Goal: Task Accomplishment & Management: Complete application form

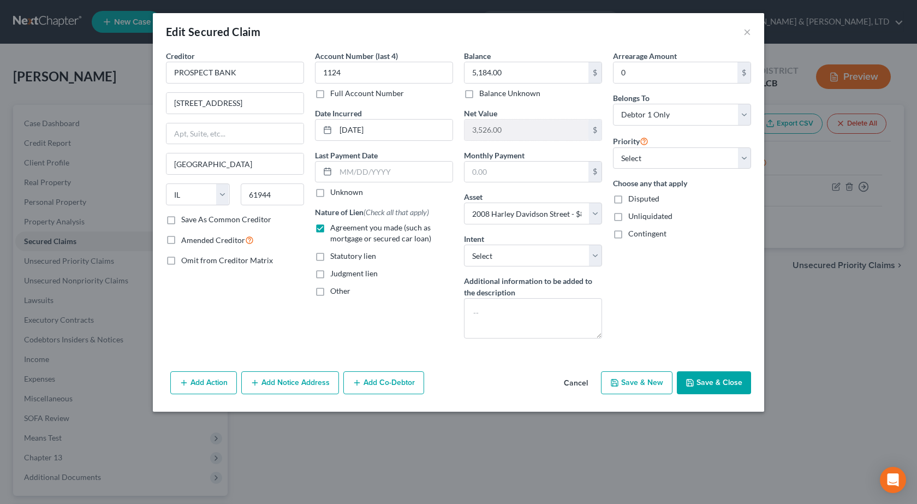
select select "14"
select select "10"
select select "0"
click at [703, 389] on button "Save & Close" at bounding box center [714, 382] width 74 height 23
select select
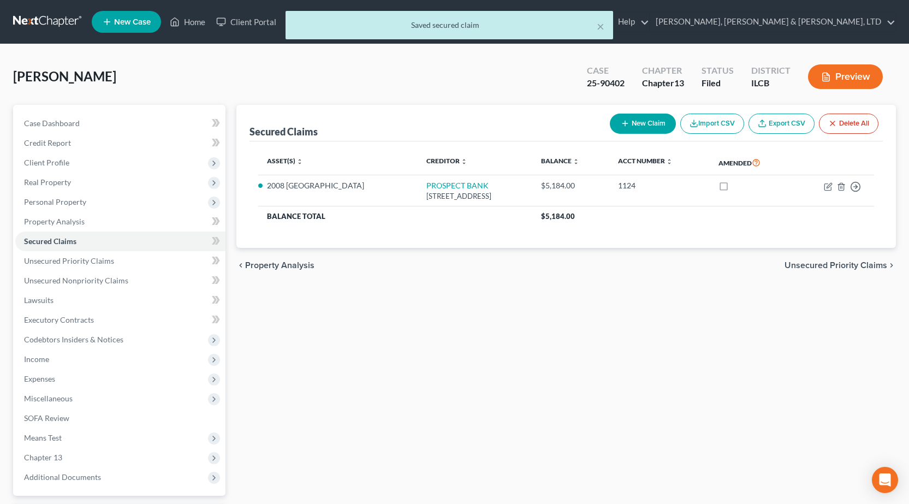
click at [40, 21] on div "× Saved secured claim" at bounding box center [449, 28] width 909 height 34
click at [34, 21] on div "× Saved secured claim" at bounding box center [449, 28] width 909 height 34
click at [599, 28] on button "×" at bounding box center [600, 26] width 8 height 13
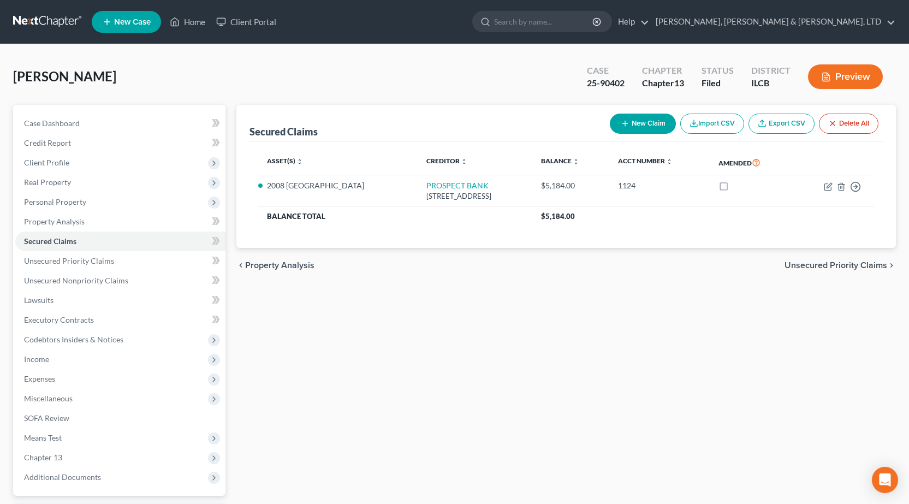
drag, startPoint x: 35, startPoint y: 19, endPoint x: 139, endPoint y: 1, distance: 104.8
click at [36, 19] on link at bounding box center [48, 22] width 70 height 20
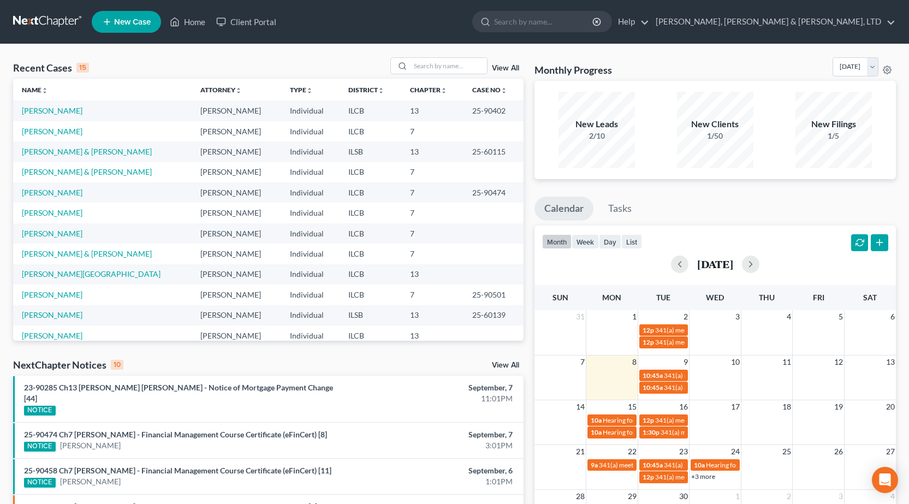
click at [132, 18] on span "New Case" at bounding box center [132, 22] width 37 height 8
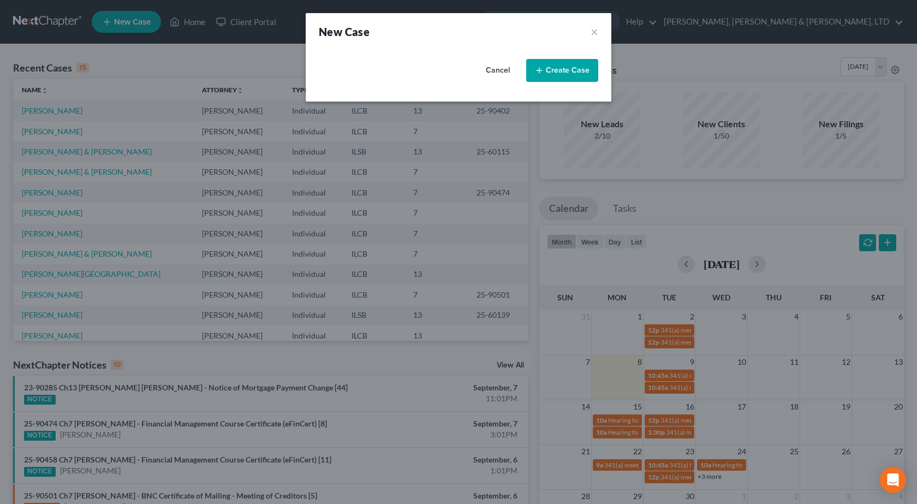
select select "24"
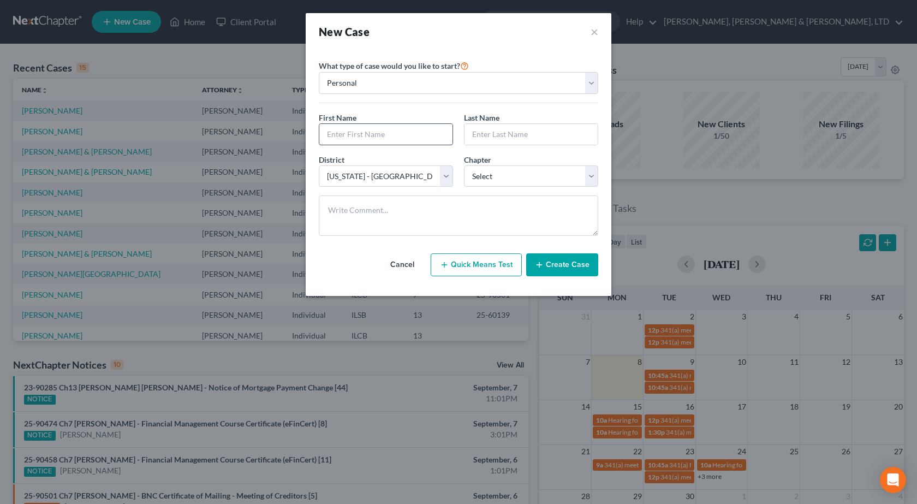
click at [398, 131] on input "text" at bounding box center [385, 134] width 133 height 21
click at [380, 134] on input "text" at bounding box center [385, 134] width 133 height 21
type input "Sidney"
type input "Edwards"
click at [511, 177] on select "Select 7 11 12 13" at bounding box center [531, 176] width 134 height 22
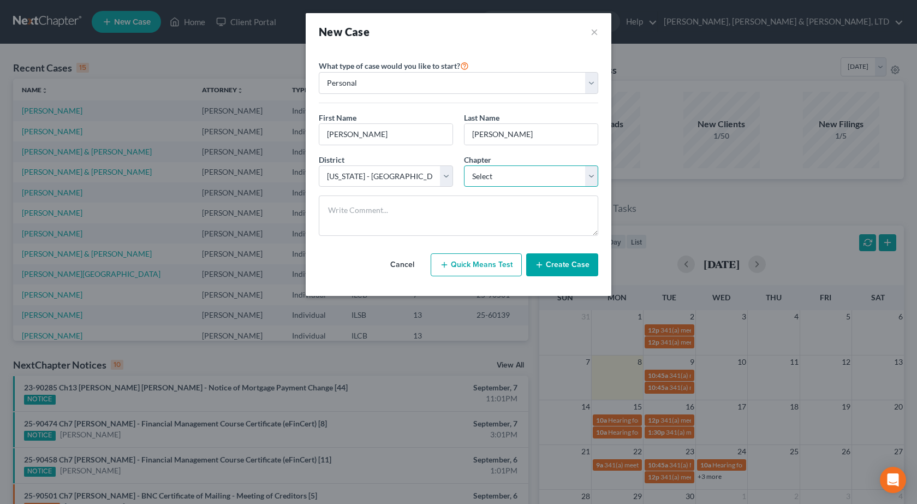
select select "0"
click at [464, 165] on select "Select 7 11 12 13" at bounding box center [531, 176] width 134 height 22
click at [560, 260] on button "Create Case" at bounding box center [562, 264] width 72 height 23
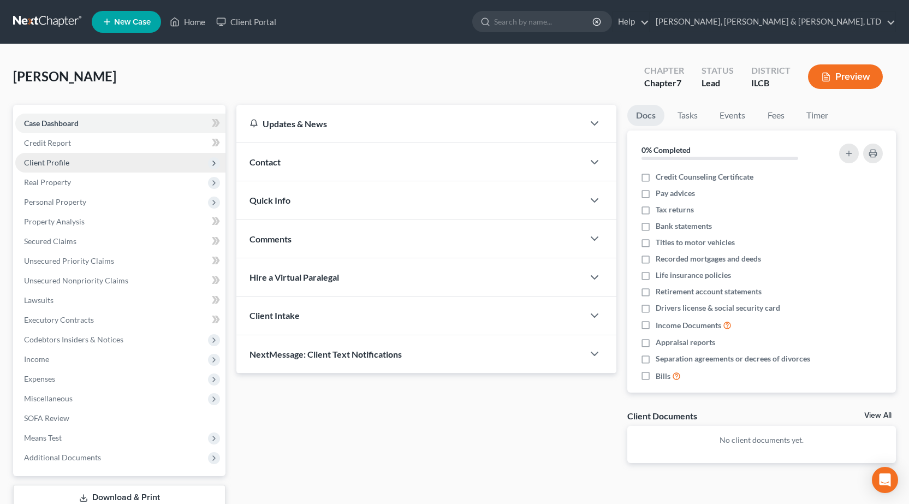
click at [101, 164] on span "Client Profile" at bounding box center [120, 163] width 210 height 20
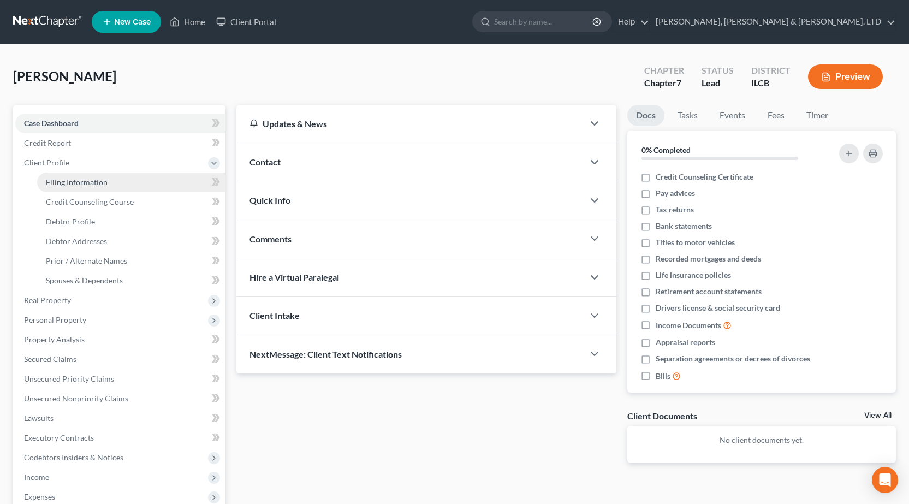
click at [118, 186] on link "Filing Information" at bounding box center [131, 182] width 188 height 20
select select "1"
select select "0"
select select "24"
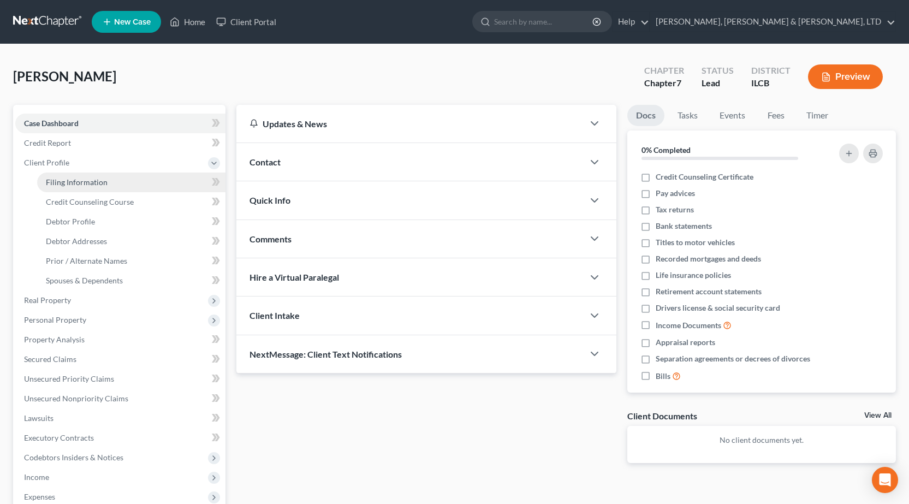
select select "14"
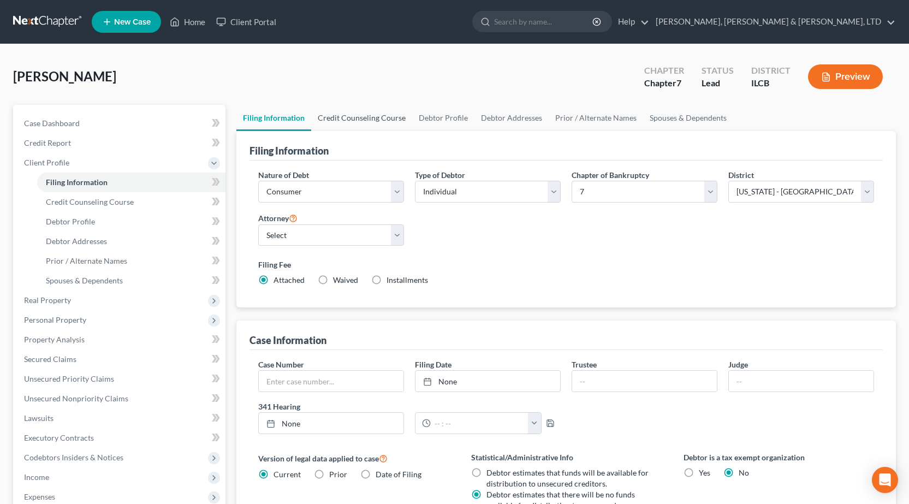
click at [361, 114] on link "Credit Counseling Course" at bounding box center [361, 118] width 101 height 26
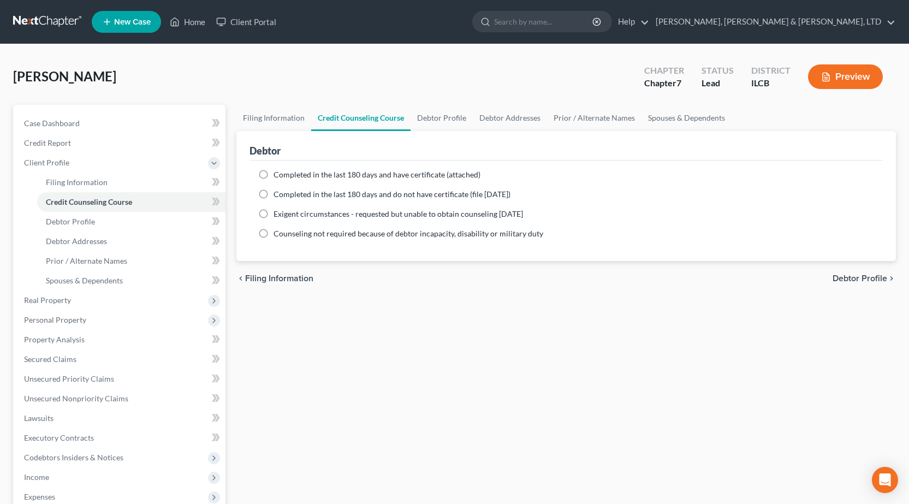
click at [273, 173] on label "Completed in the last 180 days and have certificate (attached)" at bounding box center [376, 174] width 207 height 11
click at [278, 173] on input "Completed in the last 180 days and have certificate (attached)" at bounding box center [281, 172] width 7 height 7
radio input "true"
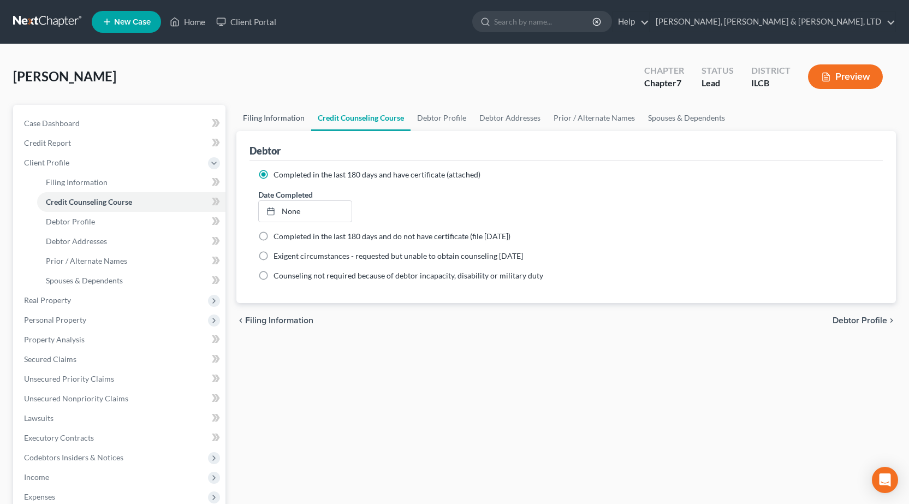
click at [279, 126] on link "Filing Information" at bounding box center [273, 118] width 75 height 26
select select "1"
select select "0"
select select "24"
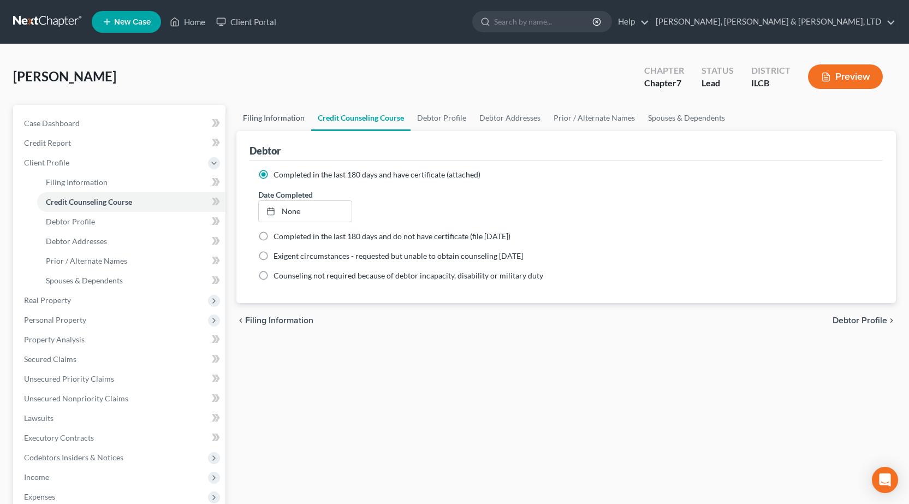
select select "0"
select select "14"
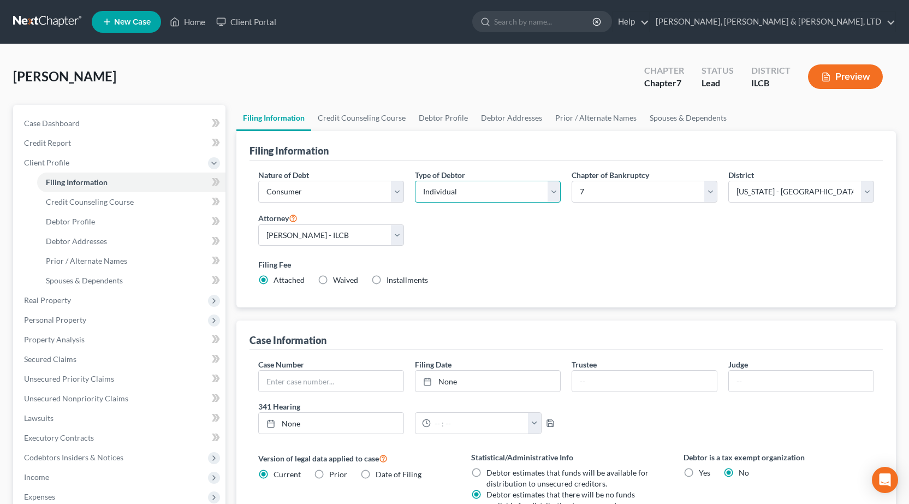
click at [467, 195] on select "Select Individual Joint" at bounding box center [488, 192] width 146 height 22
select select "1"
click at [415, 181] on select "Select Individual Joint" at bounding box center [488, 192] width 146 height 22
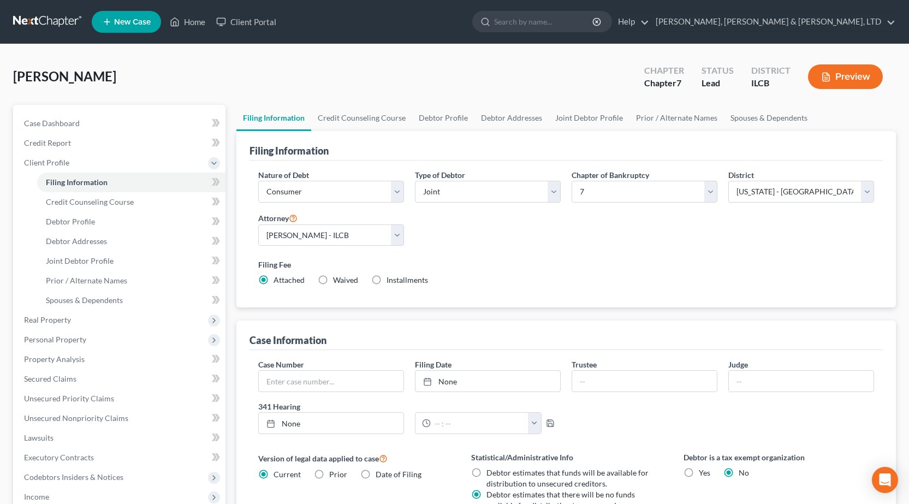
click at [664, 283] on div "Filing Fee Attached Waived Waived Installments Installments" at bounding box center [566, 272] width 616 height 27
click at [362, 118] on link "Credit Counseling Course" at bounding box center [361, 118] width 101 height 26
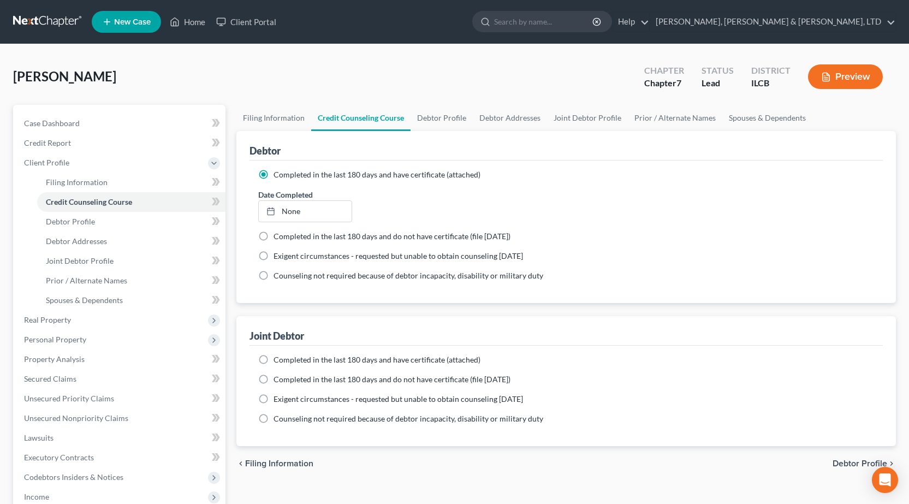
click at [273, 359] on label "Completed in the last 180 days and have certificate (attached)" at bounding box center [376, 359] width 207 height 11
click at [278, 359] on input "Completed in the last 180 days and have certificate (attached)" at bounding box center [281, 357] width 7 height 7
radio input "true"
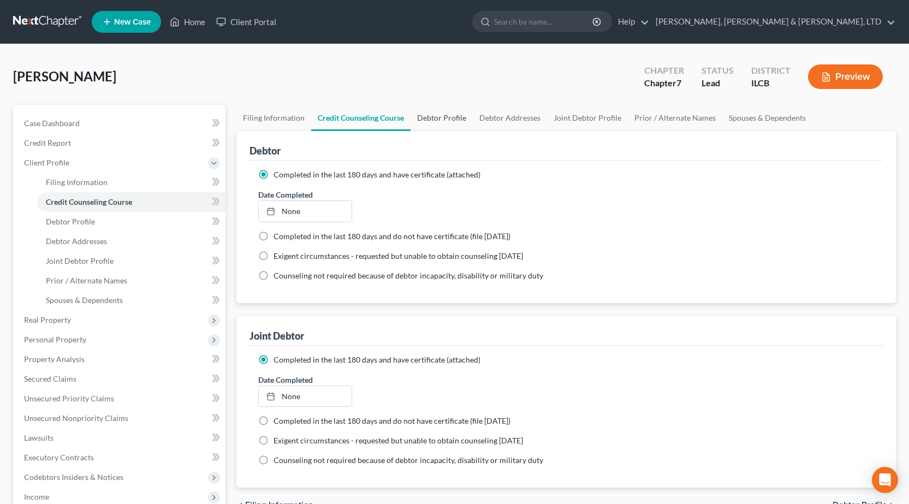
click at [435, 125] on link "Debtor Profile" at bounding box center [441, 118] width 62 height 26
select select "1"
select select "0"
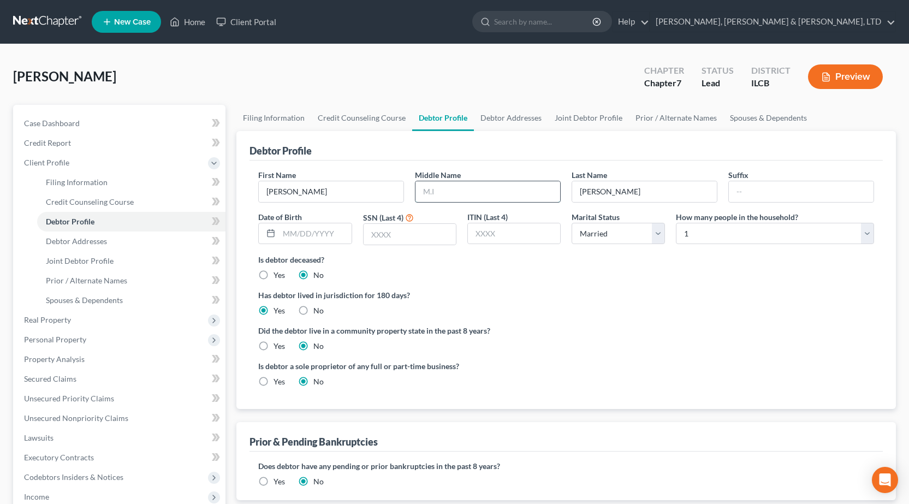
click at [454, 195] on input "text" at bounding box center [487, 191] width 145 height 21
type input "Quinton"
click at [698, 232] on select "Select 1 2 3 4 5 6 7 8 9 10 11 12 13 14 15 16 17 18 19 20" at bounding box center [775, 234] width 198 height 22
click at [735, 216] on label "How many people in the household?" at bounding box center [737, 216] width 122 height 11
click at [726, 230] on select "Select 1 2 3 4 5 6 7 8 9 10 11 12 13 14 15 16 17 18 19 20" at bounding box center [775, 234] width 198 height 22
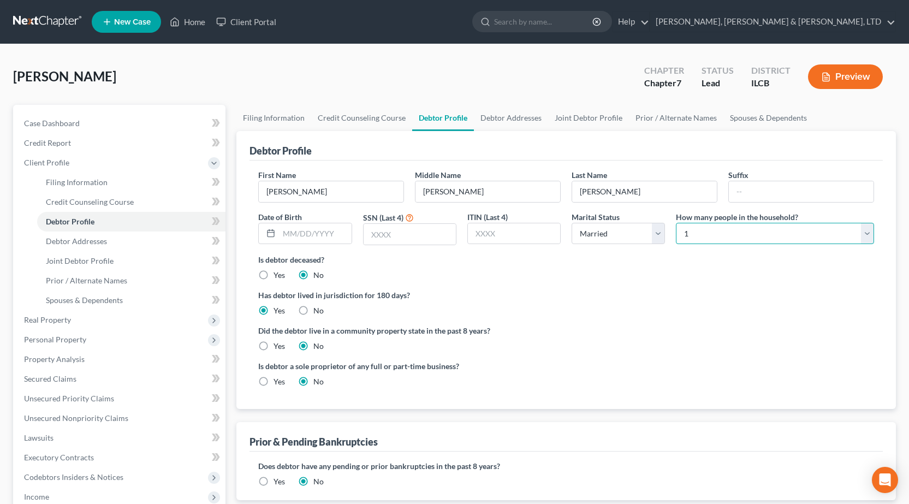
select select "3"
click at [676, 223] on select "Select 1 2 3 4 5 6 7 8 9 10 11 12 13 14 15 16 17 18 19 20" at bounding box center [775, 234] width 198 height 22
click at [660, 338] on div "Did the debtor live in a community property state in the past 8 years? Yes No" at bounding box center [566, 338] width 616 height 27
click at [434, 235] on input "text" at bounding box center [409, 234] width 92 height 21
type input "4832"
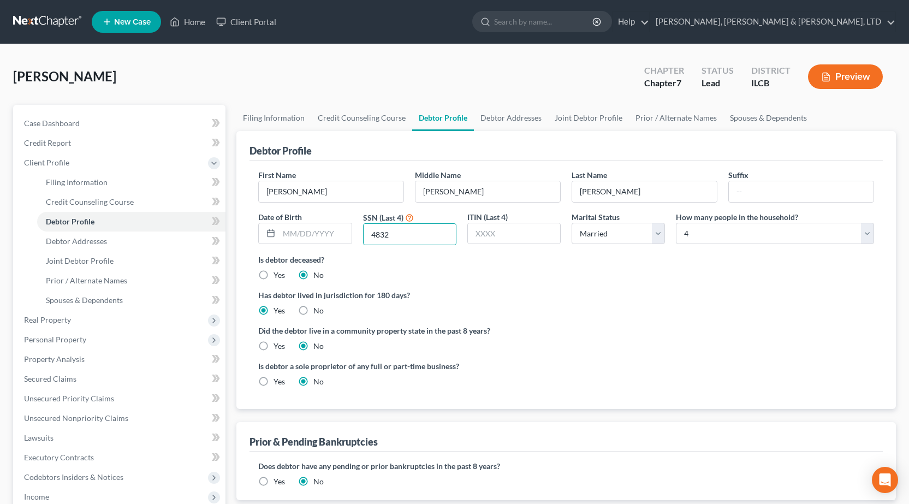
click at [595, 300] on label "Has debtor lived in jurisdiction for 180 days?" at bounding box center [566, 294] width 616 height 11
click at [504, 113] on link "Debtor Addresses" at bounding box center [511, 118] width 74 height 26
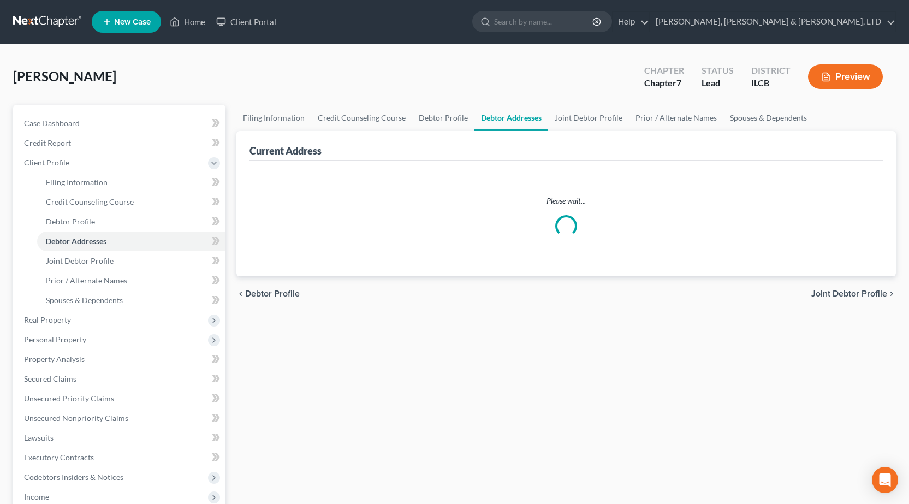
select select "0"
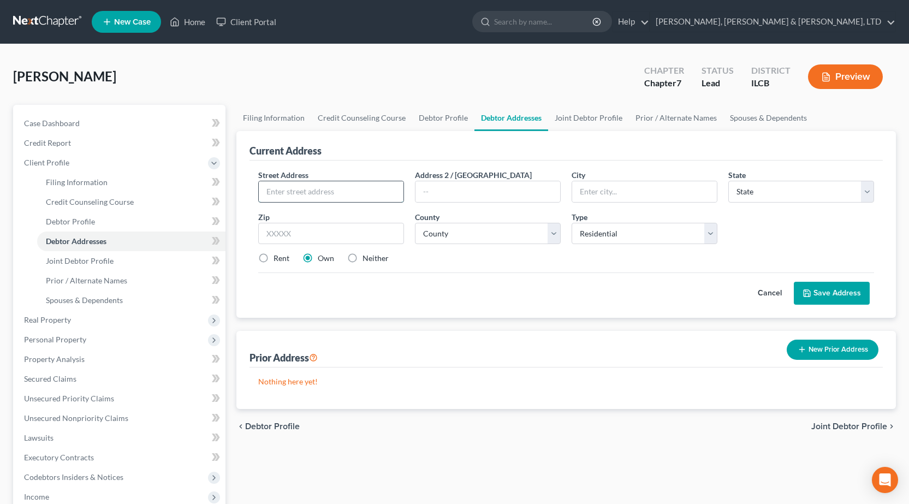
click at [342, 192] on input "text" at bounding box center [331, 191] width 145 height 21
type input "2 E Blackwood"
type input "Sullivan"
select select "14"
type input "61951"
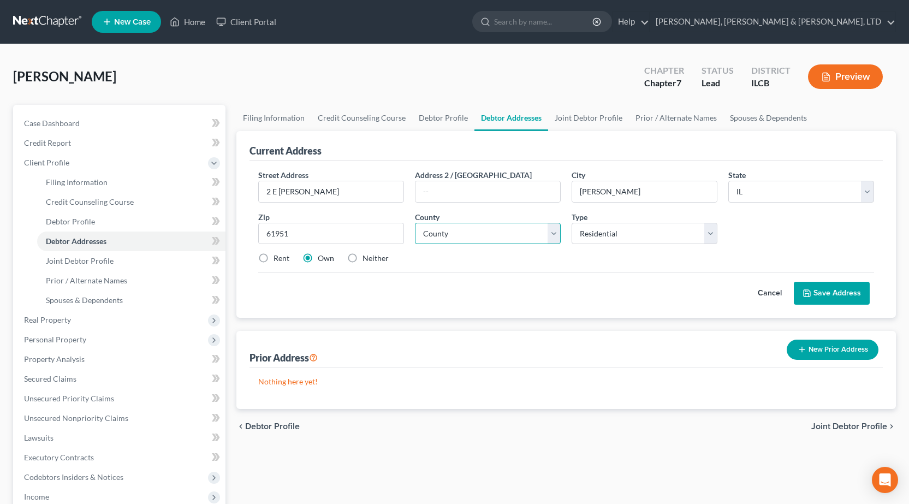
click at [484, 238] on select "County Adams County Alexander County Bond County Boone County Brown County Bure…" at bounding box center [488, 234] width 146 height 22
select select "69"
click at [415, 223] on select "County Adams County Alexander County Bond County Boone County Brown County Bure…" at bounding box center [488, 234] width 146 height 22
click at [497, 277] on div "Cancel Save Address" at bounding box center [566, 288] width 616 height 32
click at [821, 291] on button "Save Address" at bounding box center [831, 293] width 76 height 23
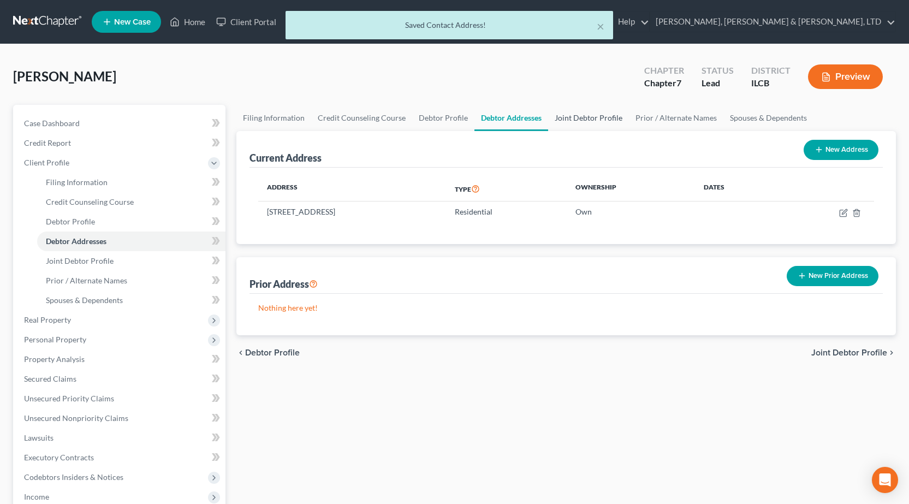
click at [572, 115] on link "Joint Debtor Profile" at bounding box center [588, 118] width 81 height 26
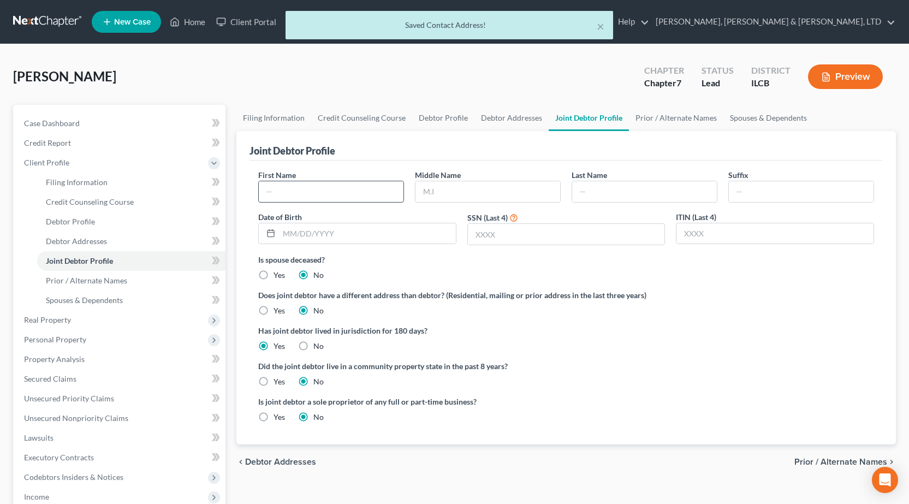
click at [330, 194] on input "text" at bounding box center [331, 191] width 145 height 21
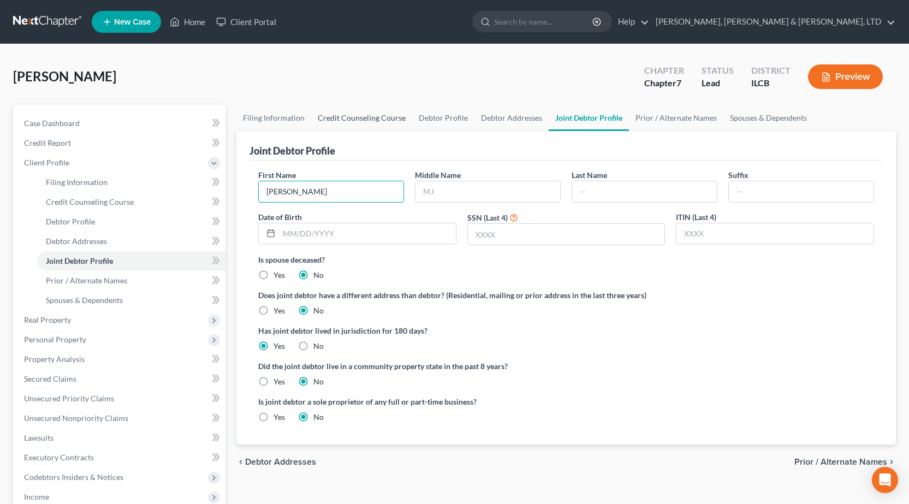
type input "Jackie"
type input "Irene"
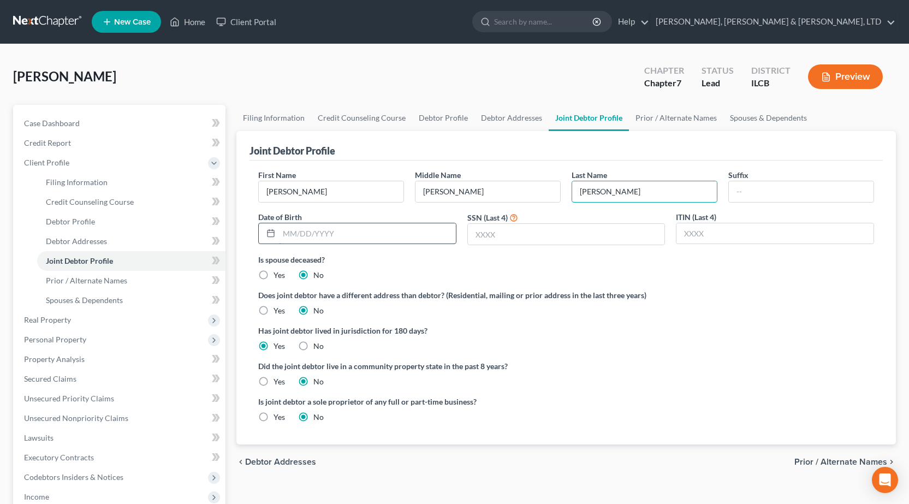
type input "Edwards"
drag, startPoint x: 375, startPoint y: 235, endPoint x: 578, endPoint y: 236, distance: 203.0
click at [383, 233] on input "text" at bounding box center [367, 233] width 177 height 21
click at [616, 238] on input "text" at bounding box center [566, 234] width 197 height 21
drag, startPoint x: 614, startPoint y: 236, endPoint x: 249, endPoint y: 235, distance: 365.6
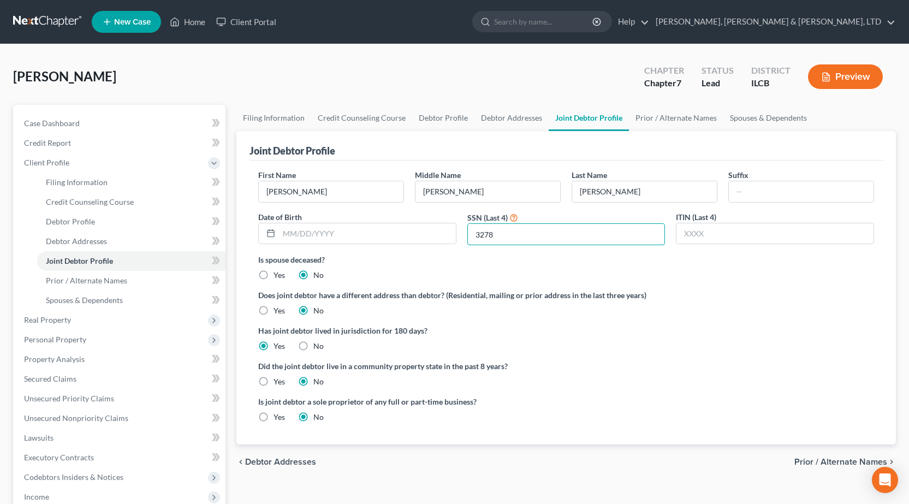
click at [249, 235] on div "Joint Debtor Profile First Name Jackie Middle Name Irene Last Name Edwards Suff…" at bounding box center [565, 287] width 659 height 313
type input "2009"
click at [688, 365] on label "Did the joint debtor live in a community property state in the past 8 years?" at bounding box center [566, 365] width 616 height 11
click at [659, 122] on link "Prior / Alternate Names" at bounding box center [676, 118] width 94 height 26
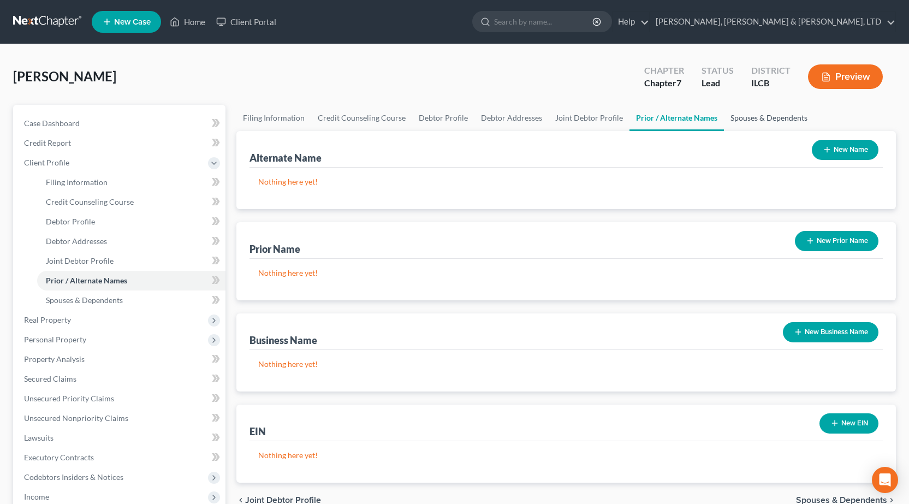
click at [748, 116] on link "Spouses & Dependents" at bounding box center [769, 118] width 90 height 26
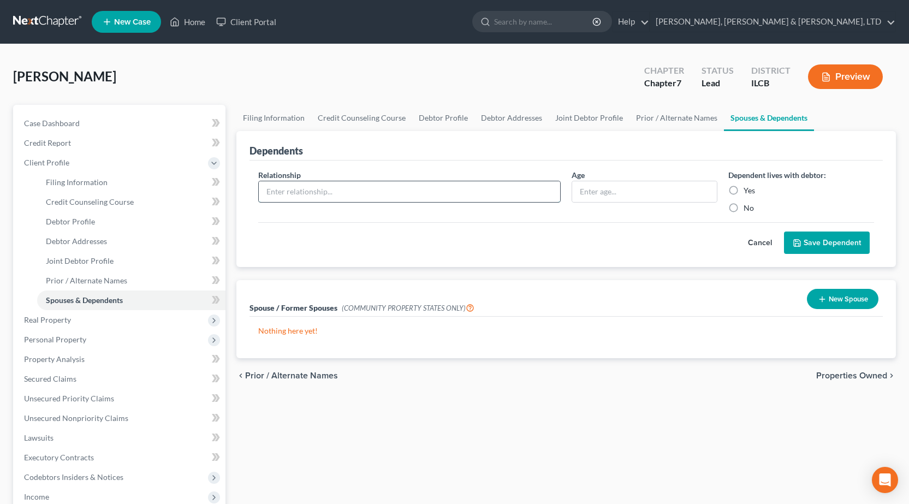
click at [447, 193] on input "text" at bounding box center [409, 191] width 301 height 21
type input "Son"
click at [634, 190] on input "text" at bounding box center [644, 191] width 145 height 21
type input "12"
click at [743, 191] on label "Yes" at bounding box center [748, 190] width 11 height 11
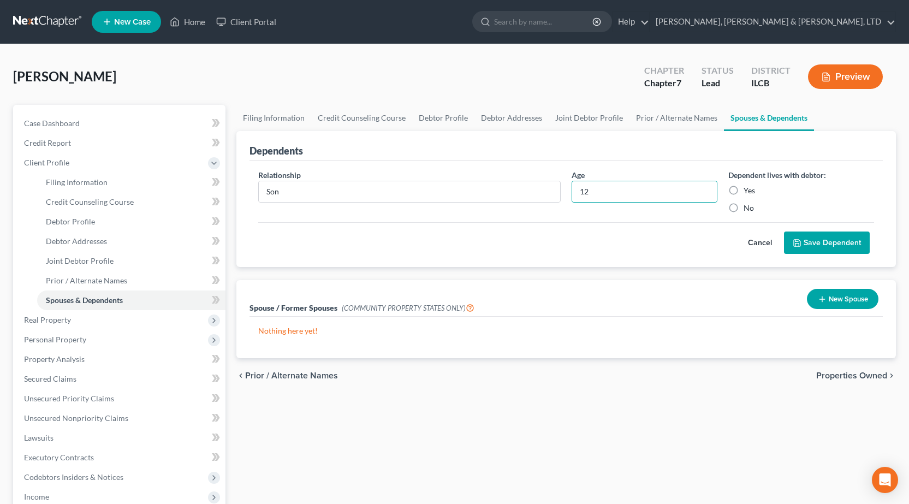
click at [748, 191] on input "Yes" at bounding box center [751, 188] width 7 height 7
radio input "true"
click at [792, 234] on button "Save Dependent" at bounding box center [827, 242] width 86 height 23
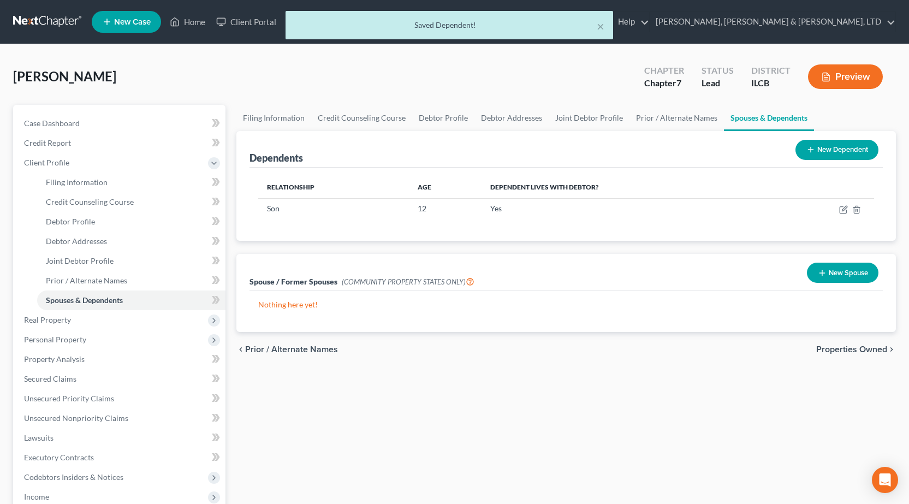
click at [825, 151] on button "New Dependent" at bounding box center [836, 150] width 83 height 20
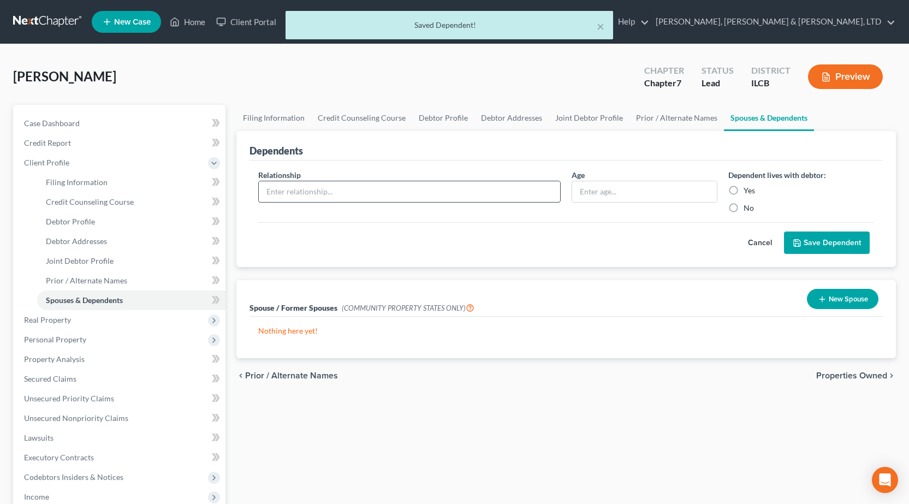
click at [391, 197] on input "text" at bounding box center [409, 191] width 301 height 21
type input "Son"
click at [652, 196] on input "text" at bounding box center [644, 191] width 145 height 21
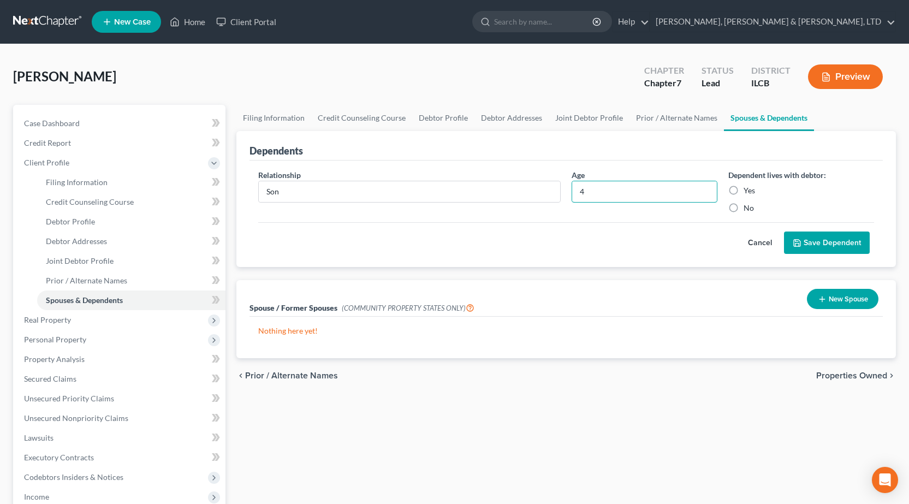
type input "4"
click at [743, 188] on label "Yes" at bounding box center [748, 190] width 11 height 11
click at [748, 188] on input "Yes" at bounding box center [751, 188] width 7 height 7
radio input "true"
click at [814, 246] on button "Save Dependent" at bounding box center [827, 242] width 86 height 23
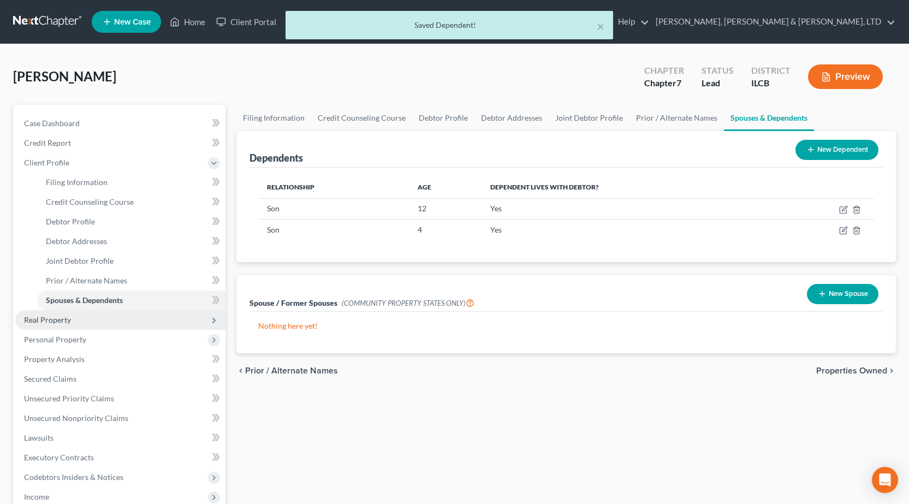
click at [94, 318] on span "Real Property" at bounding box center [120, 320] width 210 height 20
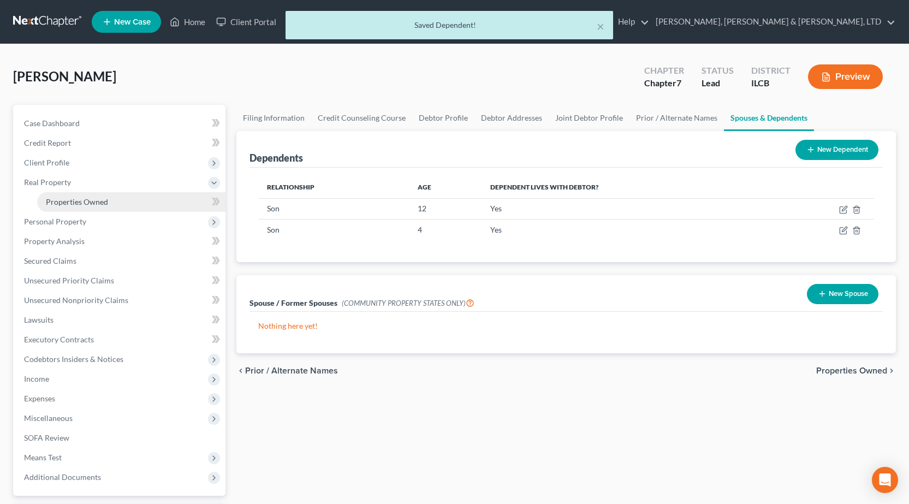
click at [95, 209] on link "Properties Owned" at bounding box center [131, 202] width 188 height 20
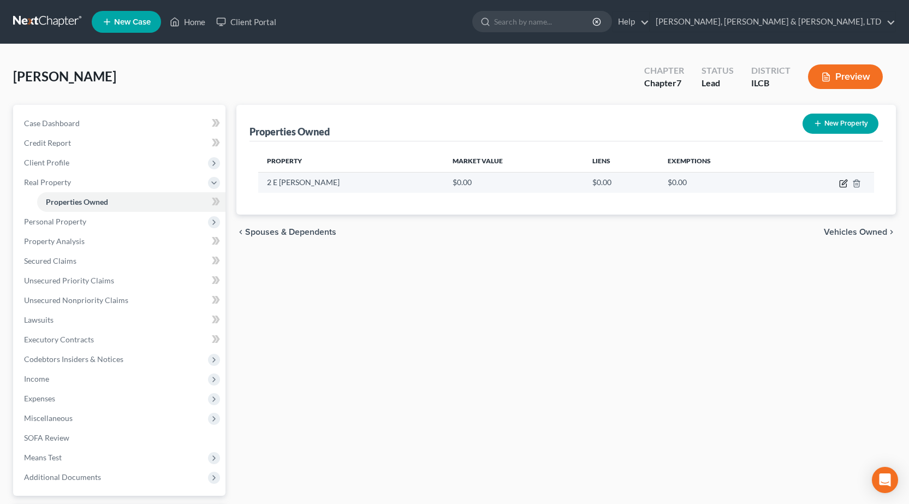
click at [841, 182] on icon "button" at bounding box center [843, 183] width 9 height 9
select select "14"
select select "69"
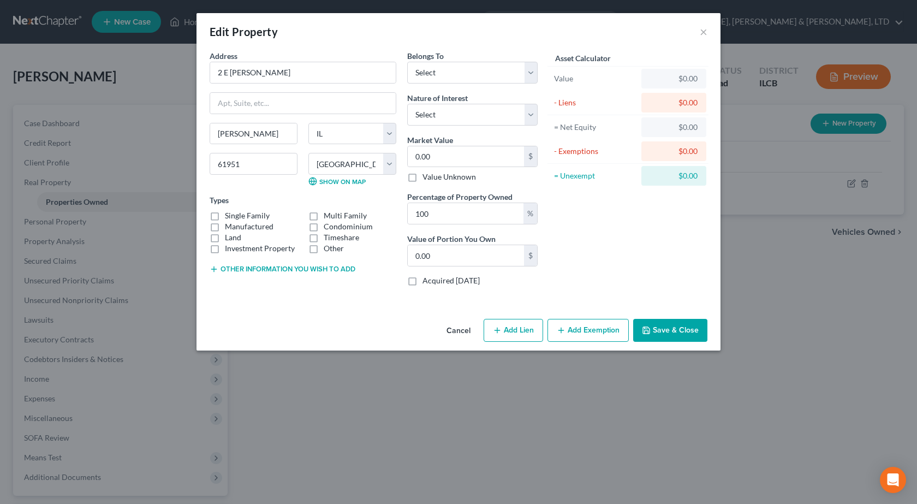
click at [225, 216] on label "Single Family" at bounding box center [247, 215] width 45 height 11
click at [229, 216] on input "Single Family" at bounding box center [232, 213] width 7 height 7
checkbox input "true"
click at [464, 77] on select "Select Debtor 1 Only Debtor 2 Only Debtor 1 And Debtor 2 Only At Least One Of T…" at bounding box center [472, 73] width 130 height 22
select select "2"
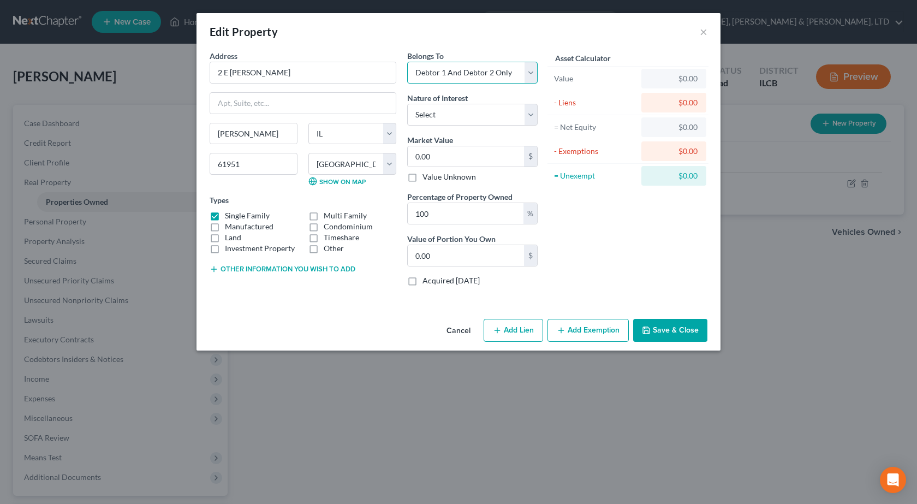
click at [407, 62] on select "Select Debtor 1 Only Debtor 2 Only Debtor 1 And Debtor 2 Only At Least One Of T…" at bounding box center [472, 73] width 130 height 22
click at [481, 111] on select "Select Fee Simple Joint Tenant Life Estate Equitable Interest Future Interest T…" at bounding box center [472, 115] width 130 height 22
select select "0"
click at [407, 104] on select "Select Fee Simple Joint Tenant Life Estate Equitable Interest Future Interest T…" at bounding box center [472, 115] width 130 height 22
type input "1"
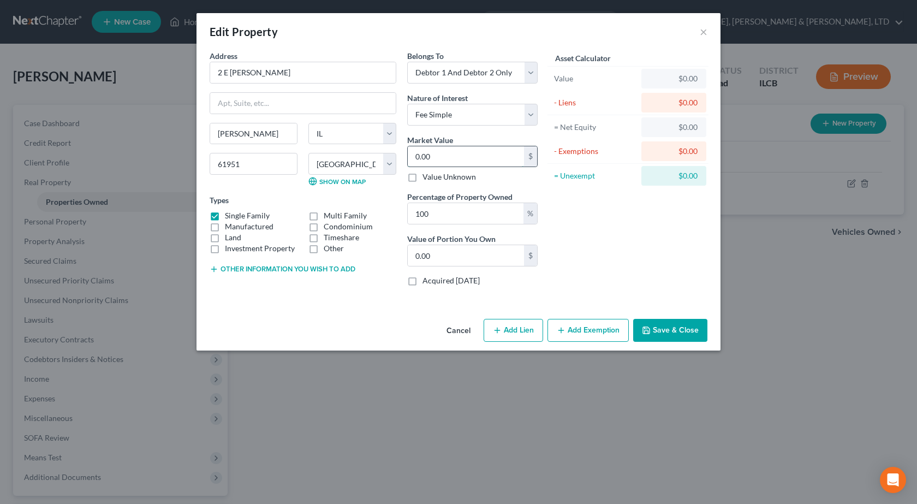
type input "1.00"
type input "18"
type input "18.00"
type input "180"
type input "180.00"
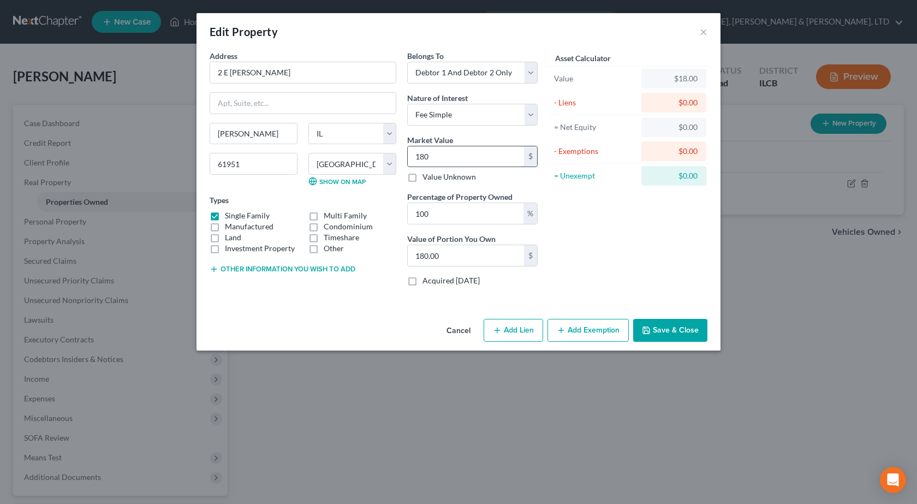
type input "1800"
type input "1,800.00"
type input "1,8000"
type input "18,000.00"
type input "18,0000"
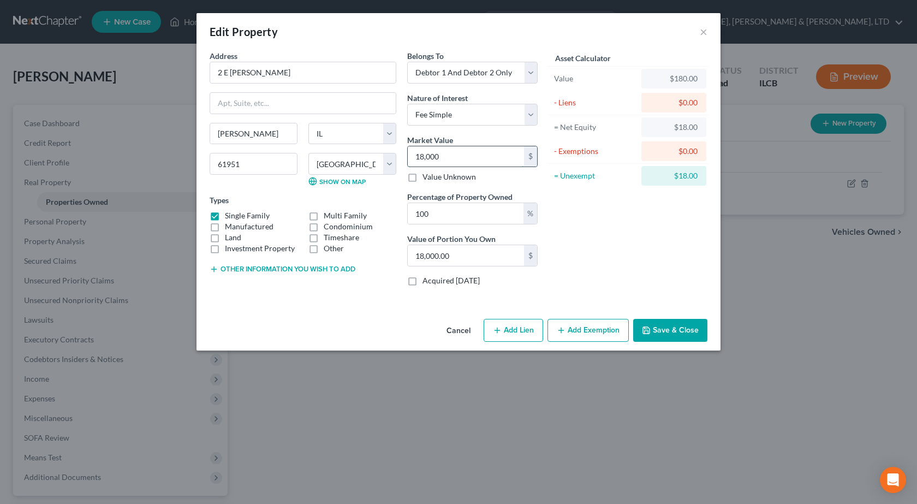
type input "180,000.00"
type input "180,000"
click at [622, 210] on div "Asset Calculator Value $180,000.00 - Liens $0.00 = Net Equity $180.00 - Exempti…" at bounding box center [628, 172] width 170 height 244
click at [584, 331] on button "Add Exemption" at bounding box center [587, 330] width 81 height 23
select select "2"
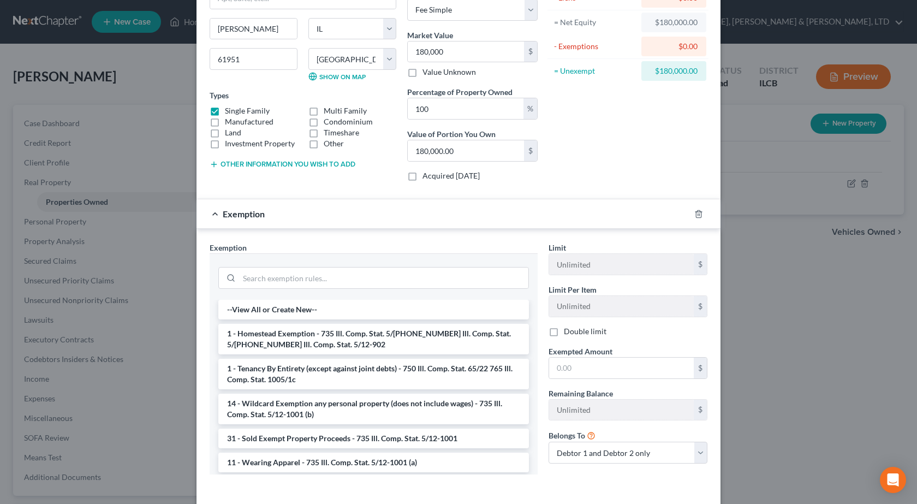
scroll to position [109, 0]
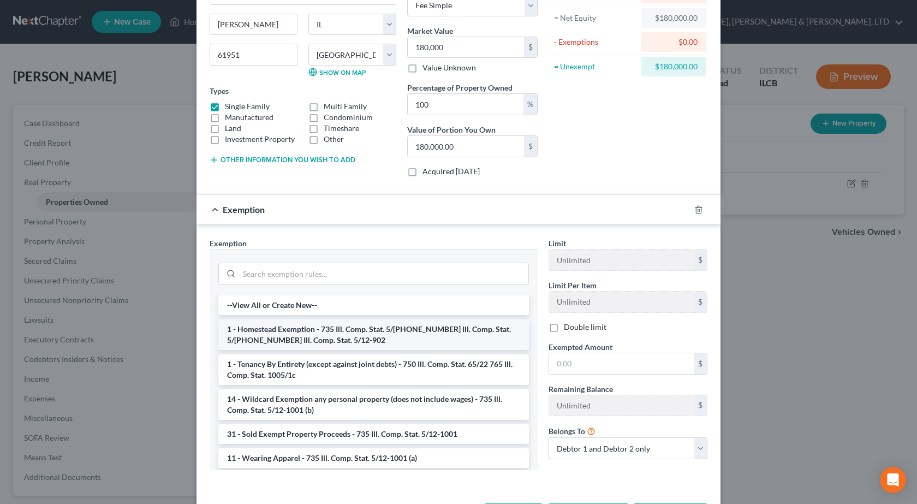
click at [318, 339] on li "1 - Homestead Exemption - 735 Ill. Comp. Stat. 5/12-901 735 Ill. Comp. Stat. 5/…" at bounding box center [373, 334] width 311 height 31
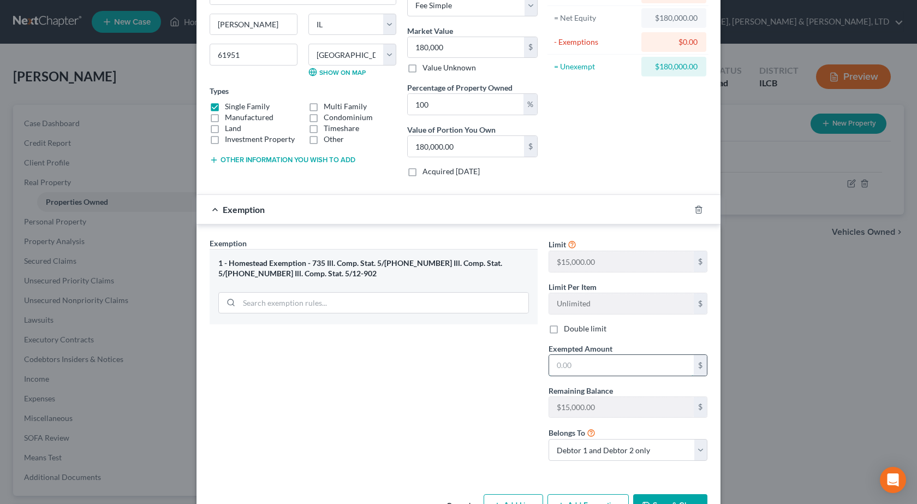
click at [606, 368] on input "text" at bounding box center [621, 365] width 145 height 21
type input "30,000"
click at [564, 331] on label "Double limit" at bounding box center [585, 328] width 43 height 11
click at [568, 330] on input "Double limit" at bounding box center [571, 326] width 7 height 7
checkbox input "true"
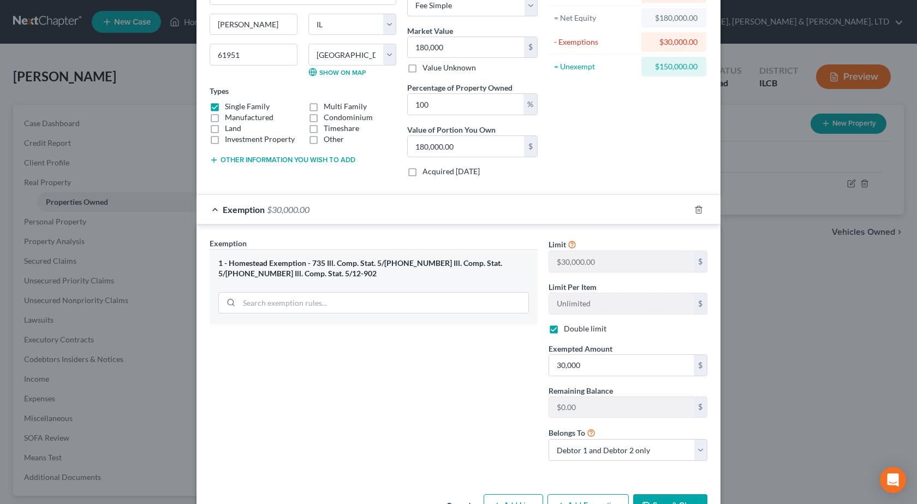
scroll to position [144, 0]
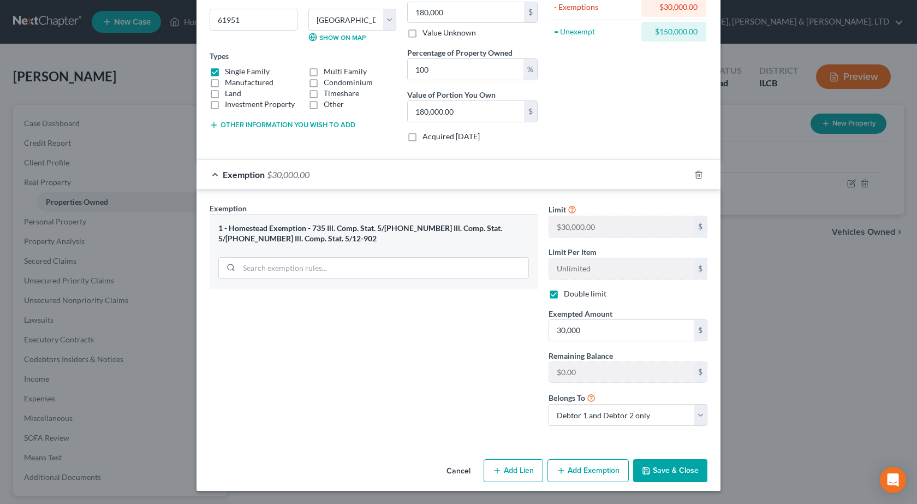
click at [659, 472] on button "Save & Close" at bounding box center [670, 470] width 74 height 23
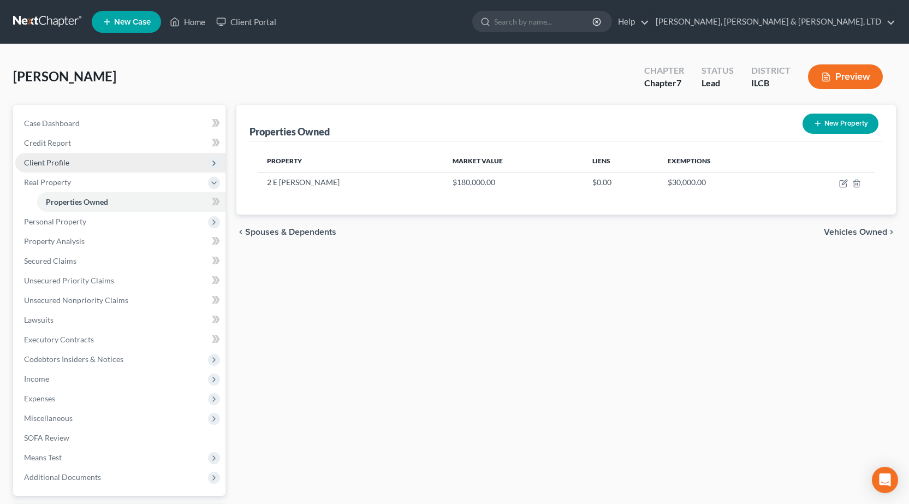
click at [92, 165] on span "Client Profile" at bounding box center [120, 163] width 210 height 20
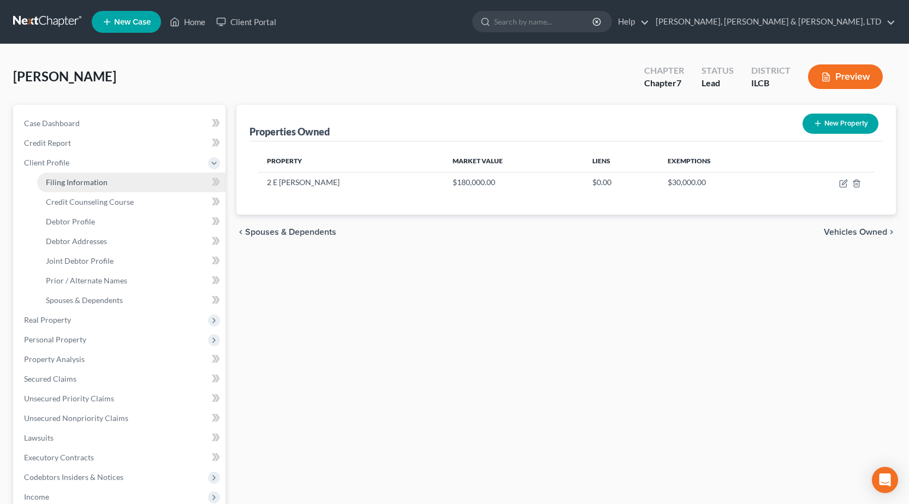
click at [97, 188] on link "Filing Information" at bounding box center [131, 182] width 188 height 20
select select "1"
select select "0"
select select "24"
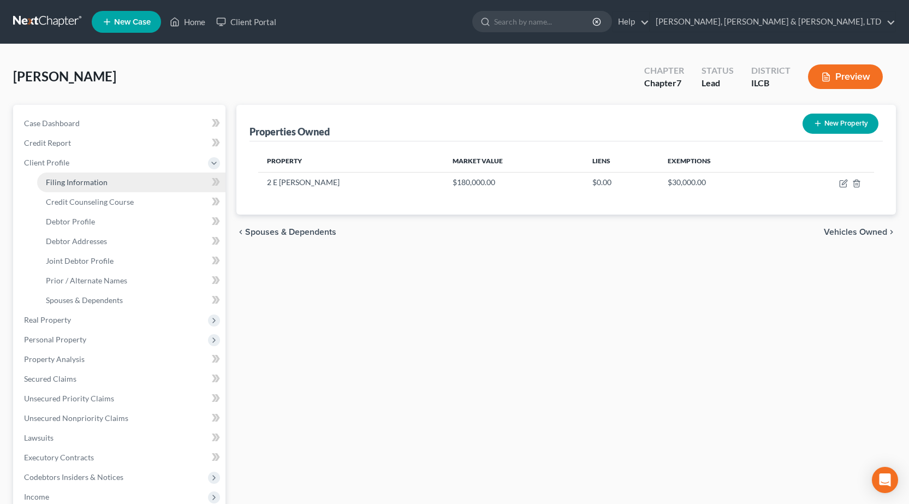
select select "0"
select select "14"
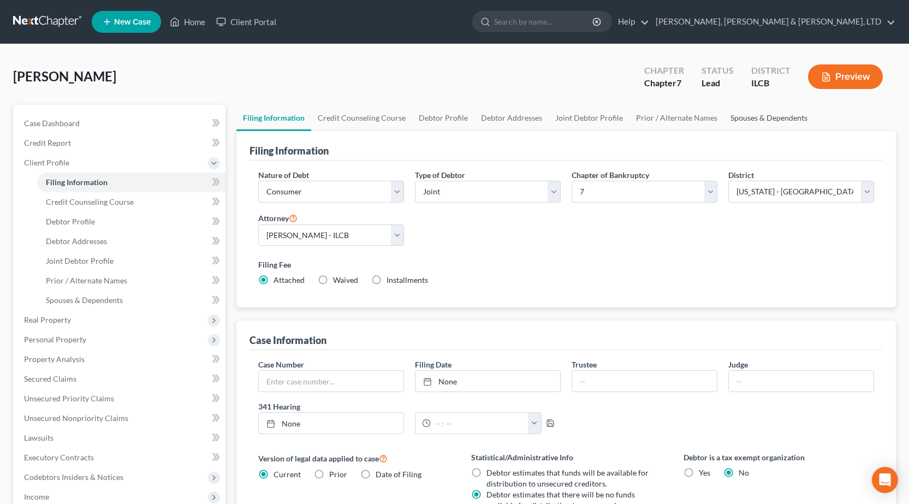
click at [755, 115] on link "Spouses & Dependents" at bounding box center [769, 118] width 90 height 26
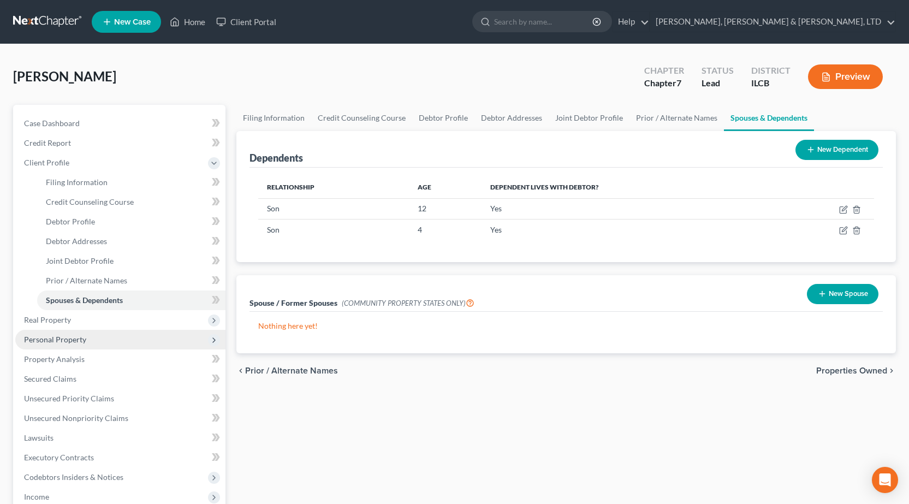
click at [88, 335] on span "Personal Property" at bounding box center [120, 340] width 210 height 20
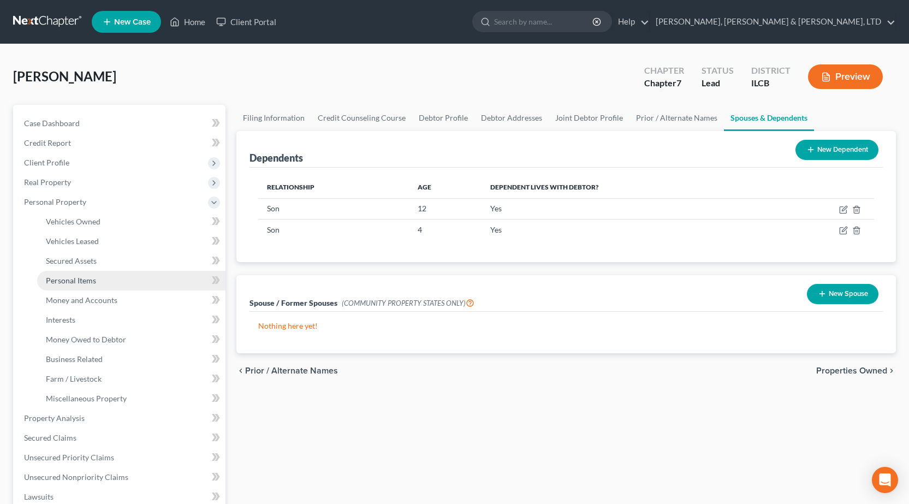
click at [116, 282] on link "Personal Items" at bounding box center [131, 281] width 188 height 20
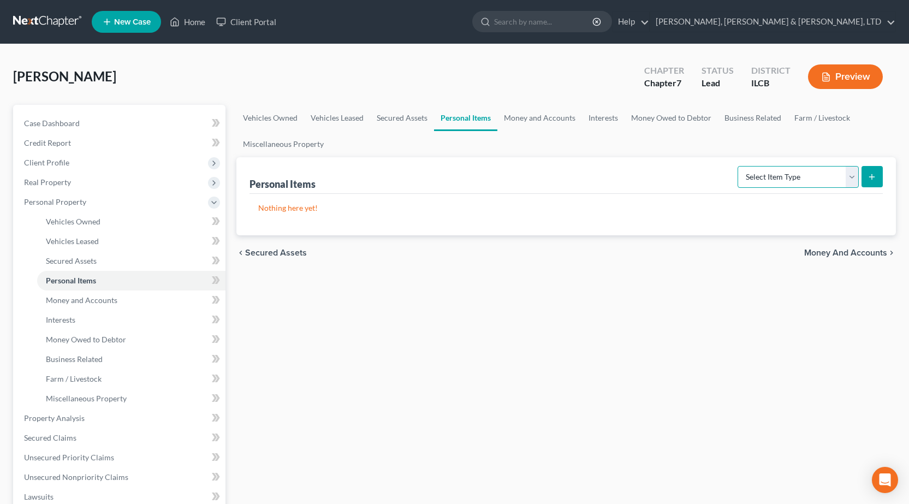
drag, startPoint x: 778, startPoint y: 175, endPoint x: 765, endPoint y: 172, distance: 13.9
click at [778, 175] on select "Select Item Type Clothing Collectibles Of Value Electronics Firearms Household …" at bounding box center [797, 177] width 121 height 22
select select "clothing"
click at [738, 166] on select "Select Item Type Clothing Collectibles Of Value Electronics Firearms Household …" at bounding box center [797, 177] width 121 height 22
click at [867, 178] on button "submit" at bounding box center [871, 176] width 21 height 21
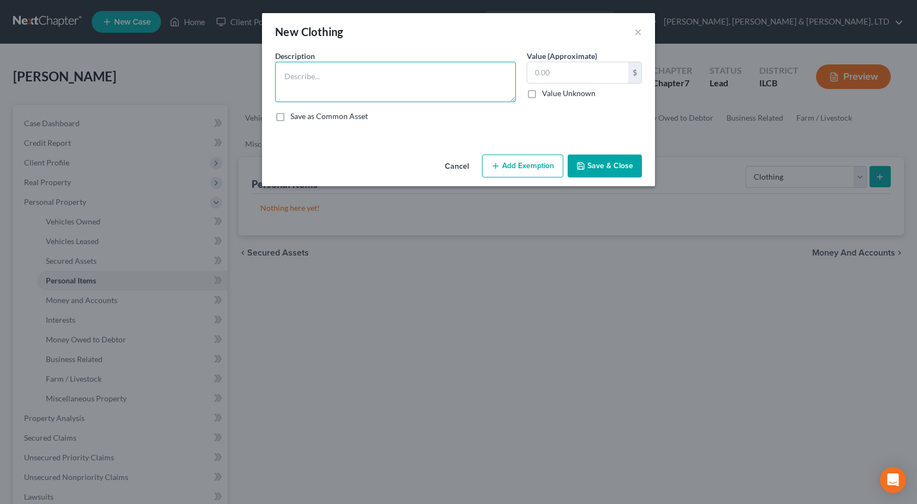
drag, startPoint x: 331, startPoint y: 94, endPoint x: 324, endPoint y: 88, distance: 8.5
click at [328, 93] on textarea at bounding box center [395, 82] width 241 height 40
type textarea "General Clothing"
type input "250"
click at [513, 170] on button "Add Exemption" at bounding box center [522, 165] width 81 height 23
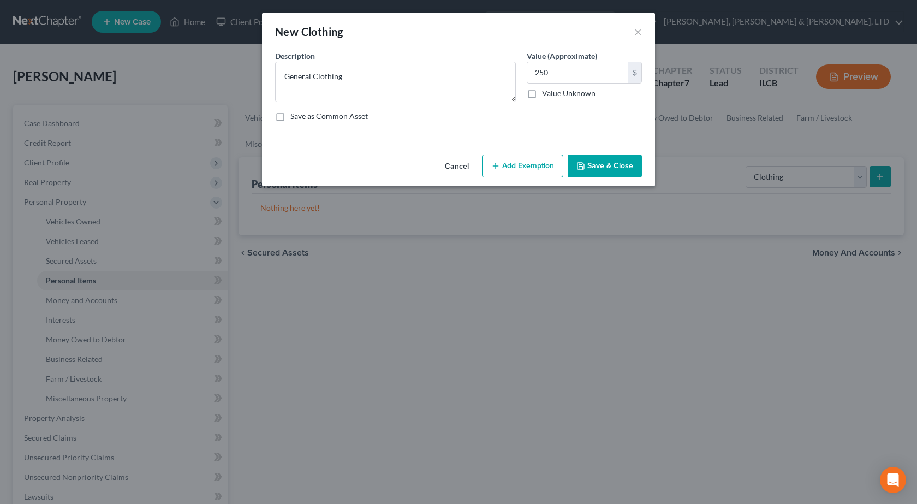
select select "2"
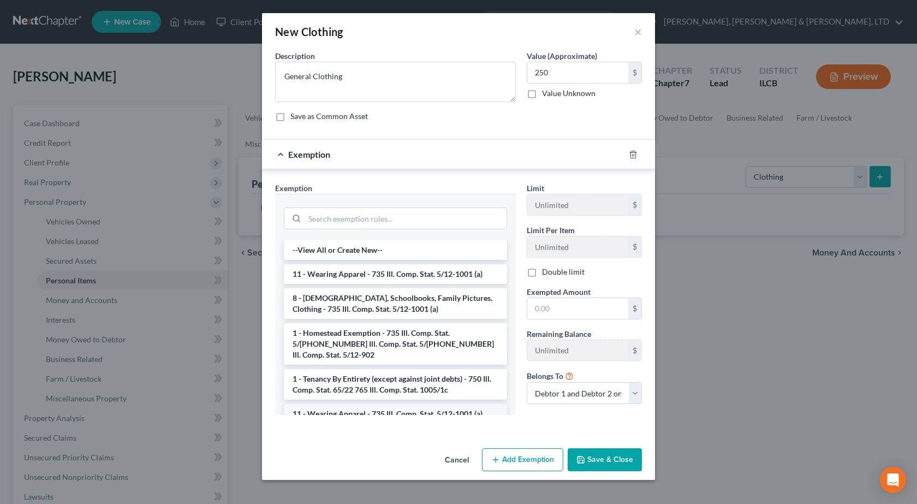
click at [386, 404] on li "11 - Wearing Apparel - 735 Ill. Comp. Stat. 5/12-1001 (a)" at bounding box center [395, 414] width 223 height 20
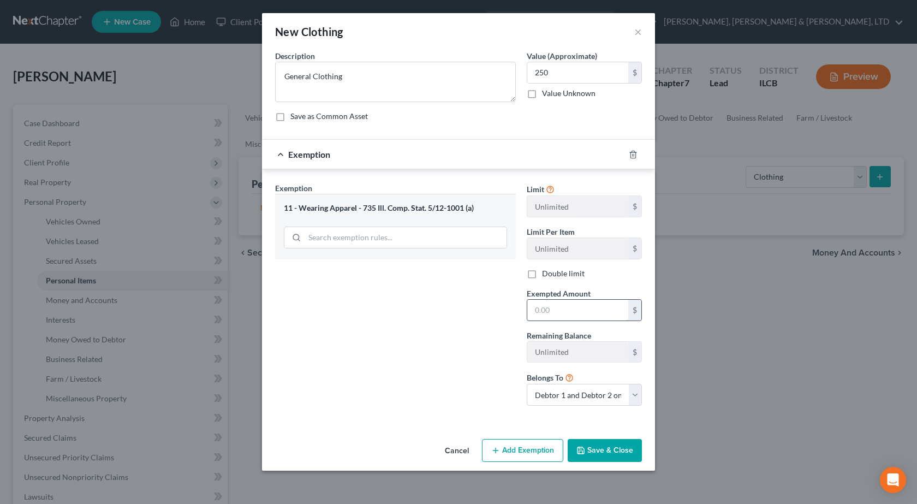
click at [542, 302] on input "text" at bounding box center [577, 310] width 101 height 21
type input "250"
click at [626, 438] on div "Cancel Add Exemption Save & Close" at bounding box center [458, 452] width 393 height 36
click at [608, 449] on button "Save & Close" at bounding box center [605, 450] width 74 height 23
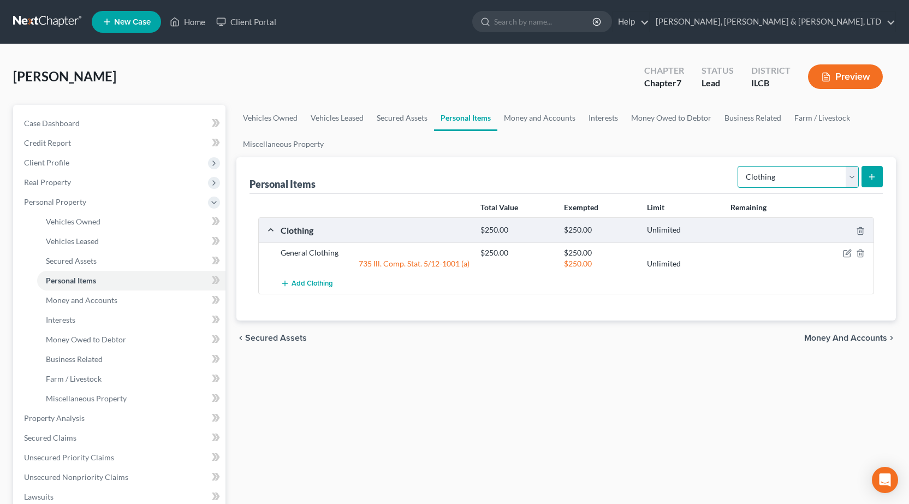
click at [809, 182] on select "Select Item Type Clothing Collectibles Of Value Electronics Firearms Household …" at bounding box center [797, 177] width 121 height 22
click at [738, 166] on select "Select Item Type Clothing Collectibles Of Value Electronics Firearms Household …" at bounding box center [797, 177] width 121 height 22
click at [778, 177] on select "Select Item Type Clothing Collectibles Of Value Electronics Firearms Household …" at bounding box center [797, 177] width 121 height 22
select select "electronics"
click at [738, 166] on select "Select Item Type Clothing Collectibles Of Value Electronics Firearms Household …" at bounding box center [797, 177] width 121 height 22
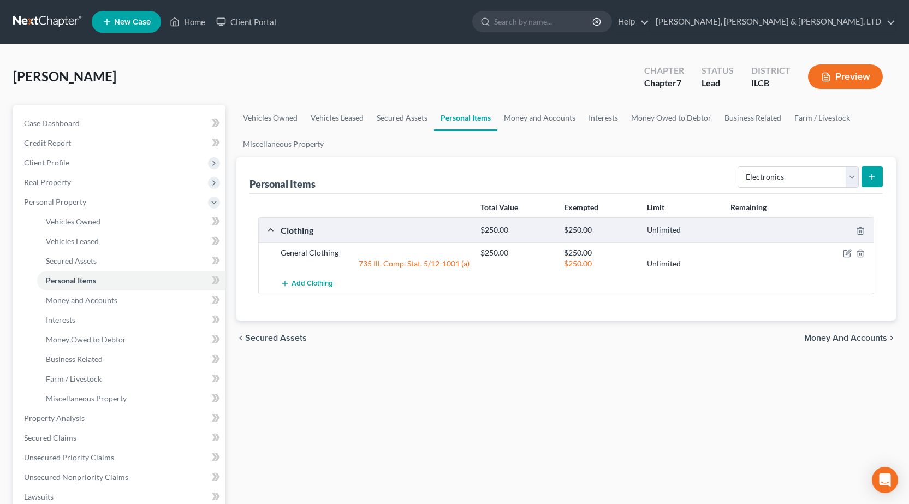
click at [877, 175] on button "submit" at bounding box center [871, 176] width 21 height 21
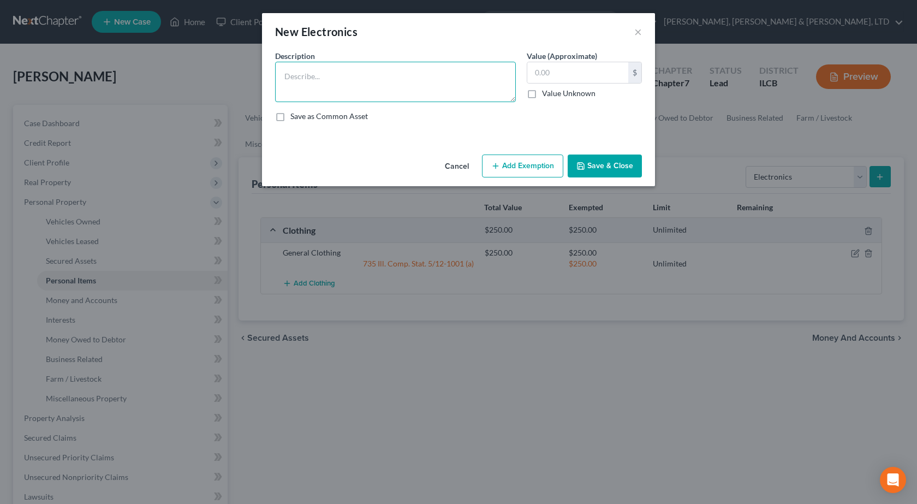
click at [419, 69] on textarea at bounding box center [395, 82] width 241 height 40
type textarea "(4) TVs, Laptop, (2) Cell Phones"
click at [573, 73] on input "text" at bounding box center [577, 72] width 101 height 21
click at [572, 72] on input "text" at bounding box center [577, 72] width 101 height 21
type input "800"
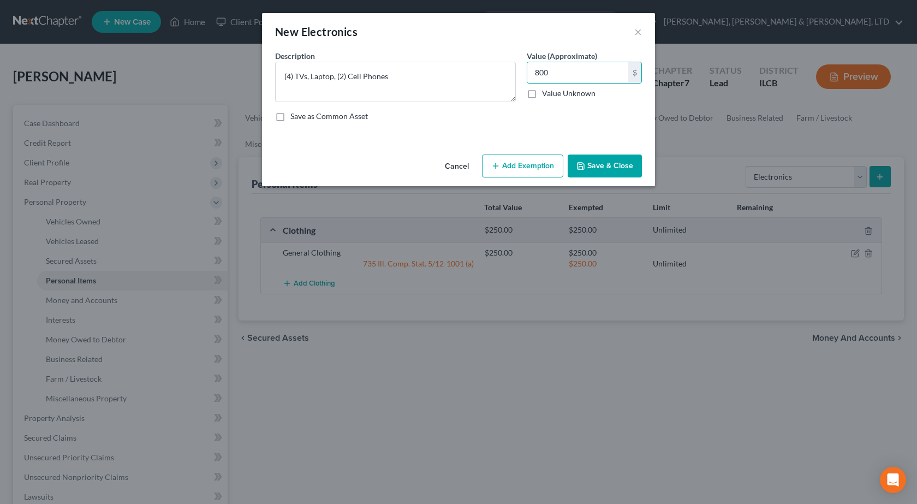
click at [509, 158] on button "Add Exemption" at bounding box center [522, 165] width 81 height 23
select select "2"
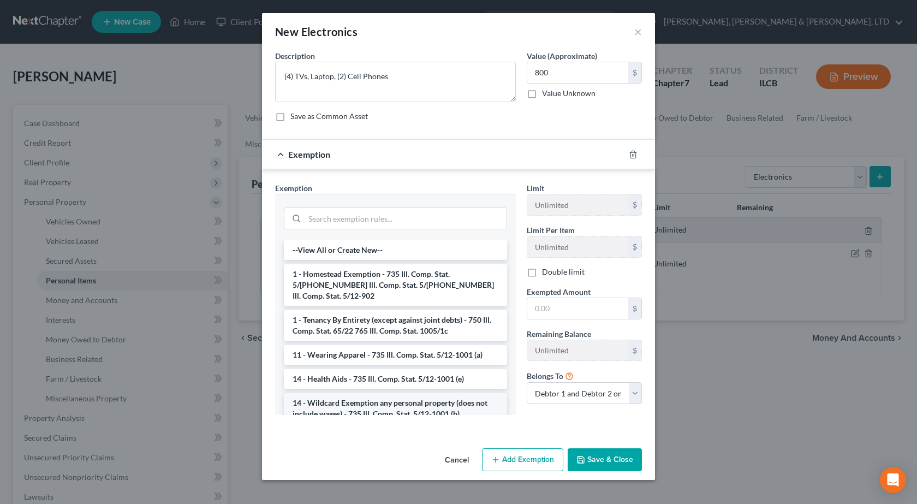
click at [362, 402] on li "14 - Wildcard Exemption any personal property (does not include wages) - 735 Il…" at bounding box center [395, 408] width 223 height 31
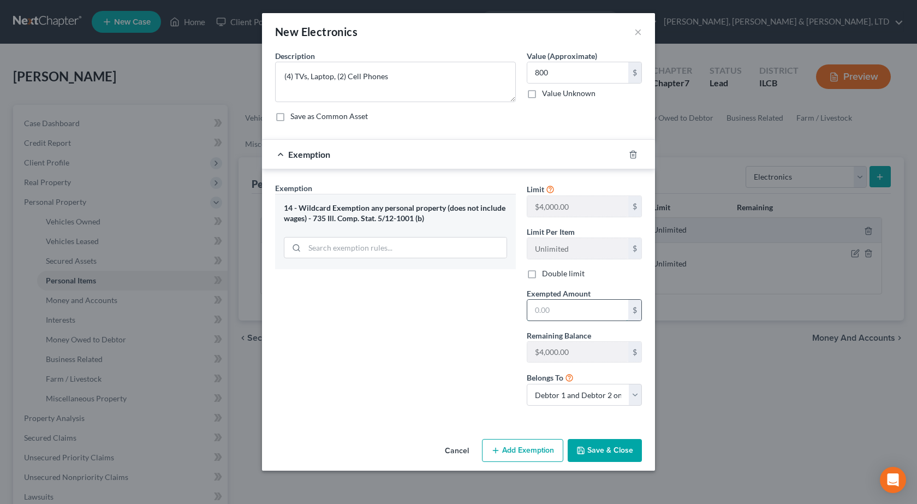
click at [568, 319] on input "text" at bounding box center [577, 310] width 101 height 21
type input "800"
click at [542, 274] on label "Double limit" at bounding box center [563, 273] width 43 height 11
click at [546, 274] on input "Double limit" at bounding box center [549, 271] width 7 height 7
checkbox input "true"
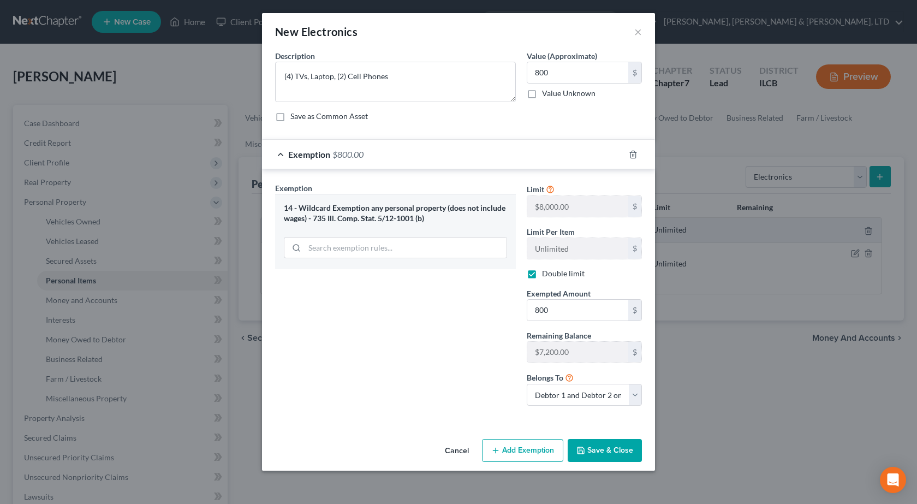
click at [623, 457] on button "Save & Close" at bounding box center [605, 450] width 74 height 23
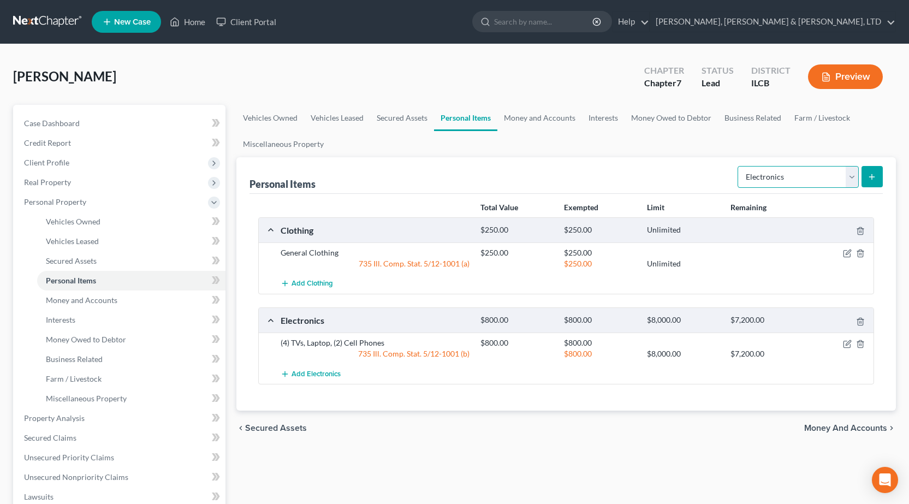
click at [823, 170] on select "Select Item Type Clothing Collectibles Of Value Electronics Firearms Household …" at bounding box center [797, 177] width 121 height 22
select select "firearms"
click at [738, 166] on select "Select Item Type Clothing Collectibles Of Value Electronics Firearms Household …" at bounding box center [797, 177] width 121 height 22
click at [868, 182] on button "submit" at bounding box center [871, 176] width 21 height 21
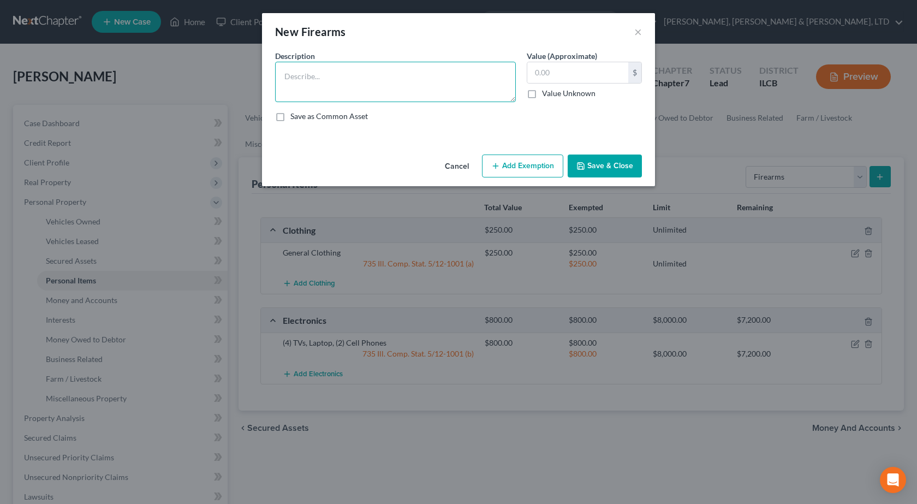
click at [444, 71] on textarea at bounding box center [395, 82] width 241 height 40
click at [473, 78] on textarea "Ruger 1022 Long Rifle, Springfield XM 9mm, 12 gauge SHotgun" at bounding box center [395, 82] width 241 height 40
type textarea "Ruger 1022 Long Rifle, Springfield XM 9mm, 12 gauge Shotgun"
click at [556, 65] on input "text" at bounding box center [577, 72] width 101 height 21
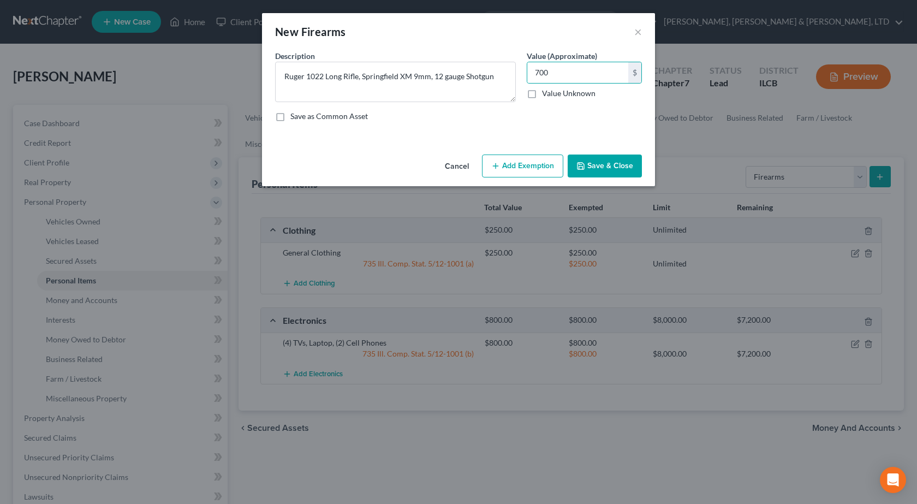
drag, startPoint x: 567, startPoint y: 85, endPoint x: 563, endPoint y: 76, distance: 9.5
click at [566, 83] on div "700 $ Value Unknown" at bounding box center [584, 80] width 115 height 37
click at [563, 75] on input "700" at bounding box center [577, 72] width 101 height 21
type input "800"
click at [511, 163] on button "Add Exemption" at bounding box center [522, 165] width 81 height 23
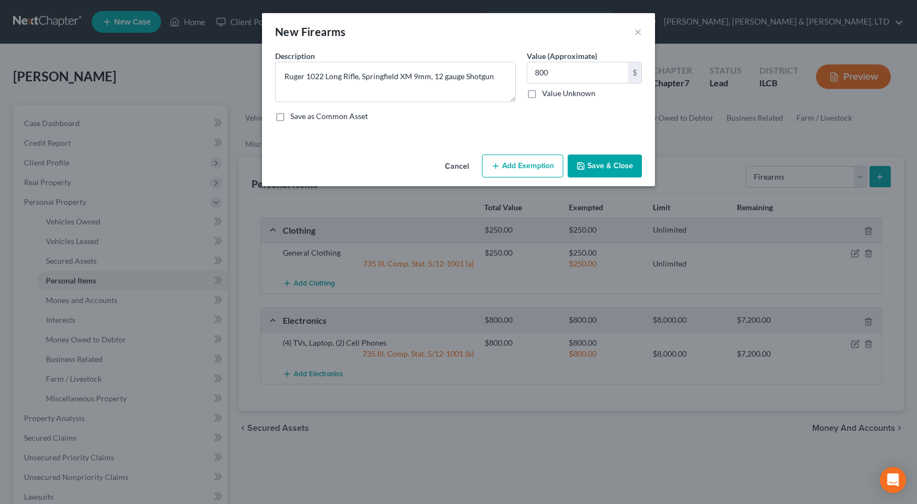
select select "2"
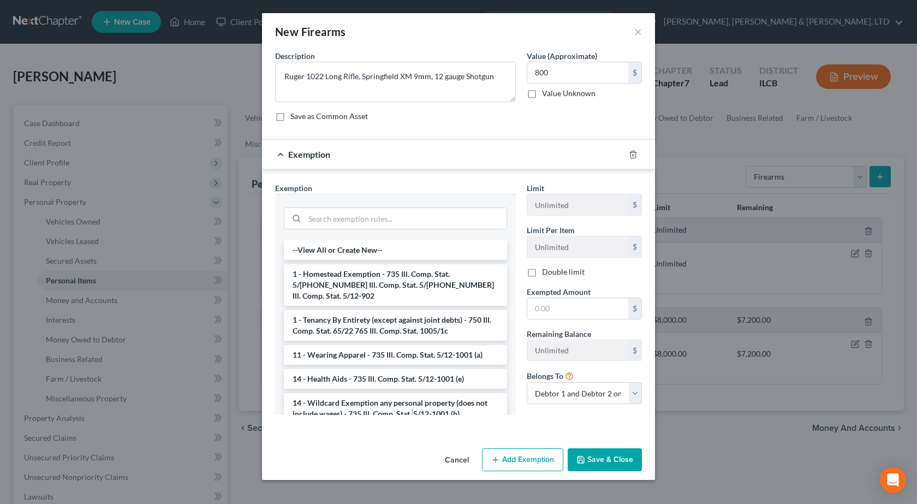
drag, startPoint x: 413, startPoint y: 401, endPoint x: 420, endPoint y: 396, distance: 8.5
click at [413, 401] on li "14 - Wildcard Exemption any personal property (does not include wages) - 735 Il…" at bounding box center [395, 408] width 223 height 31
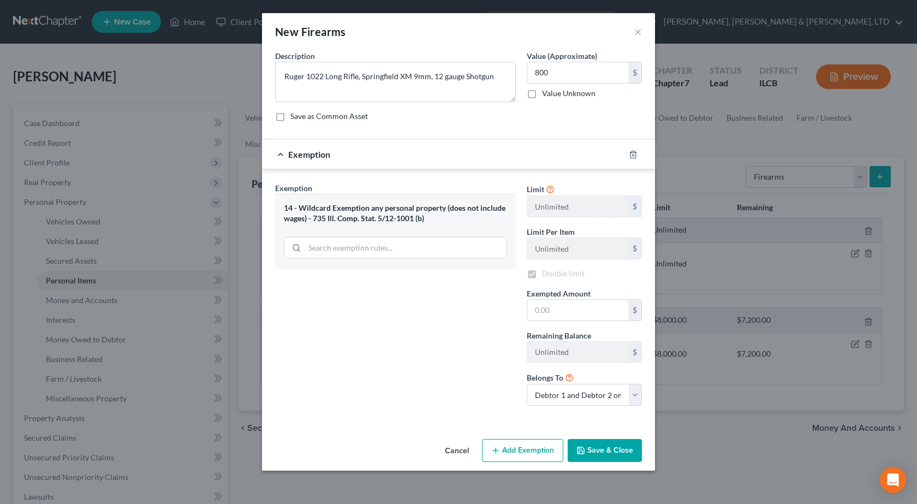
checkbox input "true"
click at [592, 313] on input "text" at bounding box center [577, 310] width 101 height 21
type input "800"
click at [616, 450] on button "Save & Close" at bounding box center [605, 450] width 74 height 23
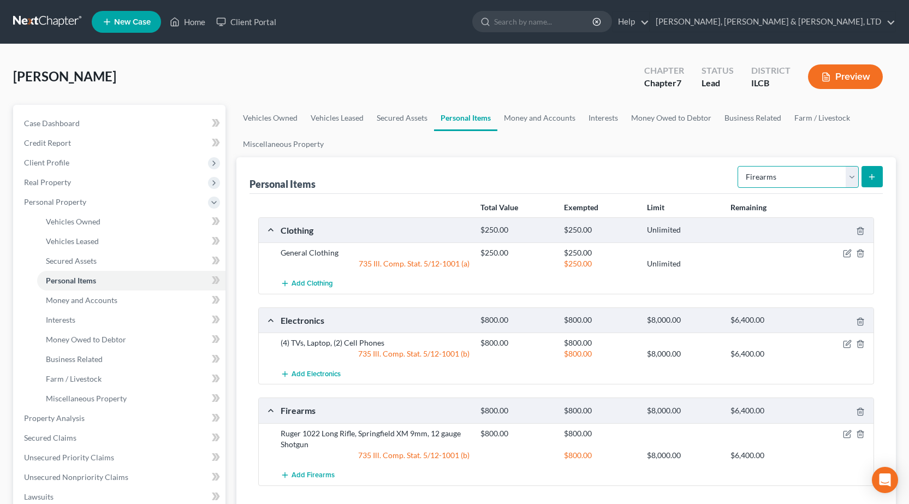
click at [766, 170] on select "Select Item Type Clothing Collectibles Of Value Electronics Firearms Household …" at bounding box center [797, 177] width 121 height 22
select select "household_goods"
click at [738, 166] on select "Select Item Type Clothing Collectibles Of Value Electronics Firearms Household …" at bounding box center [797, 177] width 121 height 22
click at [874, 182] on button "submit" at bounding box center [871, 176] width 21 height 21
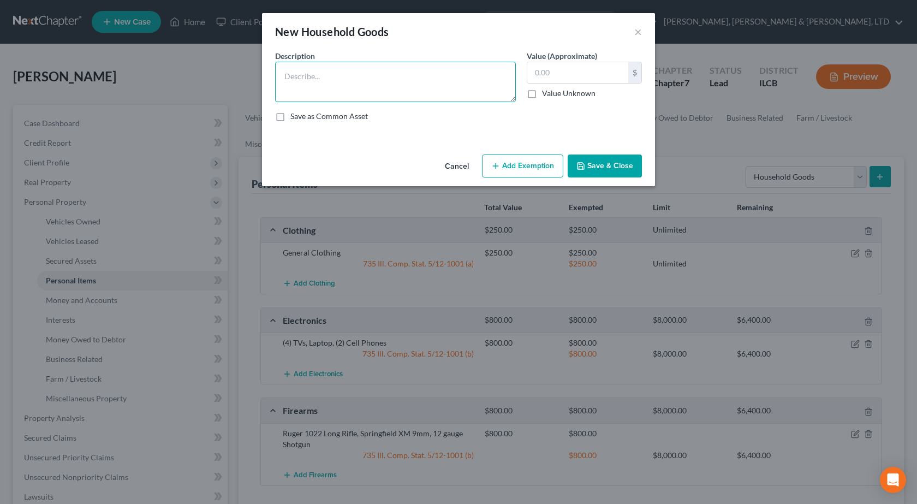
click at [319, 85] on textarea at bounding box center [395, 82] width 241 height 40
click at [397, 69] on textarea "(3) Beds, (3) Nightstand" at bounding box center [395, 82] width 241 height 40
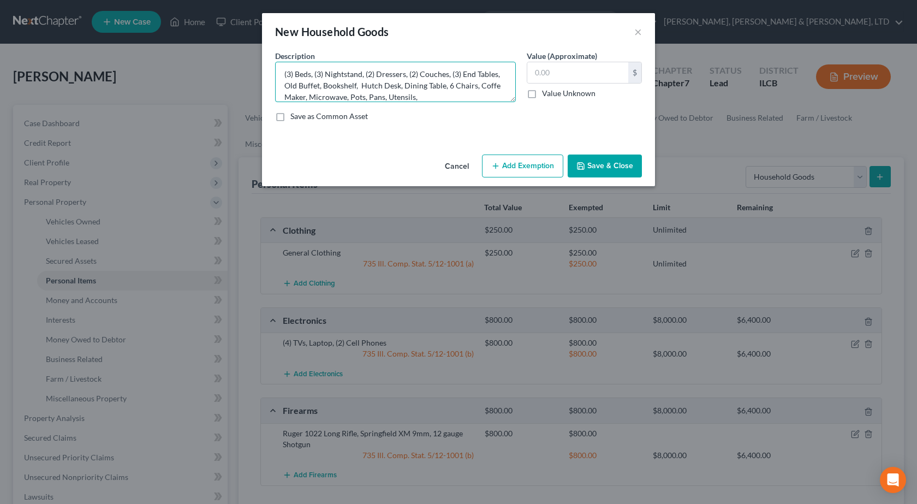
click at [466, 98] on textarea "(3) Beds, (3) Nightstand, (2) Dressers, (2) Couches, (3) End Tables, Old Buffet…" at bounding box center [395, 82] width 241 height 40
click at [349, 96] on textarea "(3) Beds, (3) Nightstand, (2) Dressers, (2) Couches, (3) End Tables, Old Buffet…" at bounding box center [395, 82] width 241 height 40
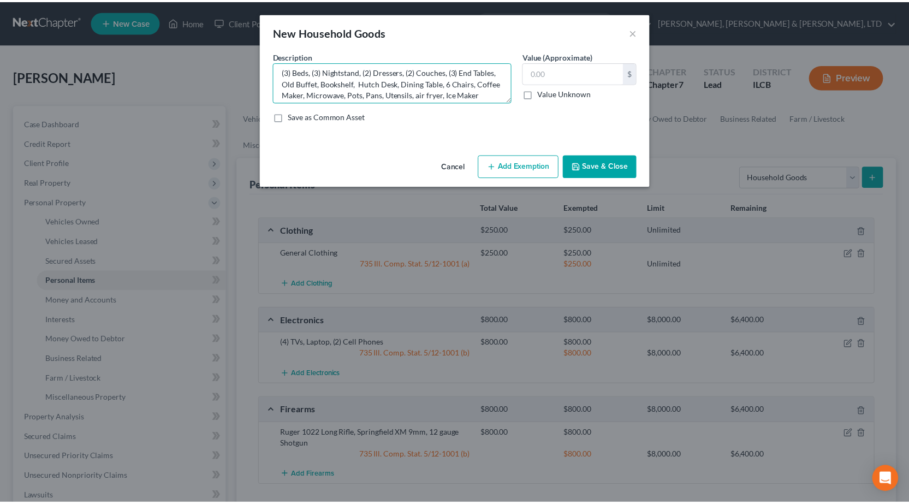
scroll to position [0, 0]
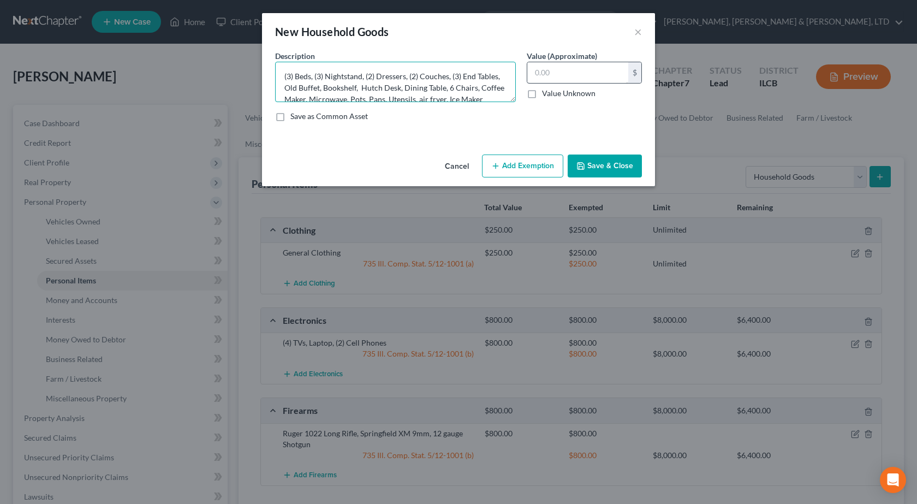
type textarea "(3) Beds, (3) Nightstand, (2) Dressers, (2) Couches, (3) End Tables, Old Buffet…"
click at [562, 65] on input "text" at bounding box center [577, 72] width 101 height 21
type input "1,250"
click at [501, 168] on button "Add Exemption" at bounding box center [522, 165] width 81 height 23
select select "2"
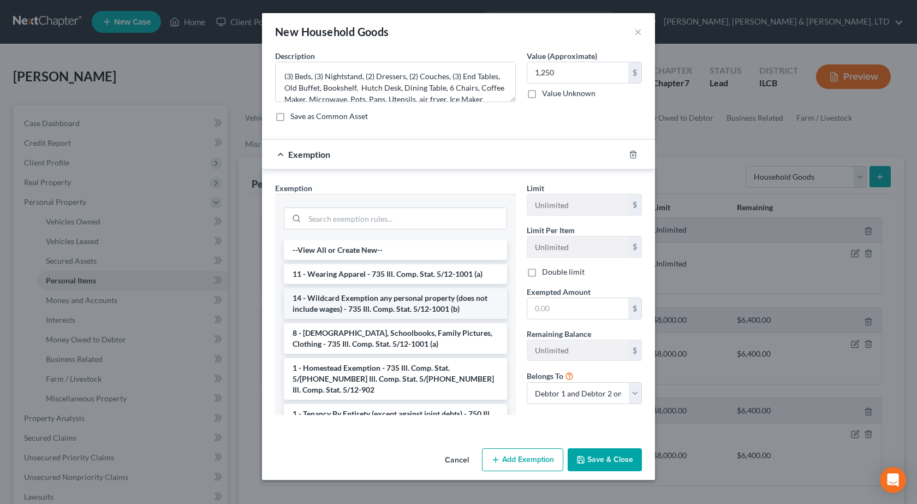
click at [385, 312] on li "14 - Wildcard Exemption any personal property (does not include wages) - 735 Il…" at bounding box center [395, 303] width 223 height 31
checkbox input "true"
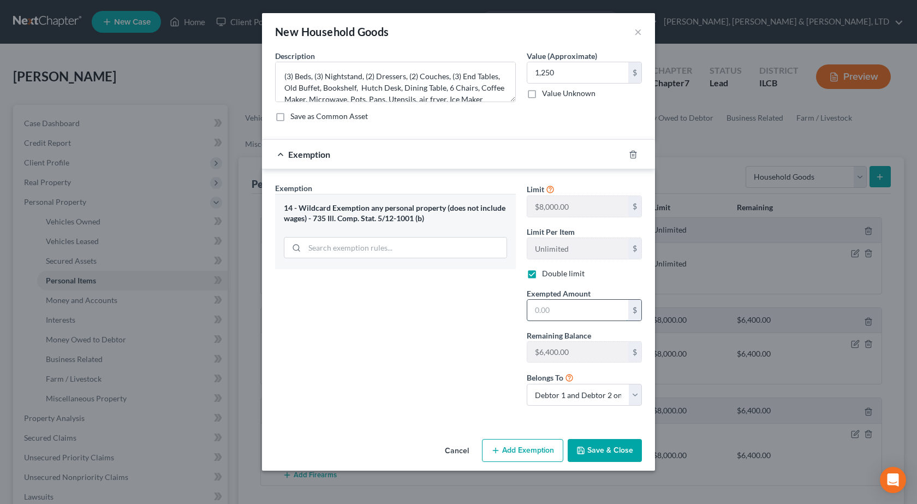
click at [578, 309] on input "text" at bounding box center [577, 310] width 101 height 21
type input "1,250"
click at [606, 441] on button "Save & Close" at bounding box center [605, 450] width 74 height 23
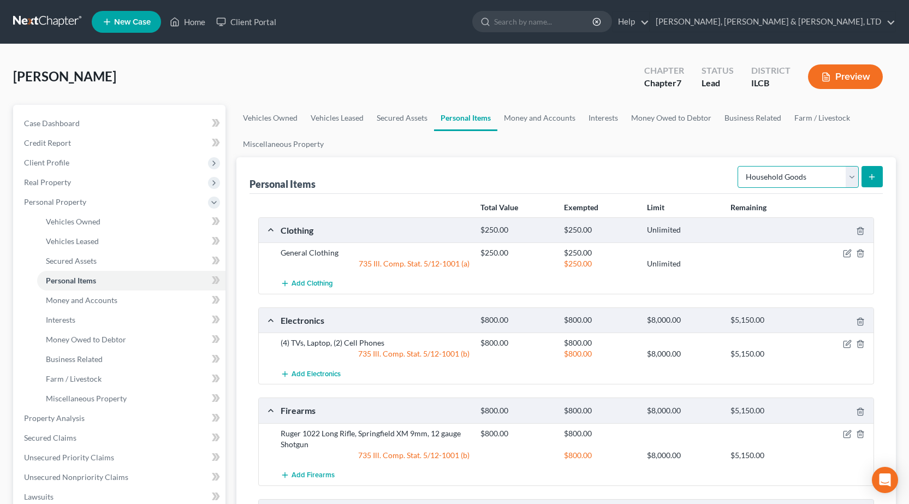
click at [808, 183] on select "Select Item Type Clothing Collectibles Of Value Electronics Firearms Household …" at bounding box center [797, 177] width 121 height 22
select select "jewelry"
click at [738, 166] on select "Select Item Type Clothing Collectibles Of Value Electronics Firearms Household …" at bounding box center [797, 177] width 121 height 22
click at [864, 179] on button "submit" at bounding box center [871, 176] width 21 height 21
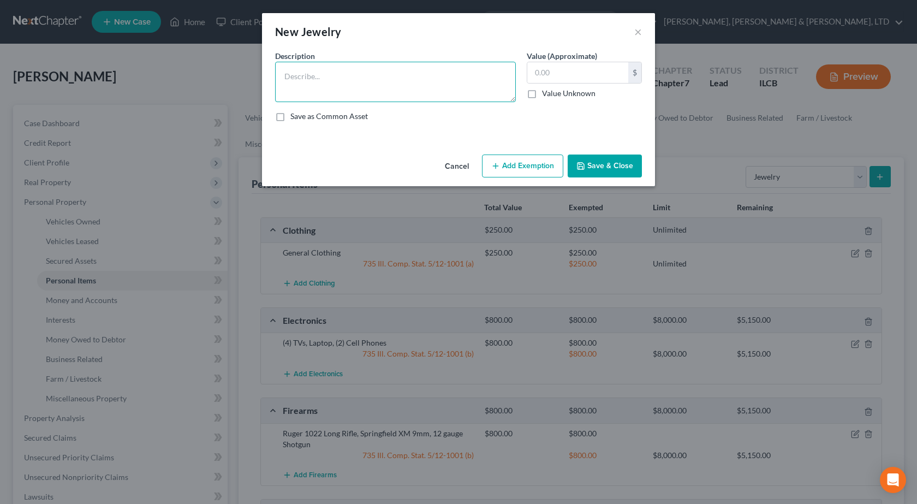
click at [311, 79] on textarea at bounding box center [395, 82] width 241 height 40
type textarea "Wedding Ring, Costume Jewelry"
click at [569, 67] on input "text" at bounding box center [577, 72] width 101 height 21
drag, startPoint x: 569, startPoint y: 75, endPoint x: 473, endPoint y: 75, distance: 95.5
click at [453, 66] on div "Description * Wedding Ring, Costume Jewelry Value (Approximate) 800.00 $ Value …" at bounding box center [459, 90] width 378 height 80
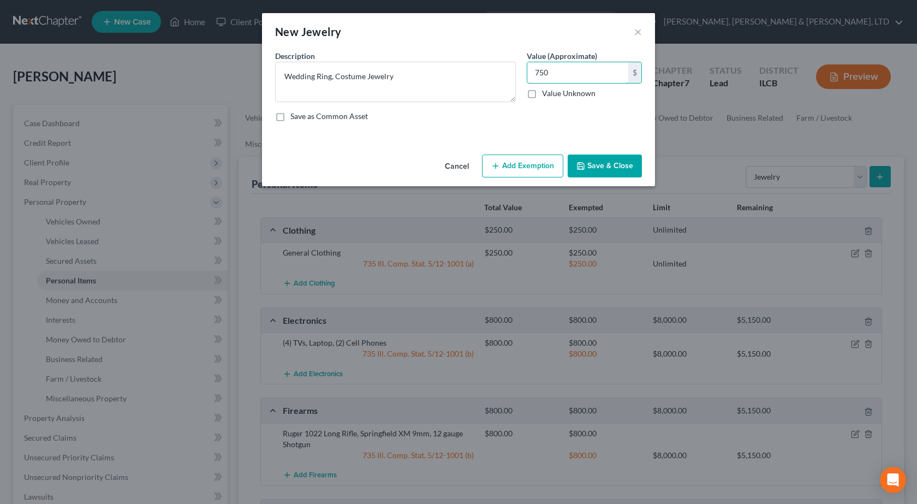
type input "750"
click at [498, 154] on button "Add Exemption" at bounding box center [522, 165] width 81 height 23
select select "2"
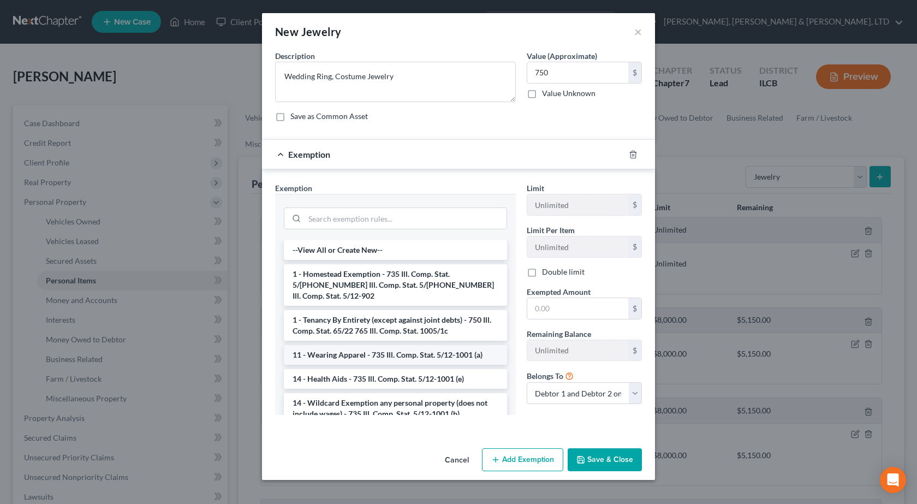
click at [373, 345] on li "11 - Wearing Apparel - 735 Ill. Comp. Stat. 5/12-1001 (a)" at bounding box center [395, 355] width 223 height 20
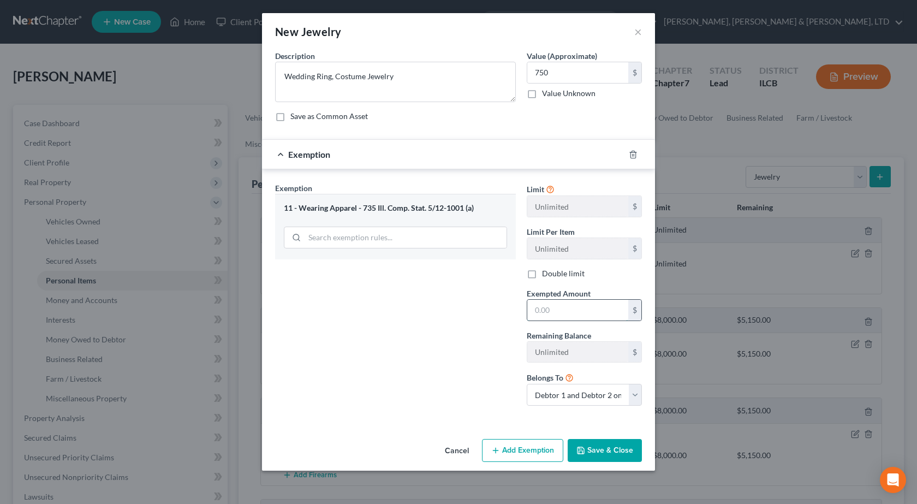
click at [557, 305] on input "text" at bounding box center [577, 310] width 101 height 21
type input "750"
click at [391, 372] on div "Exemption Set must be selected for CA. Exemption * 11 - Wearing Apparel - 735 I…" at bounding box center [396, 298] width 252 height 232
drag, startPoint x: 602, startPoint y: 456, endPoint x: 610, endPoint y: 451, distance: 9.1
click at [602, 456] on button "Save & Close" at bounding box center [605, 450] width 74 height 23
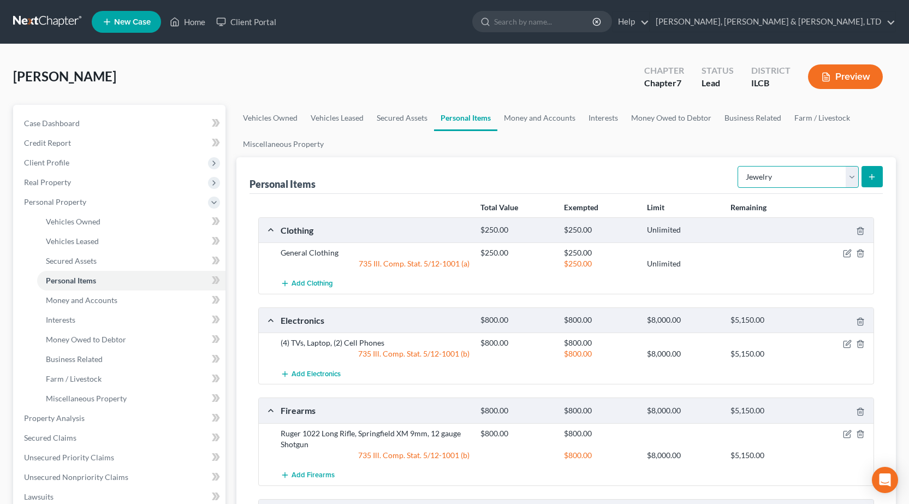
click at [797, 171] on select "Select Item Type Clothing Collectibles Of Value Electronics Firearms Household …" at bounding box center [797, 177] width 121 height 22
select select "pets"
click at [738, 166] on select "Select Item Type Clothing Collectibles Of Value Electronics Firearms Household …" at bounding box center [797, 177] width 121 height 22
click at [873, 178] on icon "submit" at bounding box center [871, 176] width 9 height 9
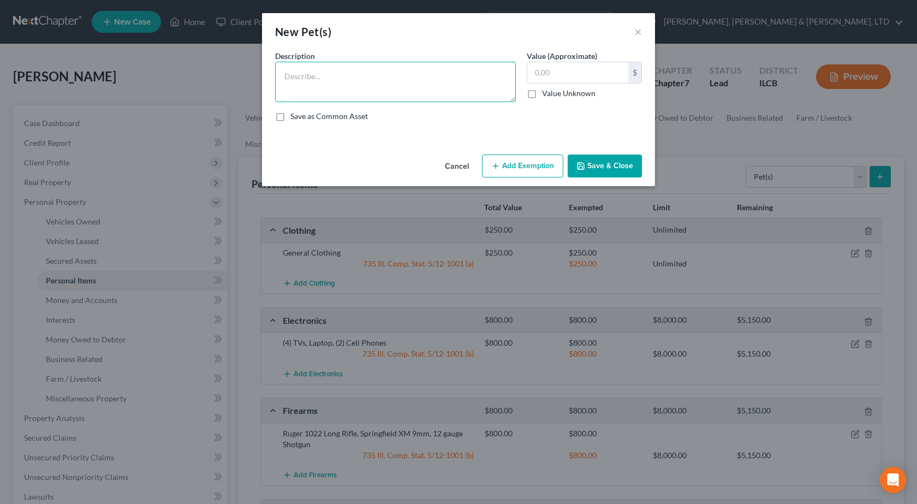
click at [376, 87] on textarea at bounding box center [395, 82] width 241 height 40
type textarea "(2) Dogs, Cat"
click at [630, 163] on button "Save & Close" at bounding box center [605, 165] width 74 height 23
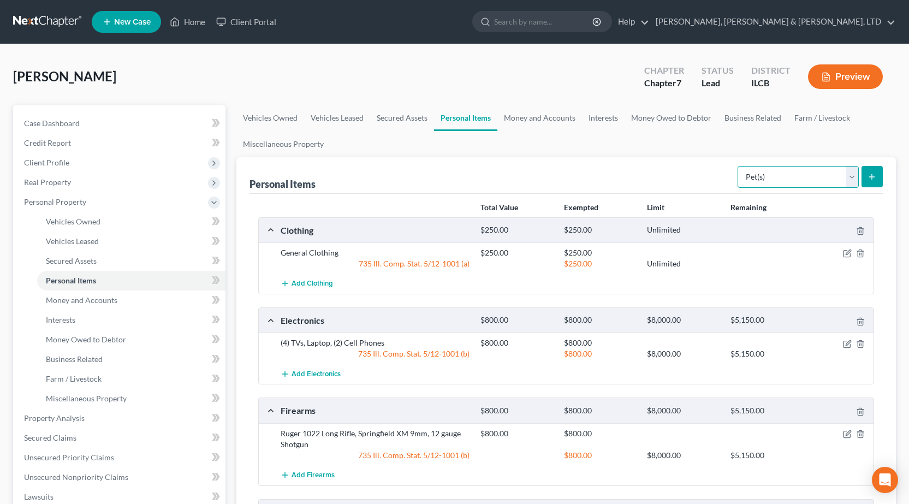
click at [813, 170] on select "Select Item Type Clothing Collectibles Of Value Electronics Firearms Household …" at bounding box center [797, 177] width 121 height 22
select select "sports_and_hobby_equipment"
click at [738, 166] on select "Select Item Type Clothing Collectibles Of Value Electronics Firearms Household …" at bounding box center [797, 177] width 121 height 22
click at [871, 176] on icon "submit" at bounding box center [871, 176] width 9 height 9
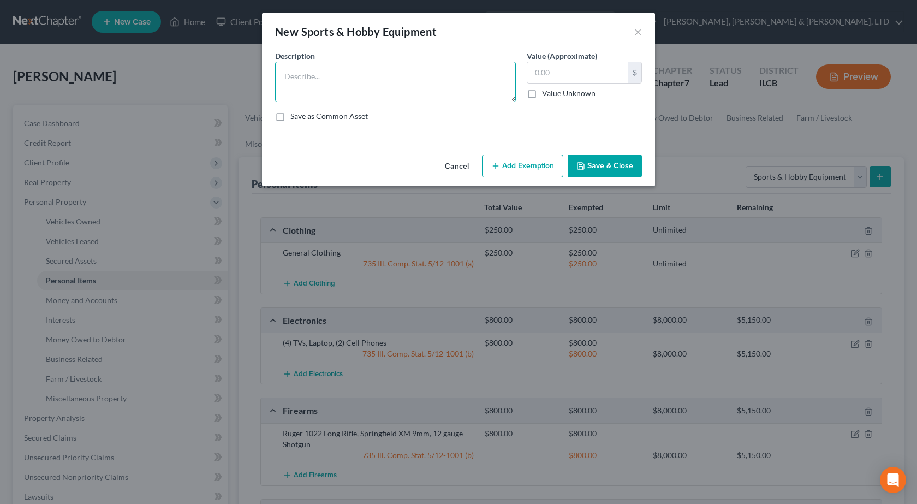
click at [394, 93] on textarea at bounding box center [395, 82] width 241 height 40
type textarea "Baseball Equipment, Golf Clubs, Fishing Poles"
click at [549, 62] on input "text" at bounding box center [577, 72] width 101 height 21
click at [571, 78] on input "text" at bounding box center [577, 72] width 101 height 21
type input "250"
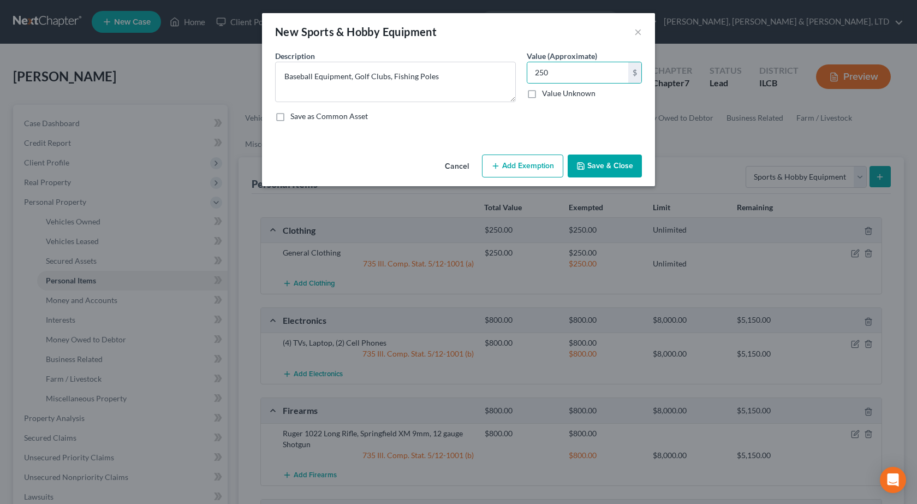
click at [528, 164] on button "Add Exemption" at bounding box center [522, 165] width 81 height 23
select select "2"
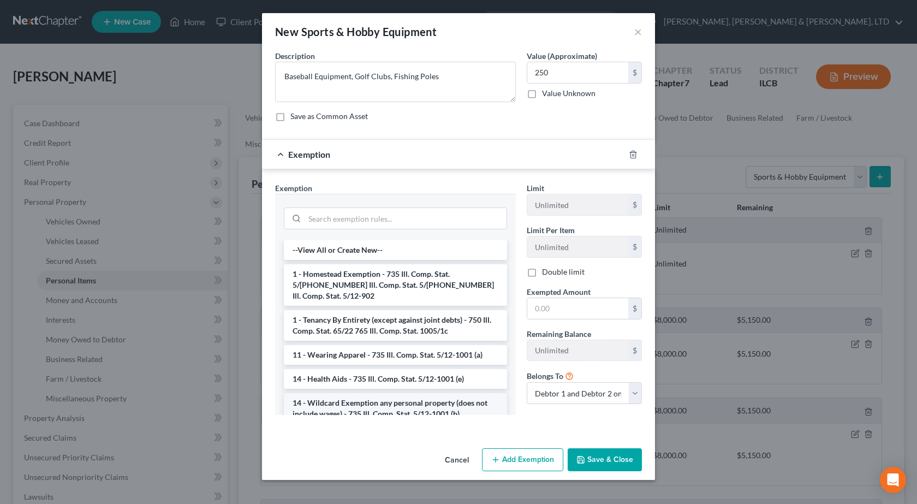
click at [378, 398] on li "14 - Wildcard Exemption any personal property (does not include wages) - 735 Il…" at bounding box center [395, 408] width 223 height 31
checkbox input "true"
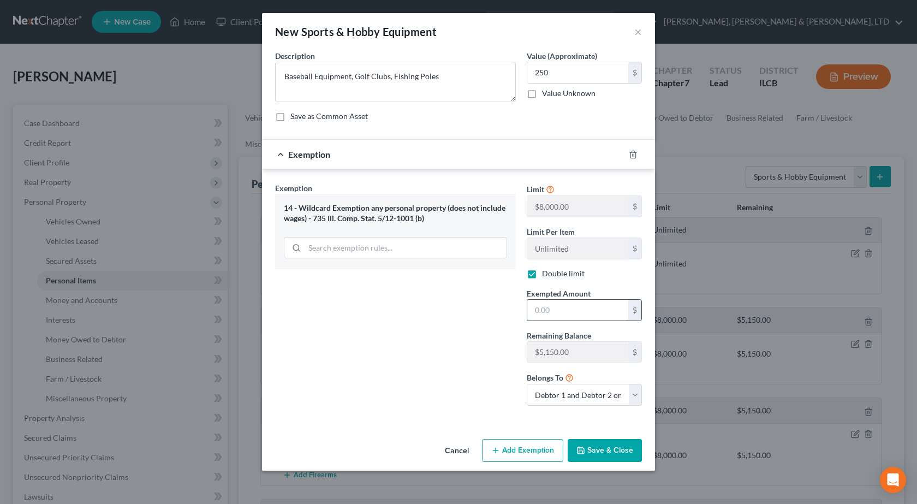
click at [565, 310] on input "text" at bounding box center [577, 310] width 101 height 21
type input "250"
drag, startPoint x: 608, startPoint y: 450, endPoint x: 600, endPoint y: 449, distance: 7.7
click at [606, 450] on button "Save & Close" at bounding box center [605, 450] width 74 height 23
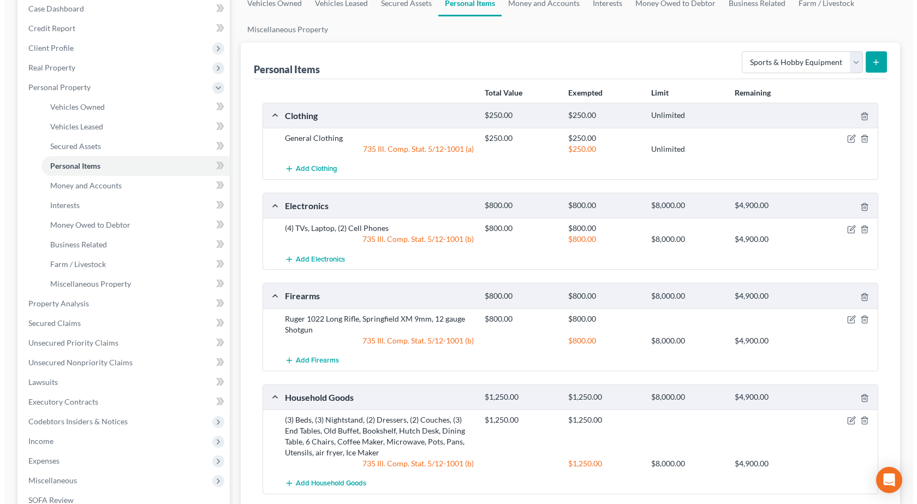
scroll to position [164, 0]
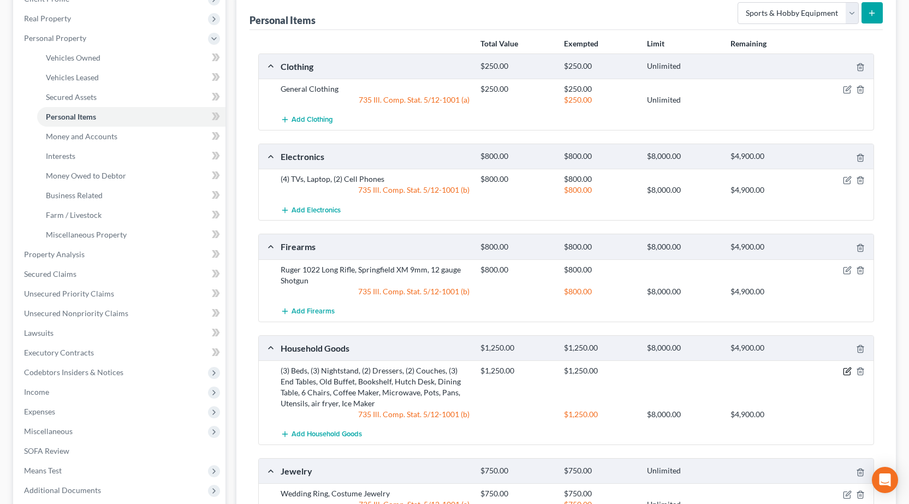
click at [849, 371] on icon "button" at bounding box center [847, 370] width 5 height 5
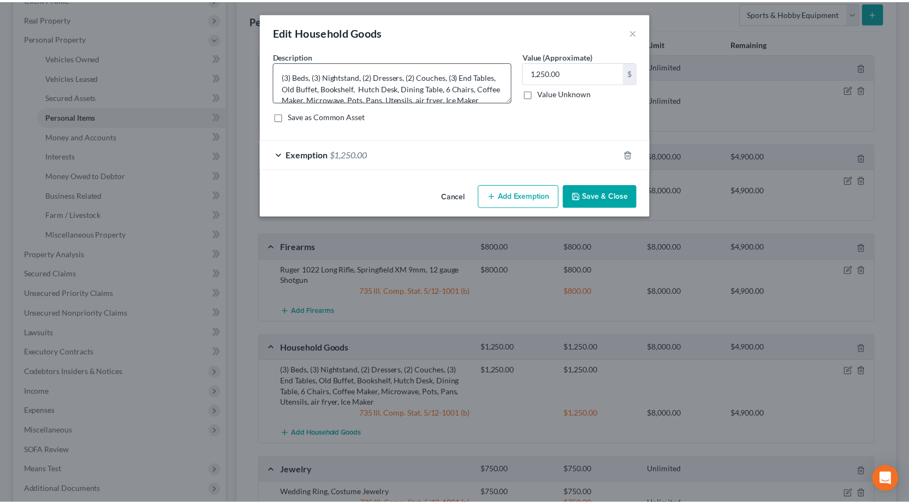
scroll to position [23, 0]
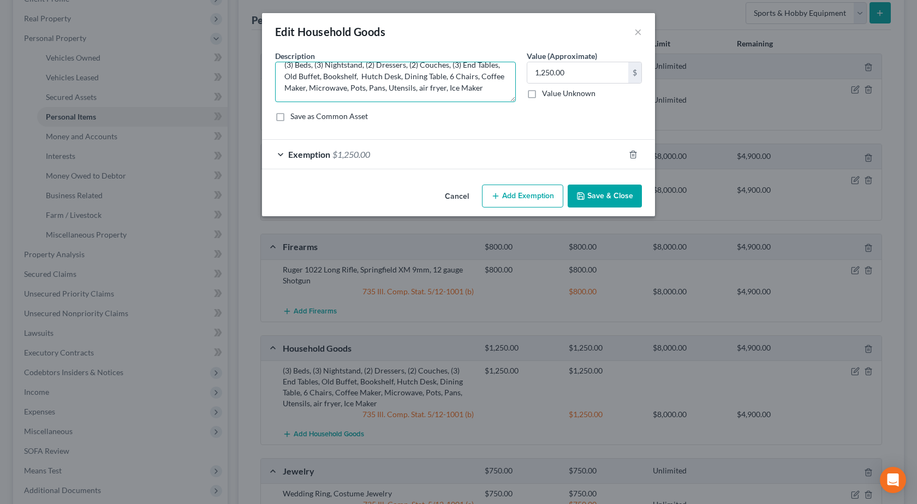
click at [329, 95] on textarea "(3) Beds, (3) Nightstand, (2) Dressers, (2) Couches, (3) End Tables, Old Buffet…" at bounding box center [395, 82] width 241 height 40
type textarea "(3) Beds, (3) Nightstand, (2) Dressers, (2) Couches, (3) End Tables, Old Buffet…"
type input "1,500"
click at [383, 148] on div "Exemption $1,250.00" at bounding box center [443, 154] width 362 height 29
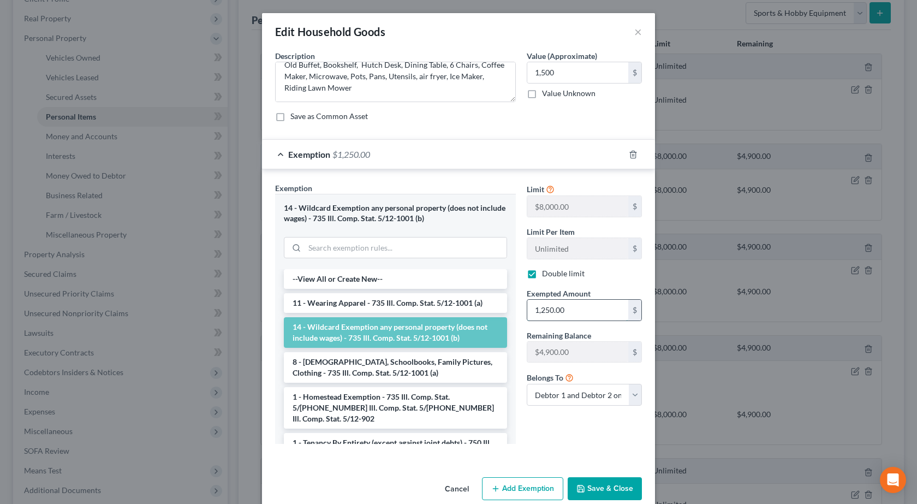
click at [567, 317] on input "1,250.00" at bounding box center [577, 310] width 101 height 21
type input "5"
type input "1,500"
click at [542, 69] on input "1,500" at bounding box center [577, 72] width 101 height 21
type input "1,750"
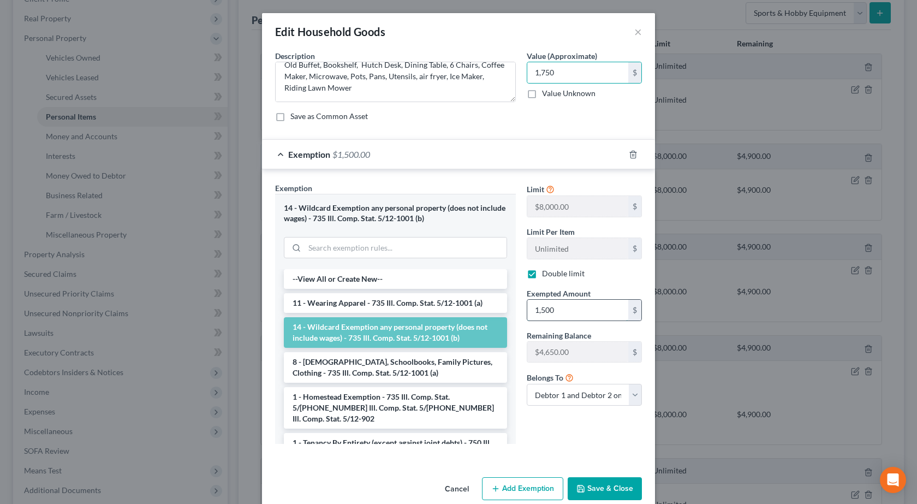
click at [560, 309] on input "1,500" at bounding box center [577, 310] width 101 height 21
type input "1,750"
click at [612, 483] on button "Save & Close" at bounding box center [605, 488] width 74 height 23
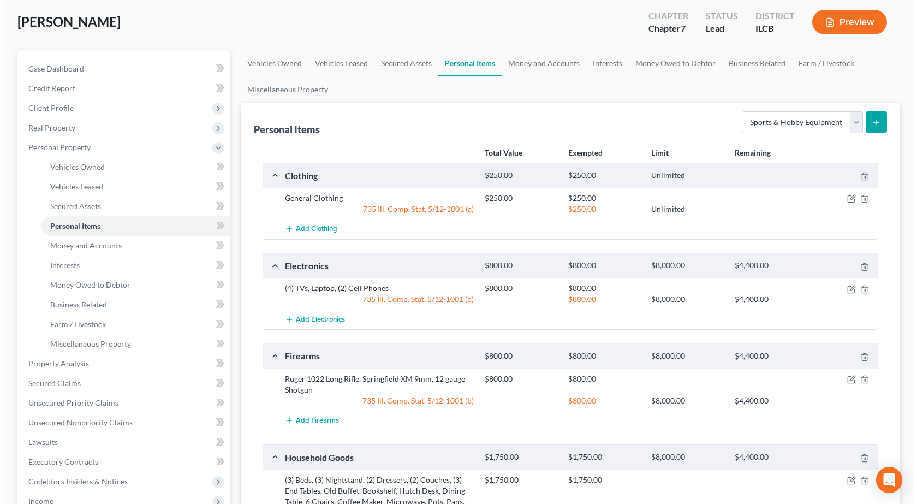
scroll to position [0, 0]
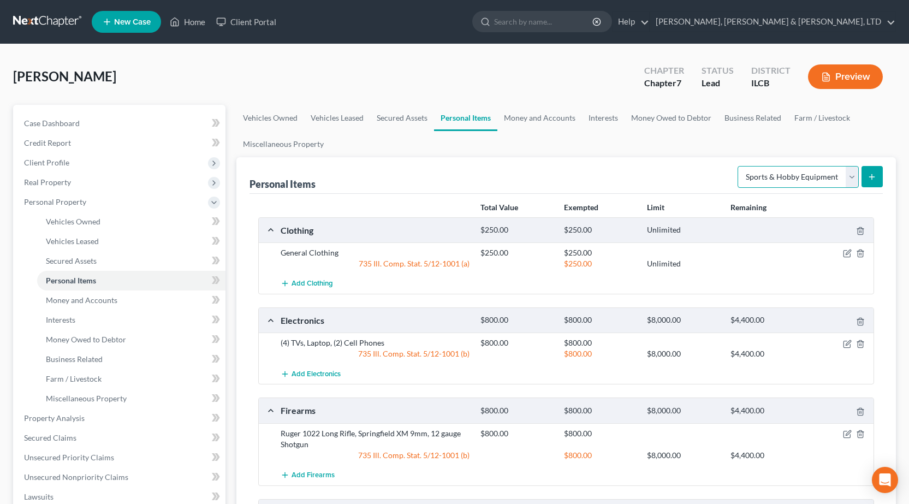
click at [816, 182] on select "Select Item Type Clothing Collectibles Of Value Electronics Firearms Household …" at bounding box center [797, 177] width 121 height 22
click at [549, 115] on link "Money and Accounts" at bounding box center [539, 118] width 85 height 26
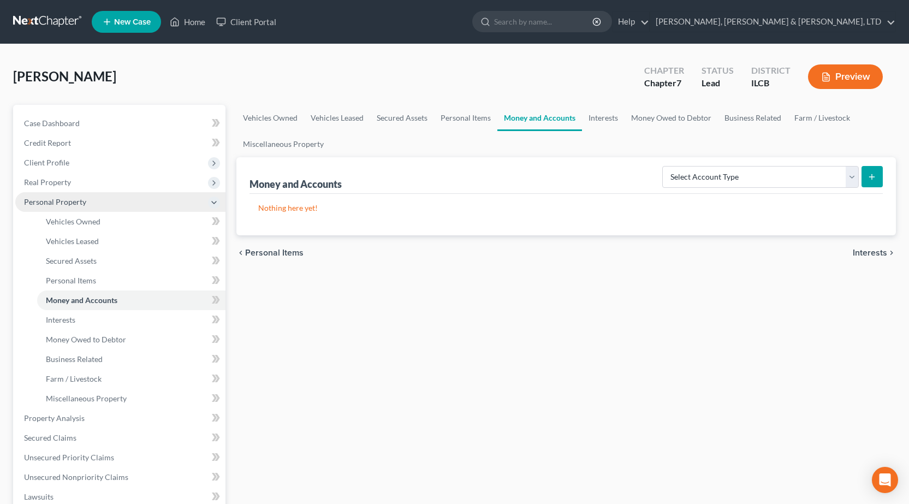
click at [85, 205] on span "Personal Property" at bounding box center [55, 201] width 62 height 9
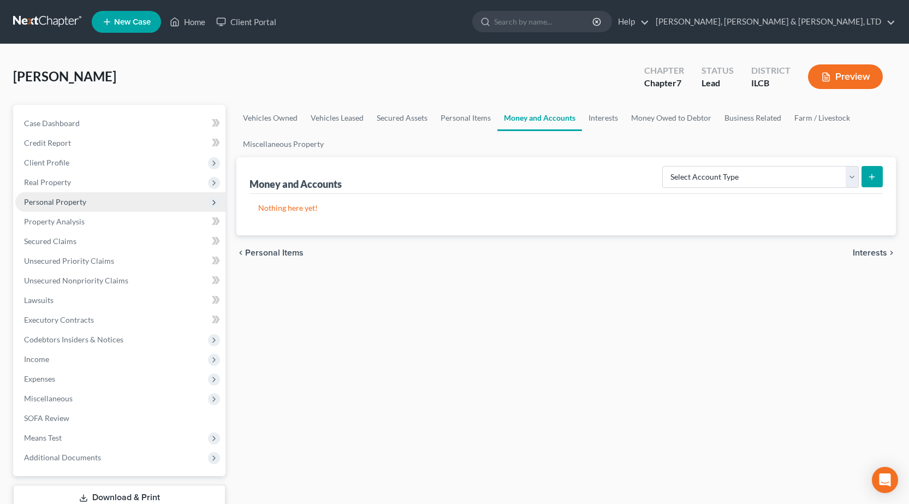
click at [87, 201] on span "Personal Property" at bounding box center [120, 202] width 210 height 20
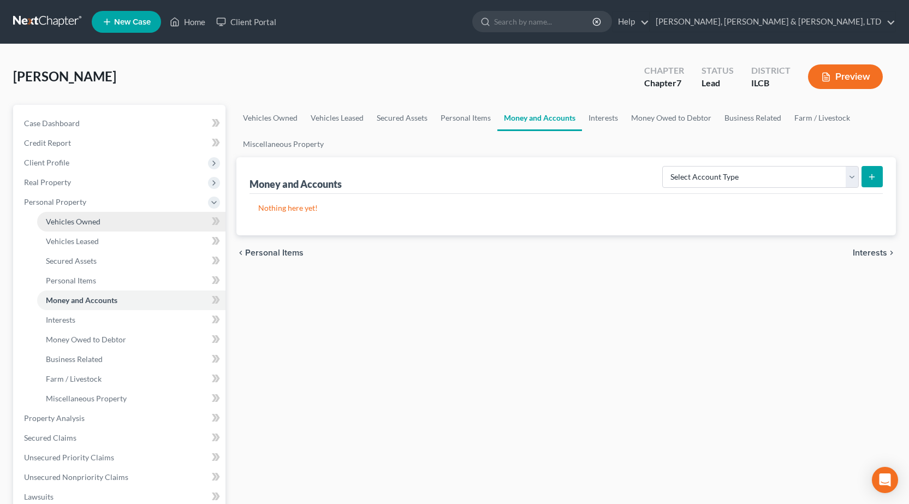
click at [88, 225] on span "Vehicles Owned" at bounding box center [73, 221] width 55 height 9
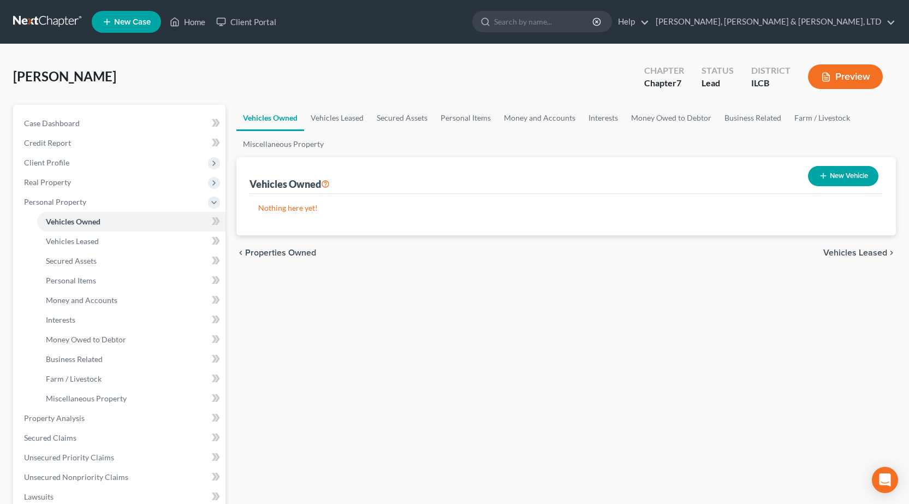
click at [836, 186] on div "New Vehicle" at bounding box center [842, 176] width 79 height 29
click at [833, 175] on button "New Vehicle" at bounding box center [843, 176] width 70 height 20
select select "0"
select select "2"
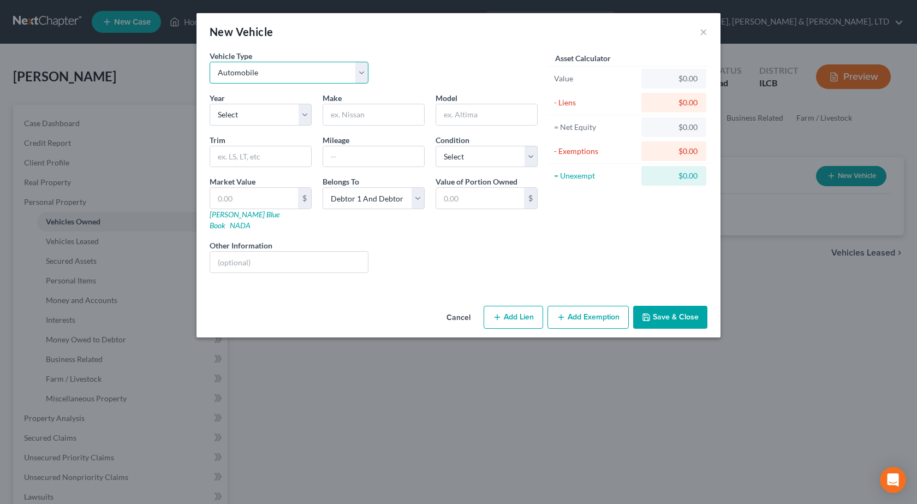
click at [325, 64] on select "Select Automobile Truck Trailer Watercraft Aircraft Motor Home Atv Other Vehicle" at bounding box center [289, 73] width 159 height 22
select select "7"
click at [210, 62] on select "Select Automobile Truck Trailer Watercraft Aircraft Motor Home Atv Other Vehicle" at bounding box center [289, 73] width 159 height 22
click at [264, 114] on select "Select 2026 2025 2024 2023 2022 2021 2020 2019 2018 2017 2016 2015 2014 2013 20…" at bounding box center [261, 115] width 102 height 22
drag, startPoint x: 419, startPoint y: 114, endPoint x: 371, endPoint y: 122, distance: 48.7
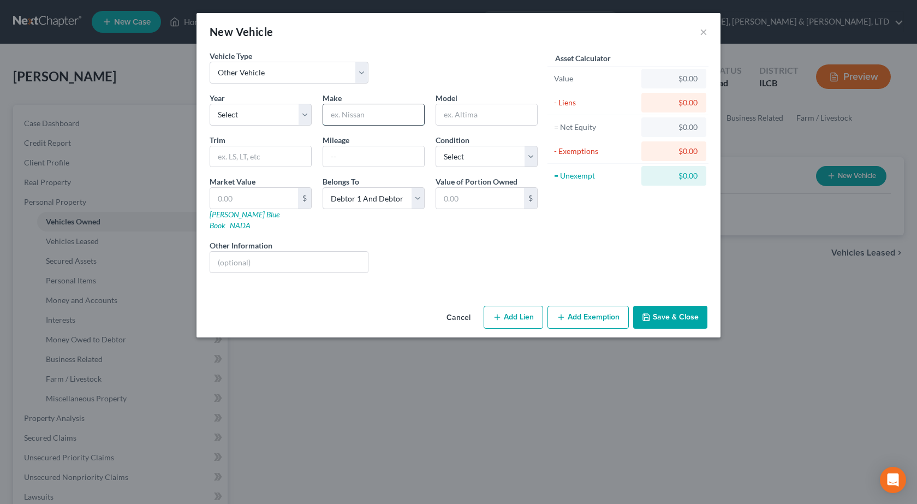
click at [417, 115] on input "text" at bounding box center [373, 114] width 101 height 21
type input "Coleman"
click at [465, 113] on input "text" at bounding box center [486, 114] width 101 height 21
type input "Glof Cart"
click at [238, 200] on input "text" at bounding box center [254, 198] width 88 height 21
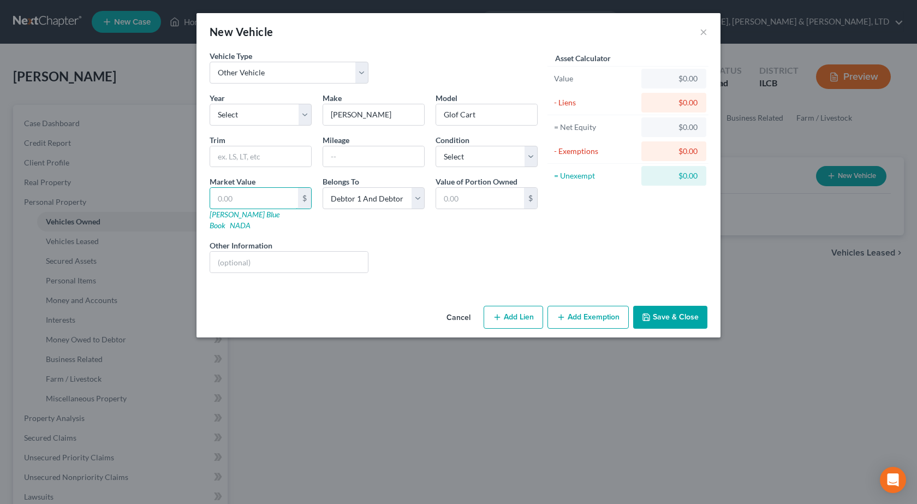
type input "5"
type input "5.00"
type input "50"
type input "50.00"
type input "500"
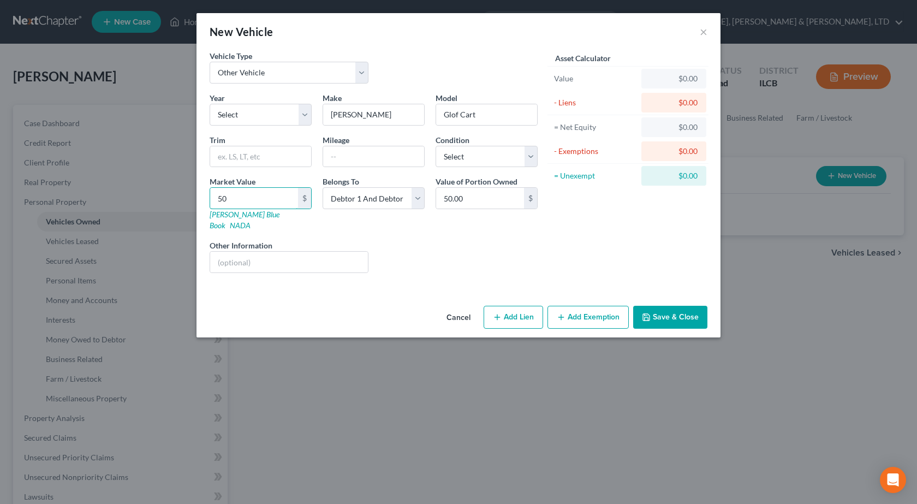
type input "500.00"
type input "5000"
type input "5,000.00"
type input "5,000"
click at [595, 306] on button "Add Exemption" at bounding box center [587, 317] width 81 height 23
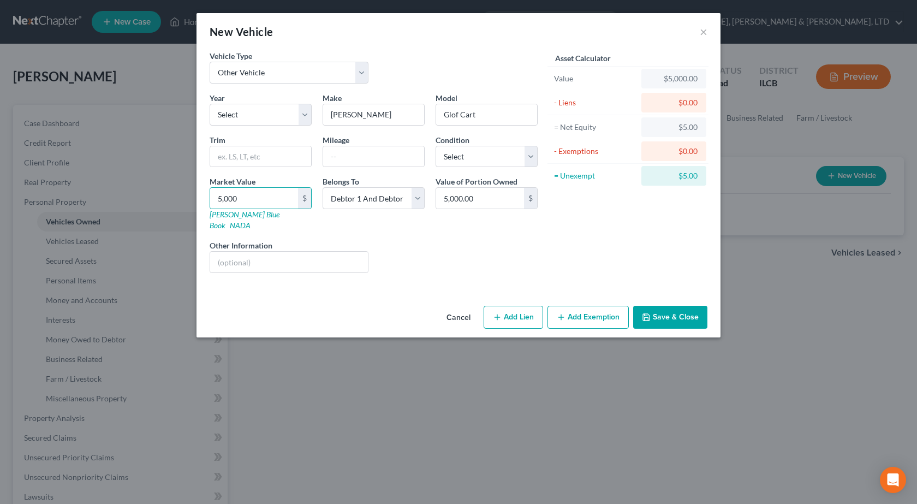
select select "2"
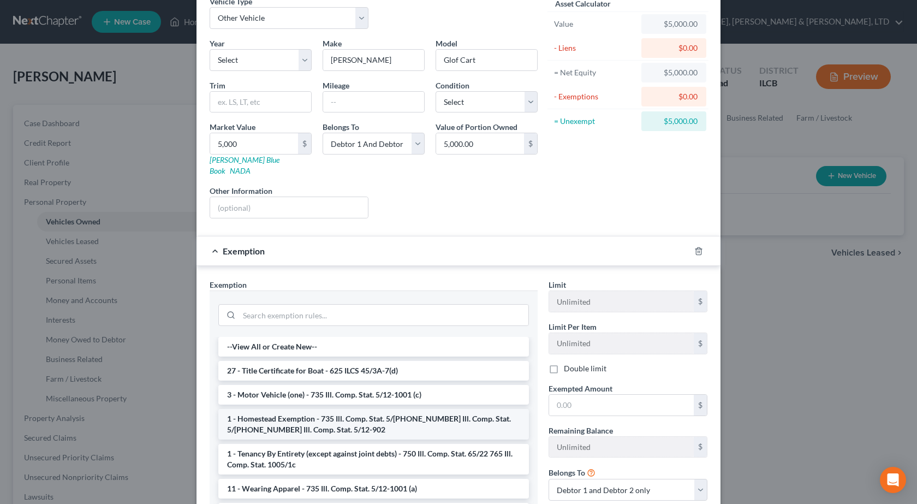
scroll to position [129, 0]
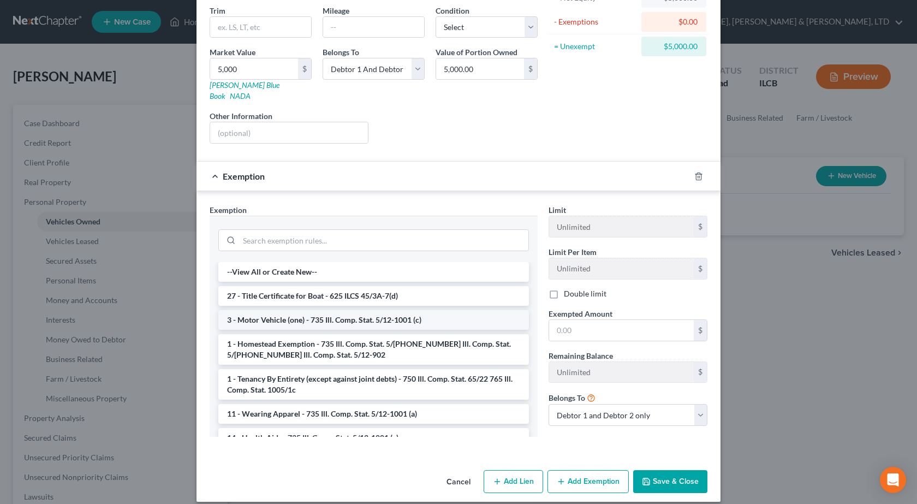
click at [335, 314] on li "3 - Motor Vehicle (one) - 735 Ill. Comp. Stat. 5/12-1001 (c)" at bounding box center [373, 320] width 311 height 20
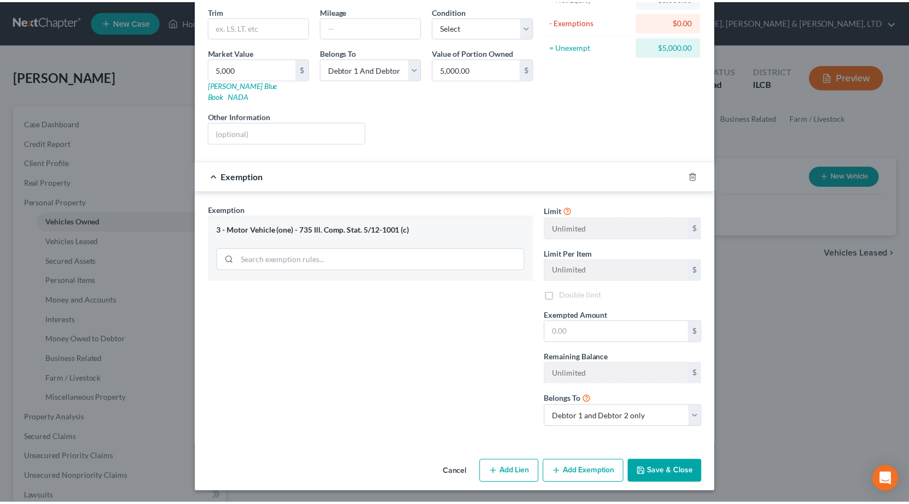
scroll to position [120, 0]
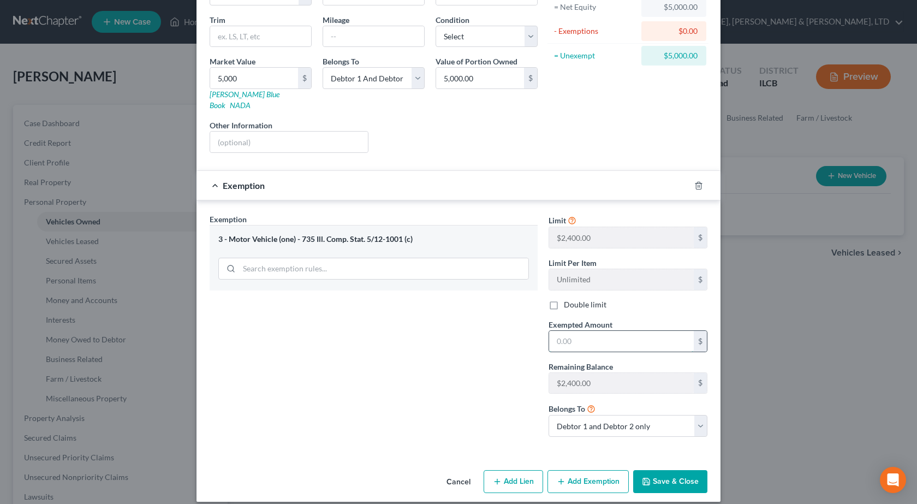
click at [583, 332] on input "text" at bounding box center [621, 341] width 145 height 21
click at [564, 299] on label "Double limit" at bounding box center [585, 304] width 43 height 11
click at [568, 299] on input "Double limit" at bounding box center [571, 302] width 7 height 7
checkbox input "true"
click at [617, 331] on input "text" at bounding box center [621, 341] width 145 height 21
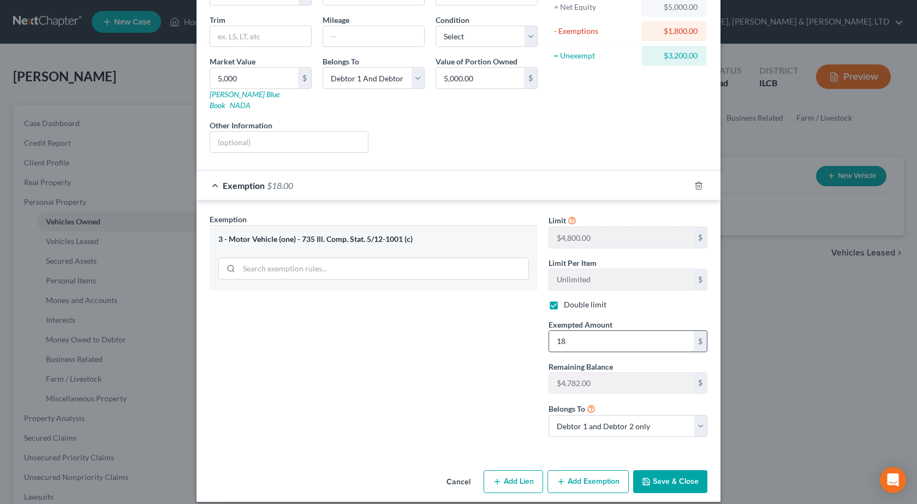
type input "1"
type input "4,800"
click at [231, 75] on input "5,000" at bounding box center [254, 78] width 88 height 21
type input "4"
type input "4.00"
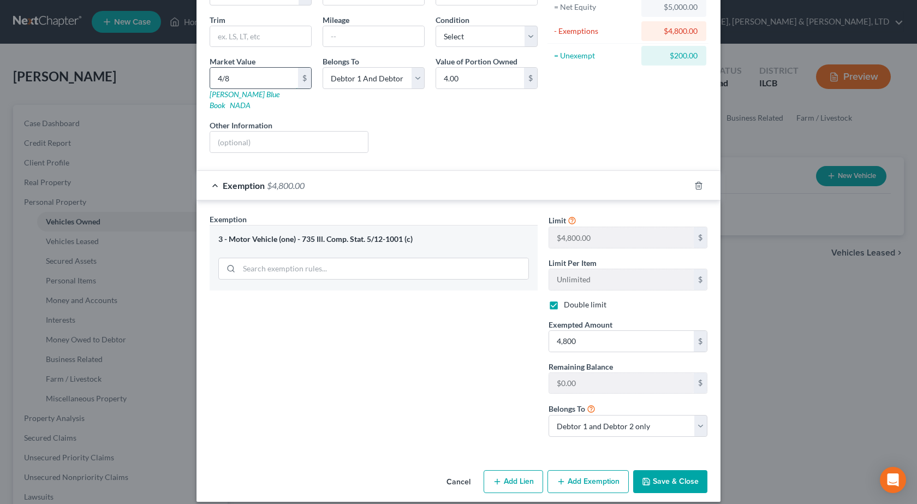
type input "48"
type input "48.00"
type input "480"
type input "480.00"
type input "4800"
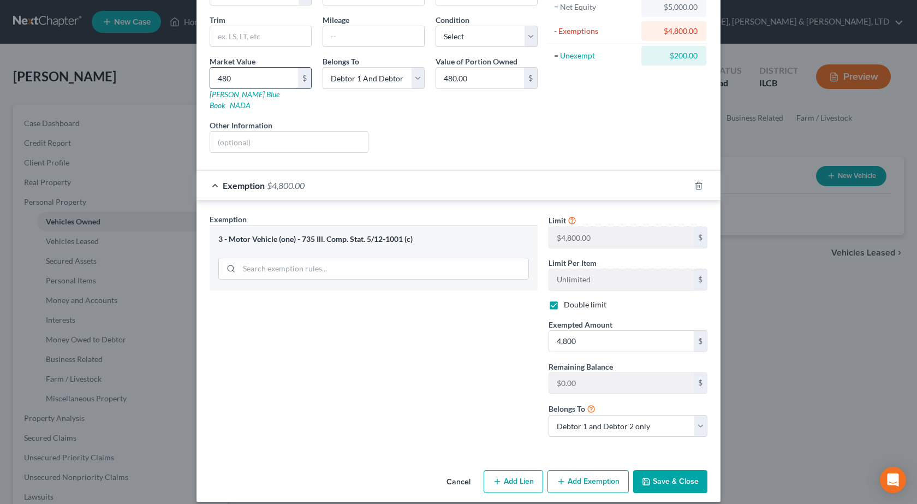
type input "4,800.00"
type input "4,800"
click at [533, 123] on div "Liens Select" at bounding box center [459, 136] width 170 height 33
click at [677, 471] on button "Save & Close" at bounding box center [670, 481] width 74 height 23
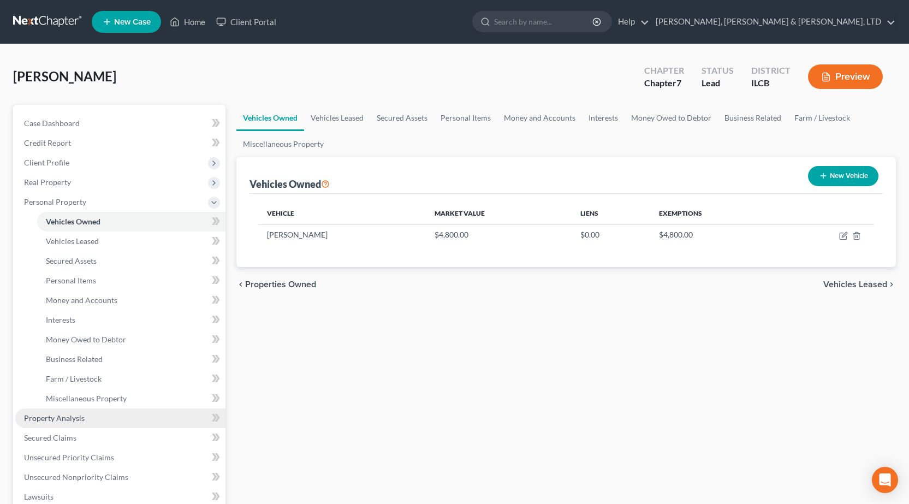
click at [100, 422] on link "Property Analysis" at bounding box center [120, 418] width 210 height 20
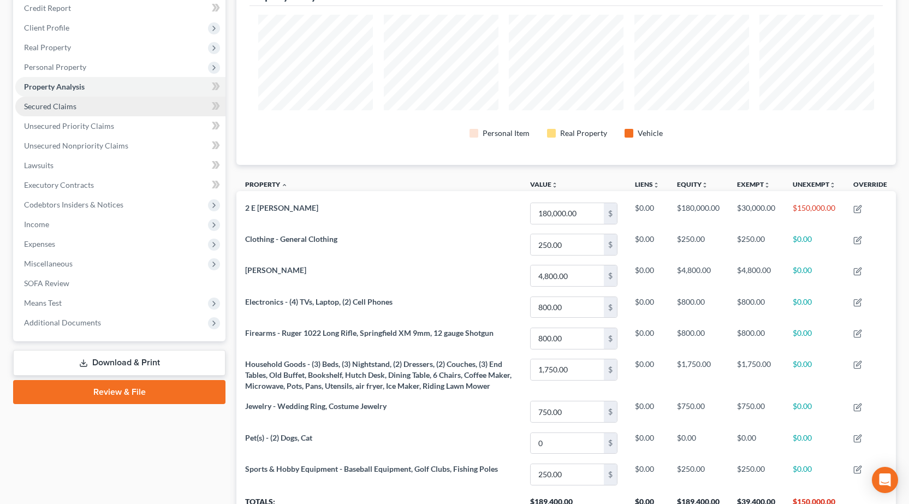
scroll to position [55, 0]
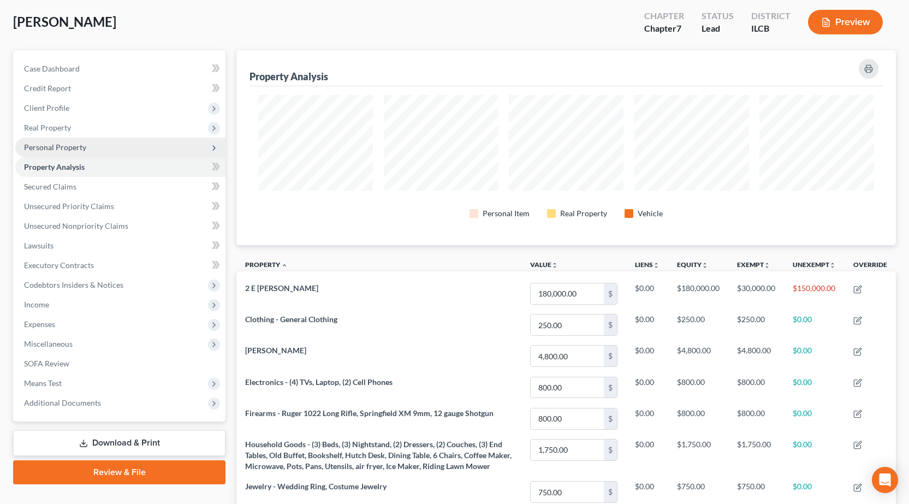
click at [80, 152] on span "Personal Property" at bounding box center [120, 148] width 210 height 20
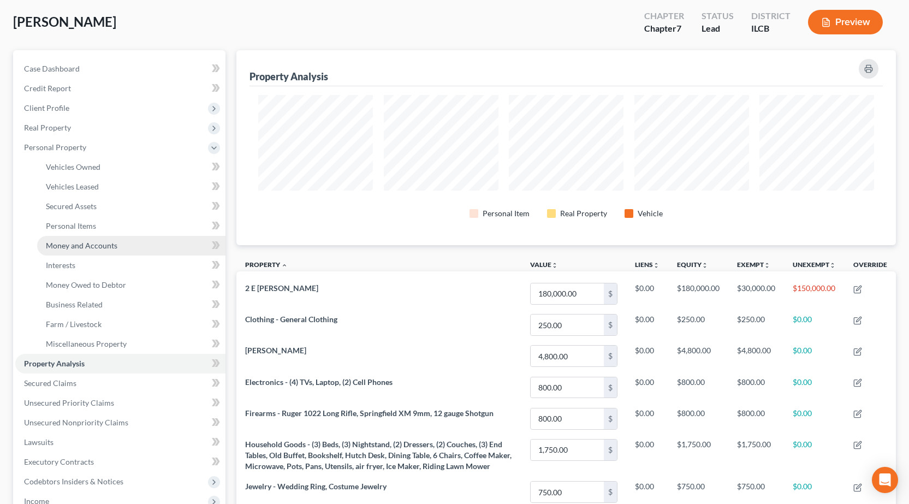
click at [97, 247] on span "Money and Accounts" at bounding box center [81, 245] width 71 height 9
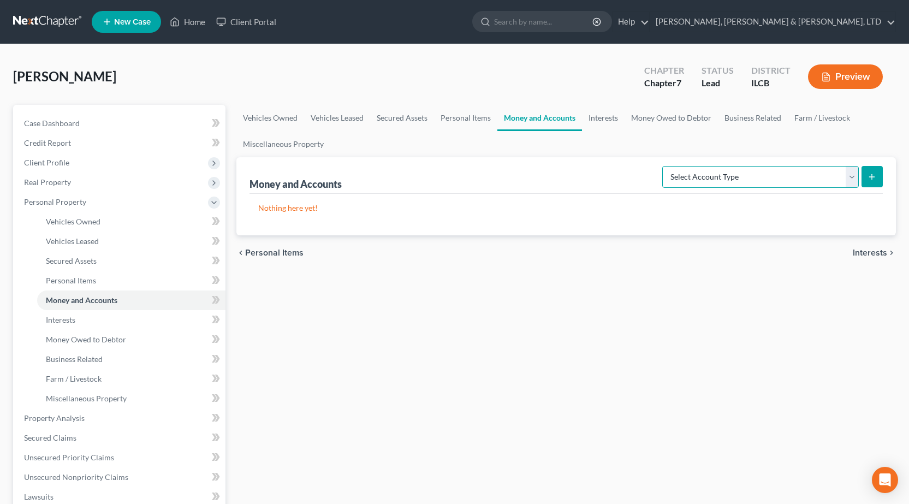
click at [698, 175] on select "Select Account Type Brokerage Cash on Hand Certificates of Deposit Checking Acc…" at bounding box center [760, 177] width 196 height 22
select select "checking"
click at [664, 166] on select "Select Account Type Brokerage Cash on Hand Certificates of Deposit Checking Acc…" at bounding box center [760, 177] width 196 height 22
click at [875, 174] on icon "submit" at bounding box center [871, 176] width 9 height 9
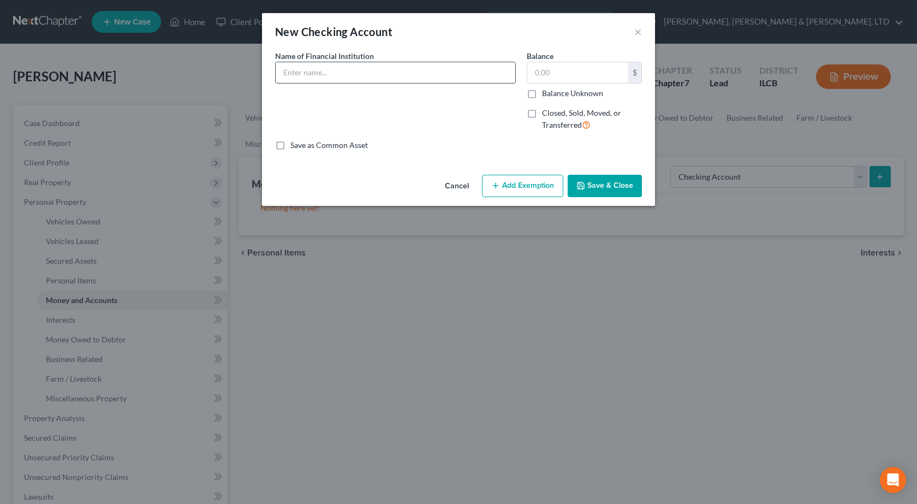
click at [311, 75] on input "text" at bounding box center [396, 72] width 240 height 21
type input "Shelby County State Bank"
click at [602, 184] on button "Save & Close" at bounding box center [605, 186] width 74 height 23
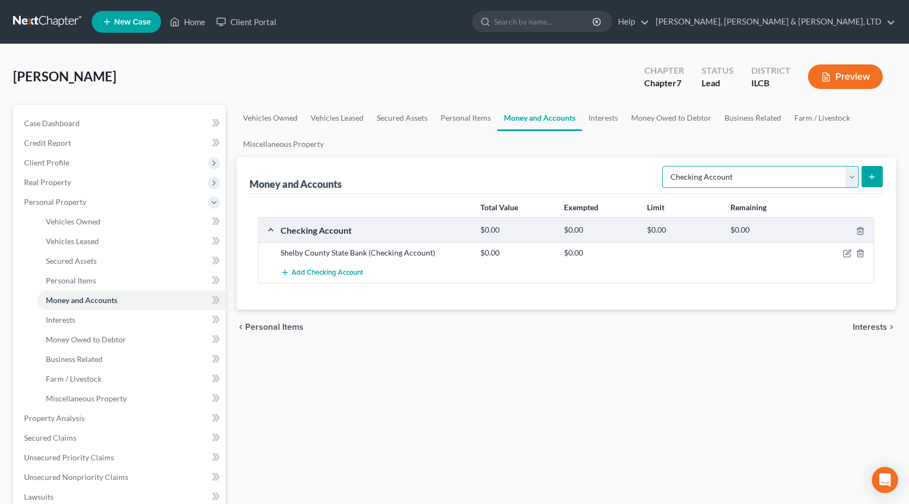
click at [759, 183] on select "Select Account Type Brokerage Cash on Hand Certificates of Deposit Checking Acc…" at bounding box center [760, 177] width 196 height 22
select select "savings"
click at [664, 166] on select "Select Account Type Brokerage Cash on Hand Certificates of Deposit Checking Acc…" at bounding box center [760, 177] width 196 height 22
click at [871, 177] on line "submit" at bounding box center [871, 176] width 0 height 5
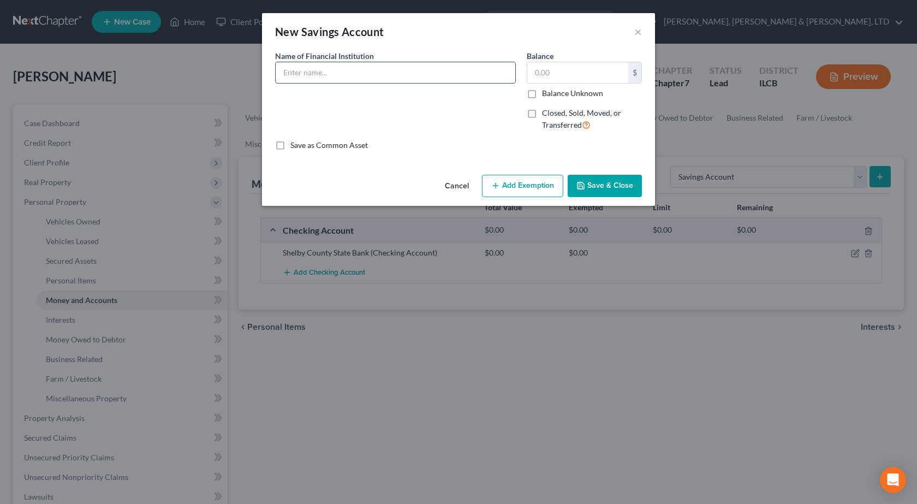
click at [317, 76] on input "text" at bounding box center [396, 72] width 240 height 21
drag, startPoint x: 313, startPoint y: 75, endPoint x: 317, endPoint y: 69, distance: 7.9
click at [317, 69] on input "Shelby Counrt State Bank" at bounding box center [396, 72] width 240 height 21
type input "Shelby County State Bank"
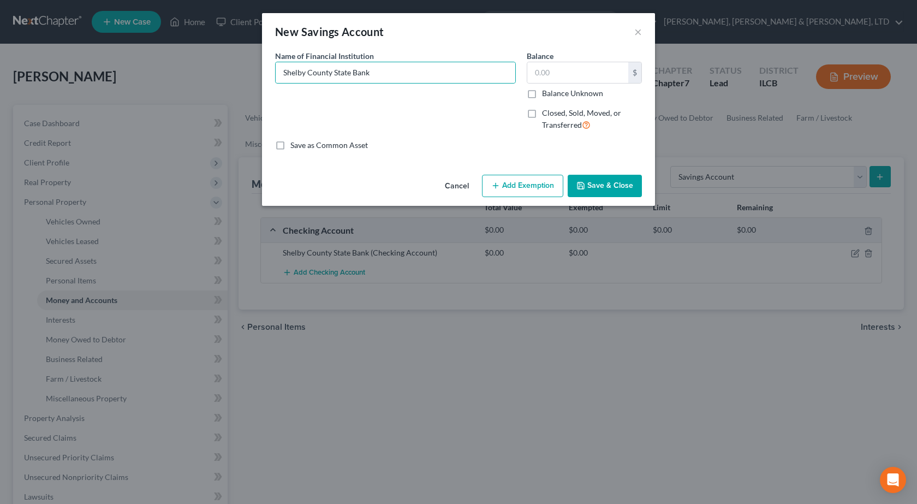
click at [626, 182] on button "Save & Close" at bounding box center [605, 186] width 74 height 23
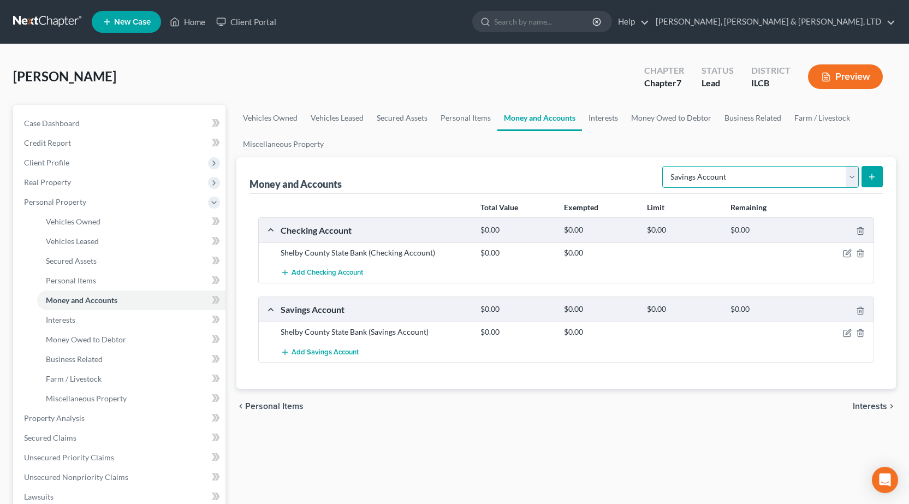
click at [728, 169] on select "Select Account Type Brokerage Cash on Hand Certificates of Deposit Checking Acc…" at bounding box center [760, 177] width 196 height 22
select select "money_market"
click at [664, 166] on select "Select Account Type Brokerage Cash on Hand Certificates of Deposit Checking Acc…" at bounding box center [760, 177] width 196 height 22
click at [868, 182] on button "submit" at bounding box center [871, 176] width 21 height 21
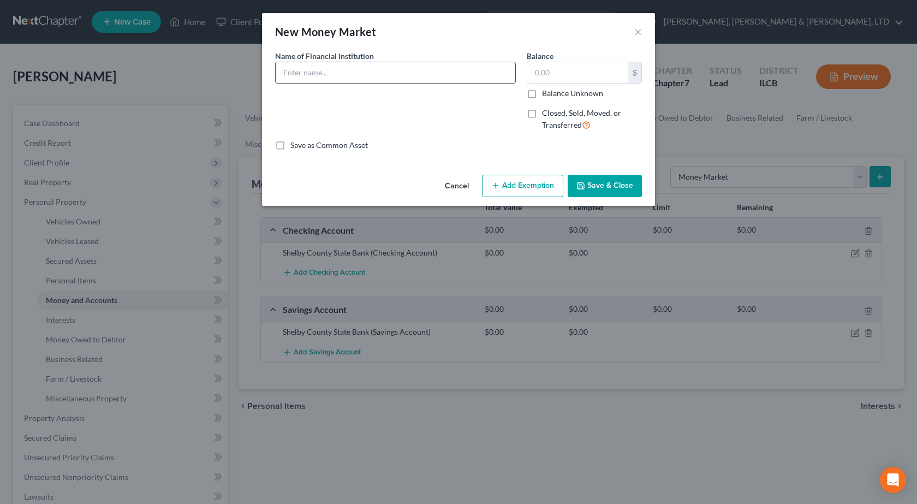
click at [313, 68] on input "text" at bounding box center [396, 72] width 240 height 21
type input "Edward Jones"
click at [585, 71] on input "text" at bounding box center [577, 72] width 101 height 21
type input "7,200"
click at [588, 185] on button "Save & Close" at bounding box center [605, 186] width 74 height 23
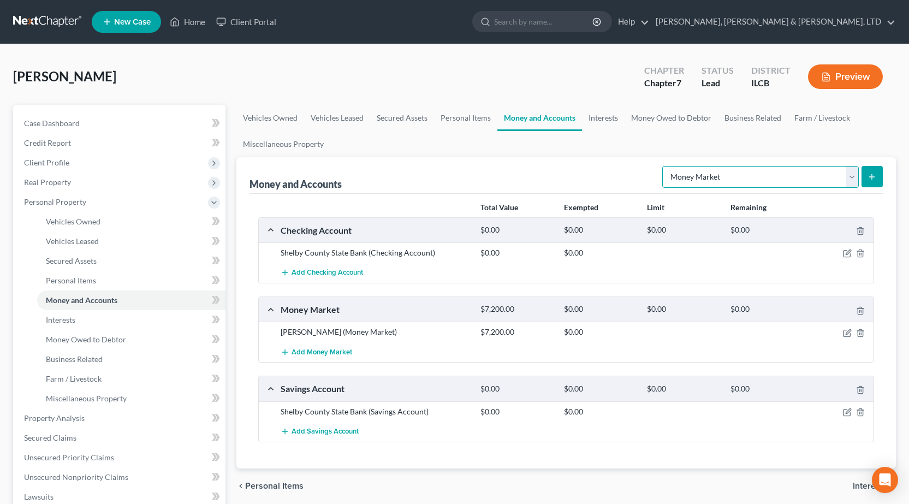
click at [733, 173] on select "Select Account Type Brokerage Cash on Hand Certificates of Deposit Checking Acc…" at bounding box center [760, 177] width 196 height 22
click at [459, 120] on link "Personal Items" at bounding box center [465, 118] width 63 height 26
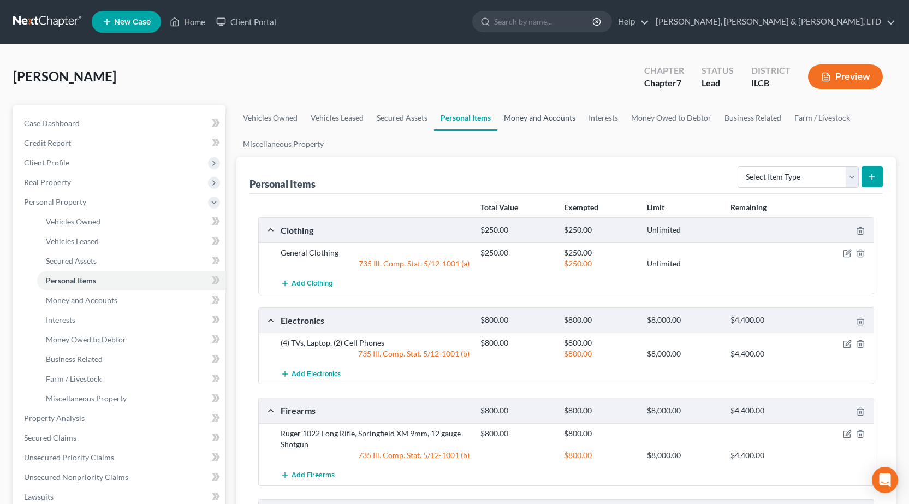
click at [540, 123] on link "Money and Accounts" at bounding box center [539, 118] width 85 height 26
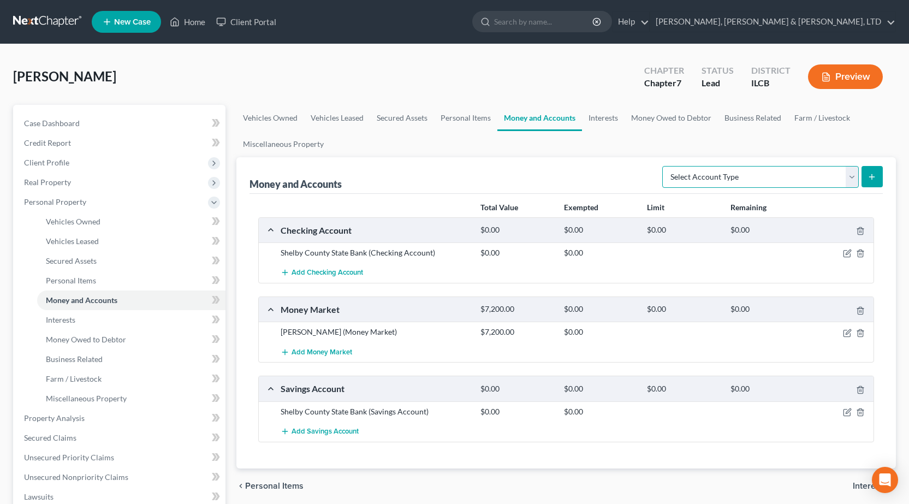
click at [744, 177] on select "Select Account Type Brokerage Cash on Hand Certificates of Deposit Checking Acc…" at bounding box center [760, 177] width 196 height 22
click at [445, 126] on link "Personal Items" at bounding box center [465, 118] width 63 height 26
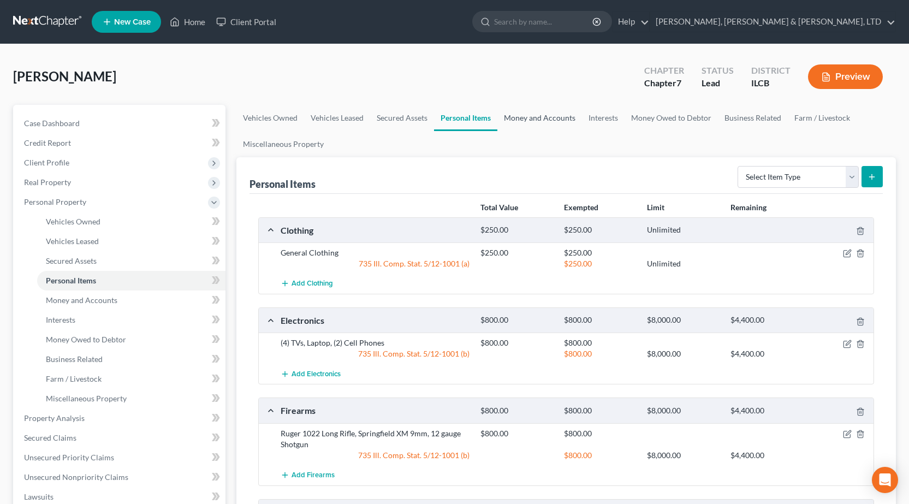
click at [522, 115] on link "Money and Accounts" at bounding box center [539, 118] width 85 height 26
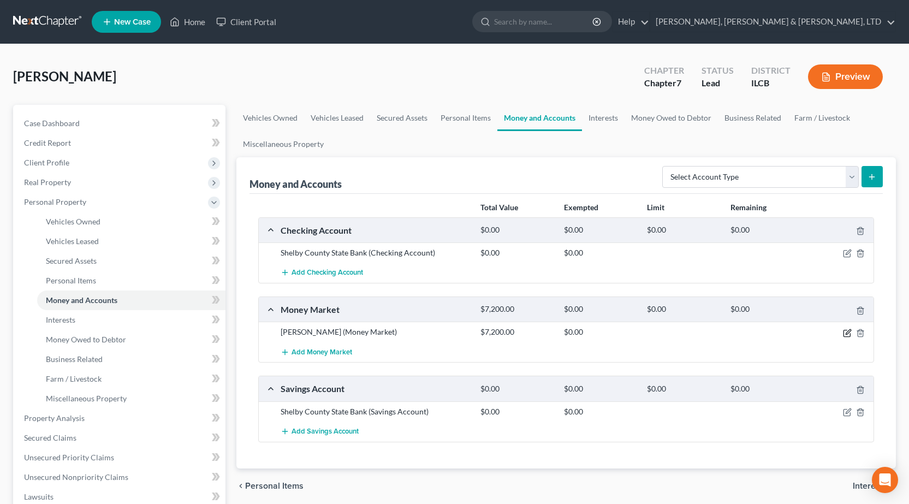
click at [845, 334] on icon "button" at bounding box center [847, 331] width 5 height 5
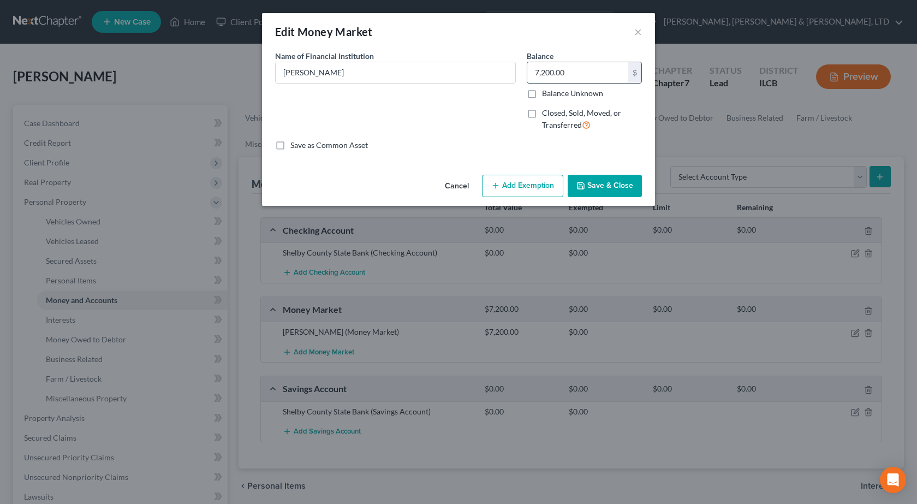
click at [550, 77] on input "7,200.00" at bounding box center [577, 72] width 101 height 21
type input "6,700"
click at [503, 185] on button "Add Exemption" at bounding box center [522, 186] width 81 height 23
select select "2"
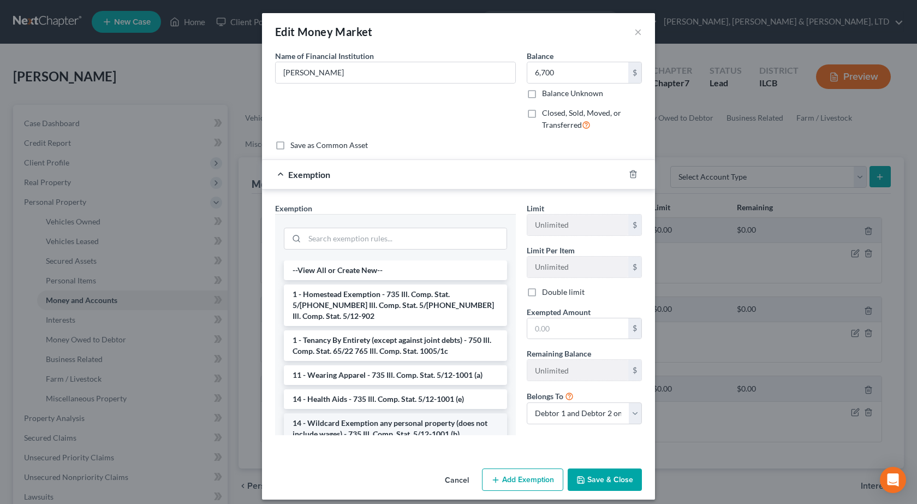
click at [359, 419] on li "14 - Wildcard Exemption any personal property (does not include wages) - 735 Il…" at bounding box center [395, 428] width 223 height 31
checkbox input "true"
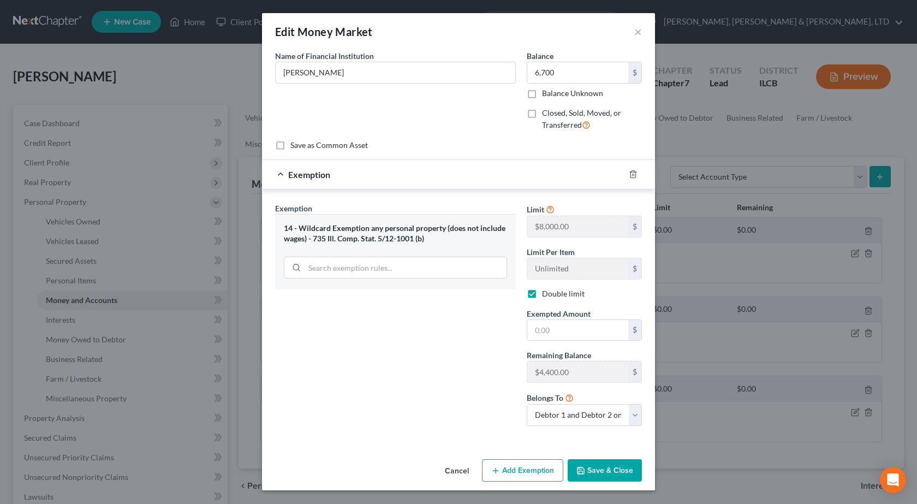
click at [628, 175] on div at bounding box center [639, 173] width 31 height 17
click at [631, 175] on icon "button" at bounding box center [633, 174] width 9 height 9
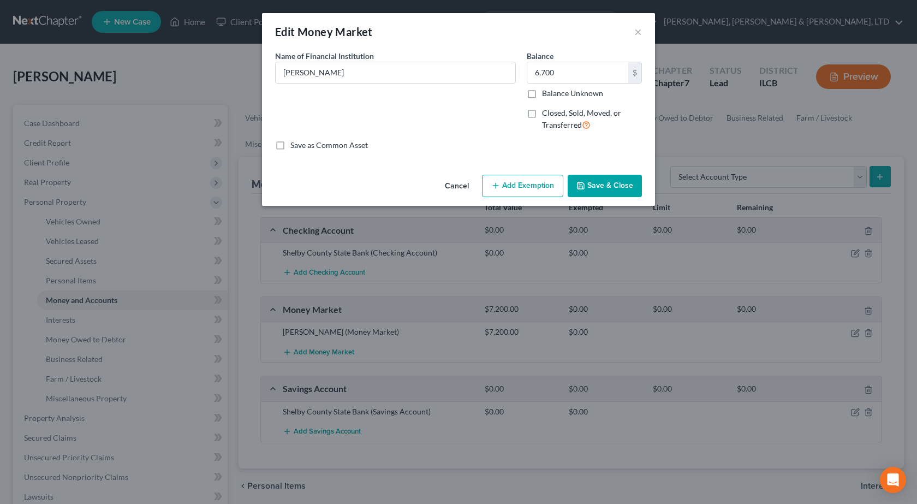
click at [604, 182] on button "Save & Close" at bounding box center [605, 186] width 74 height 23
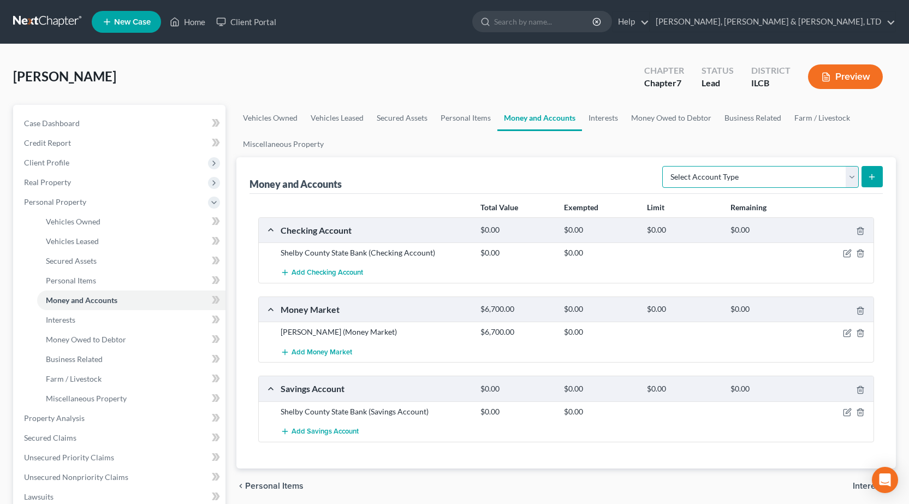
click at [732, 179] on select "Select Account Type Brokerage Cash on Hand Certificates of Deposit Checking Acc…" at bounding box center [760, 177] width 196 height 22
click at [444, 118] on link "Personal Items" at bounding box center [465, 118] width 63 height 26
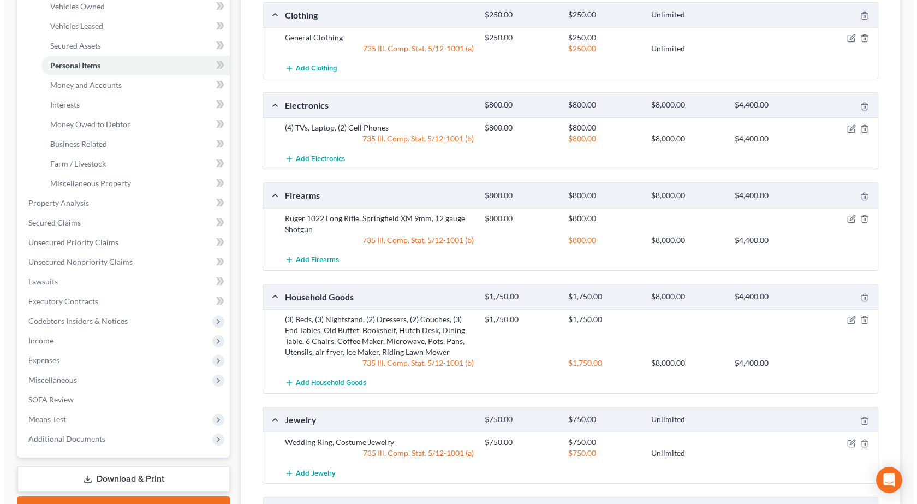
scroll to position [218, 0]
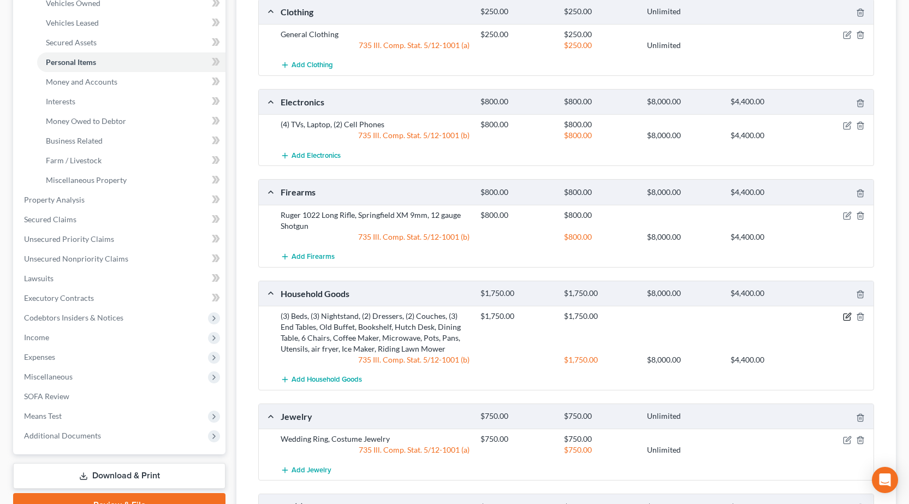
click at [847, 315] on icon "button" at bounding box center [847, 315] width 5 height 5
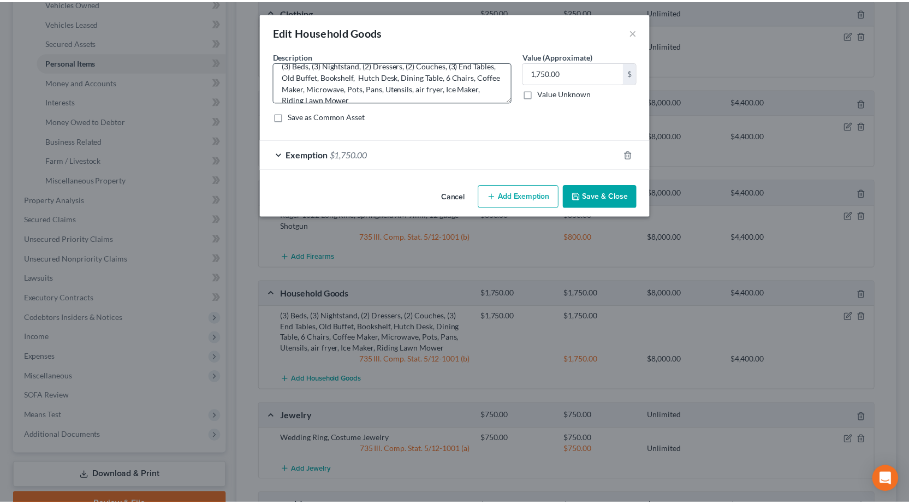
scroll to position [23, 0]
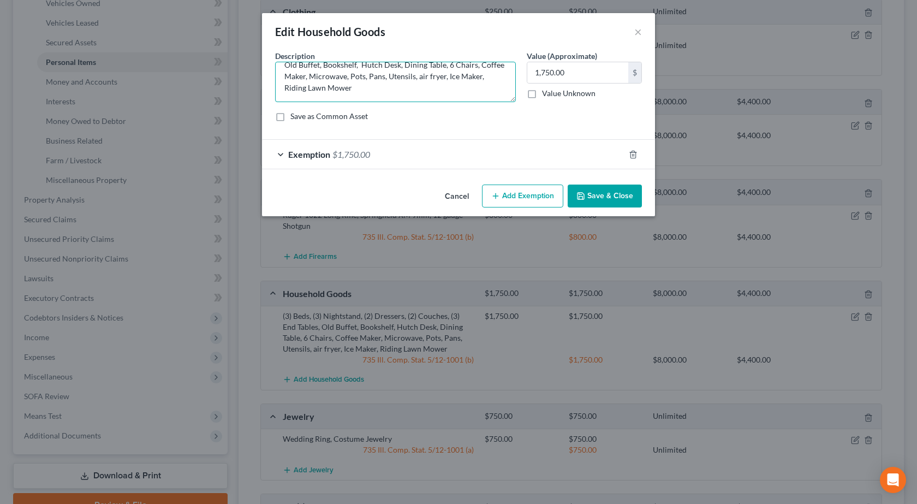
click at [411, 83] on textarea "(3) Beds, (3) Nightstand, (2) Dressers, (2) Couches, (3) End Tables, Old Buffet…" at bounding box center [395, 82] width 241 height 40
type textarea "(3) Beds, (3) Nightstand, (2) Dressers, (2) Couches, (3) End Tables, Old Buffet…"
click at [615, 199] on button "Save & Close" at bounding box center [605, 195] width 74 height 23
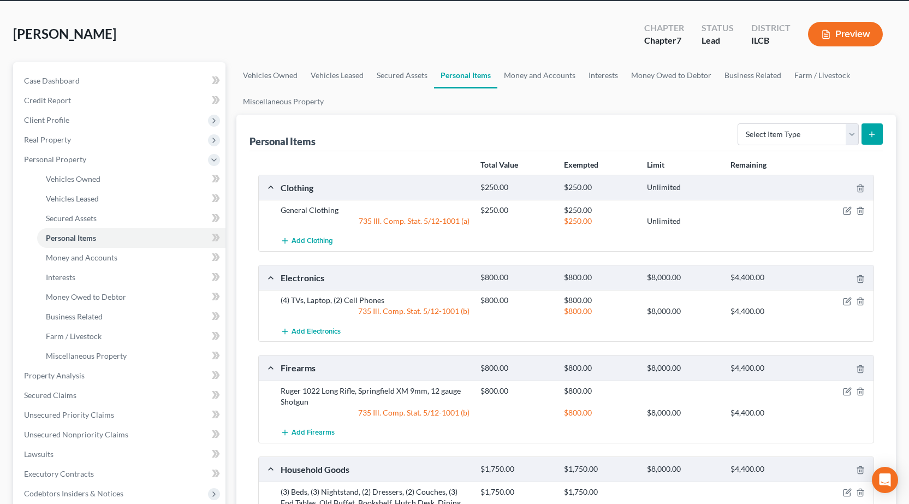
scroll to position [0, 0]
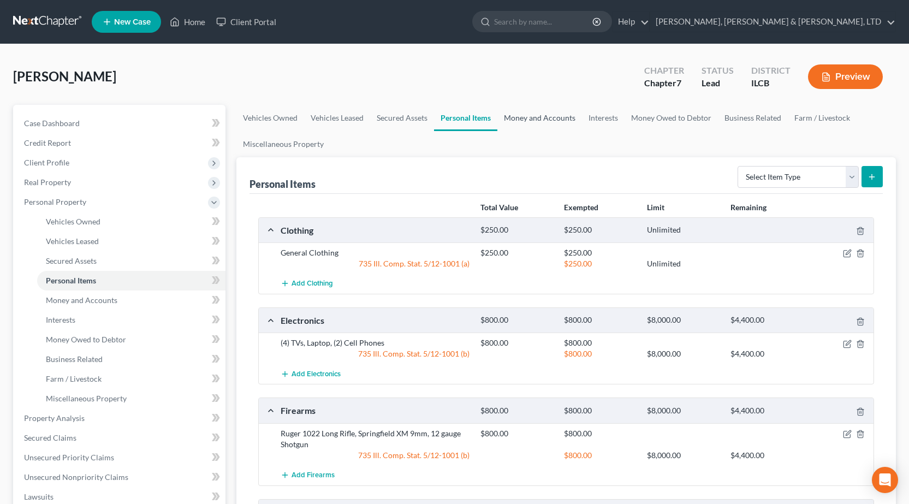
click at [551, 117] on link "Money and Accounts" at bounding box center [539, 118] width 85 height 26
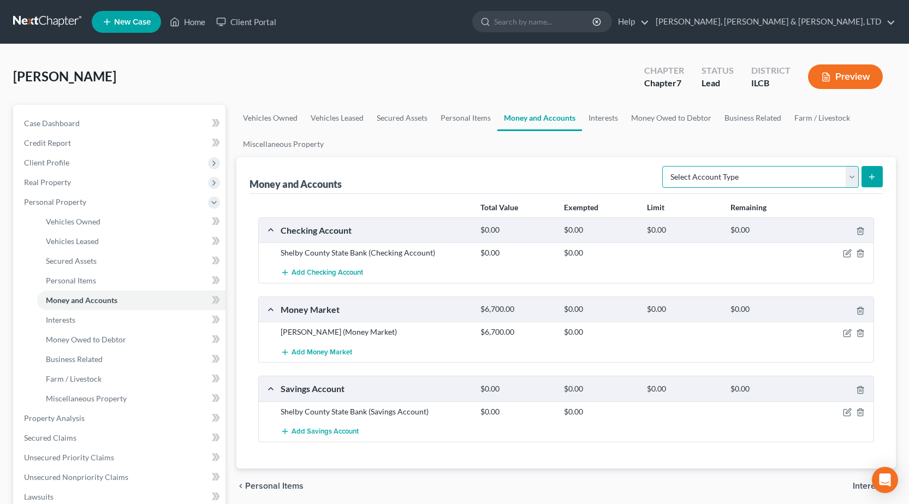
click at [765, 176] on select "Select Account Type Brokerage Cash on Hand Certificates of Deposit Checking Acc…" at bounding box center [760, 177] width 196 height 22
select select "other"
click at [664, 166] on select "Select Account Type Brokerage Cash on Hand Certificates of Deposit Checking Acc…" at bounding box center [760, 177] width 196 height 22
click at [876, 181] on button "submit" at bounding box center [871, 176] width 21 height 21
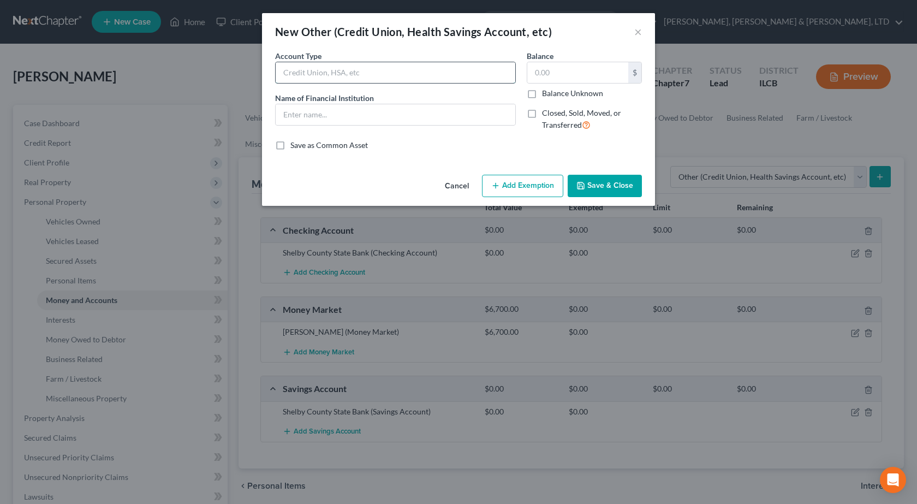
click at [314, 69] on input "text" at bounding box center [396, 72] width 240 height 21
click at [308, 72] on input "Crypto Account" at bounding box center [396, 72] width 240 height 21
type input "Crypto Trading Account"
click at [351, 113] on input "text" at bounding box center [396, 114] width 240 height 21
type input "Uphold"
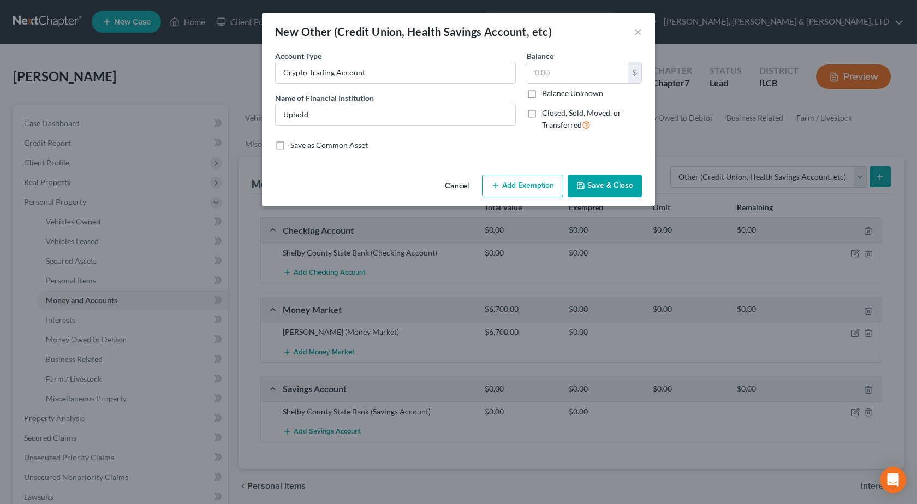
click at [619, 188] on button "Save & Close" at bounding box center [605, 186] width 74 height 23
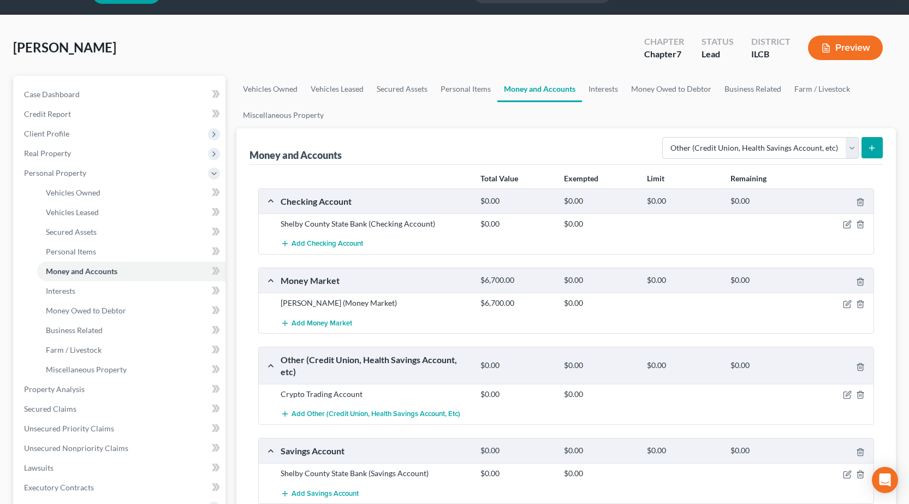
scroll to position [55, 0]
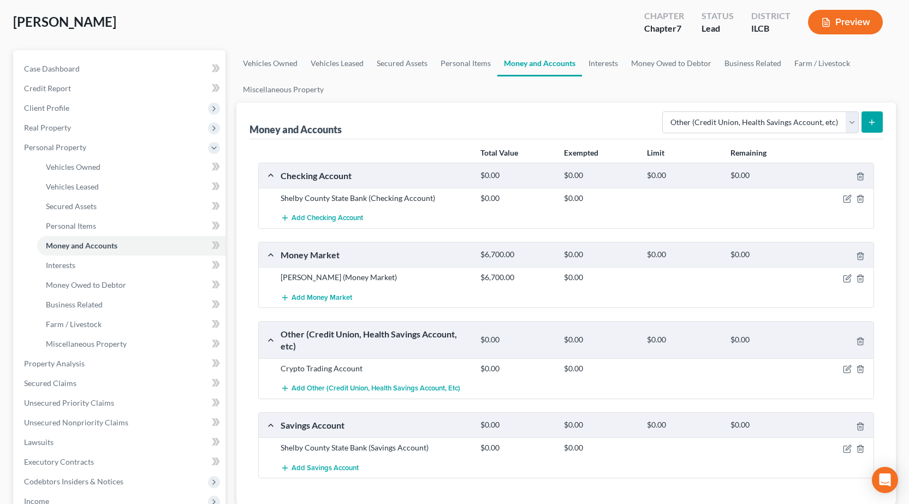
click at [874, 118] on icon "submit" at bounding box center [871, 122] width 9 height 9
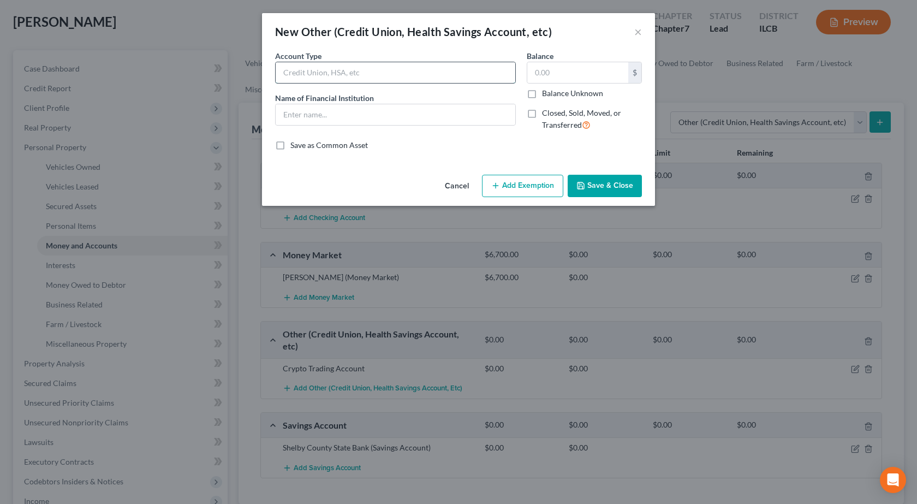
click at [357, 74] on input "text" at bounding box center [396, 72] width 240 height 21
click at [319, 110] on input "text" at bounding box center [396, 114] width 240 height 21
drag, startPoint x: 363, startPoint y: 67, endPoint x: 51, endPoint y: 62, distance: 311.6
click at [51, 62] on div "New Other (Credit Union, Health Savings Account, etc) × An exemption set must f…" at bounding box center [458, 252] width 917 height 504
type input "Crypto Wallet"
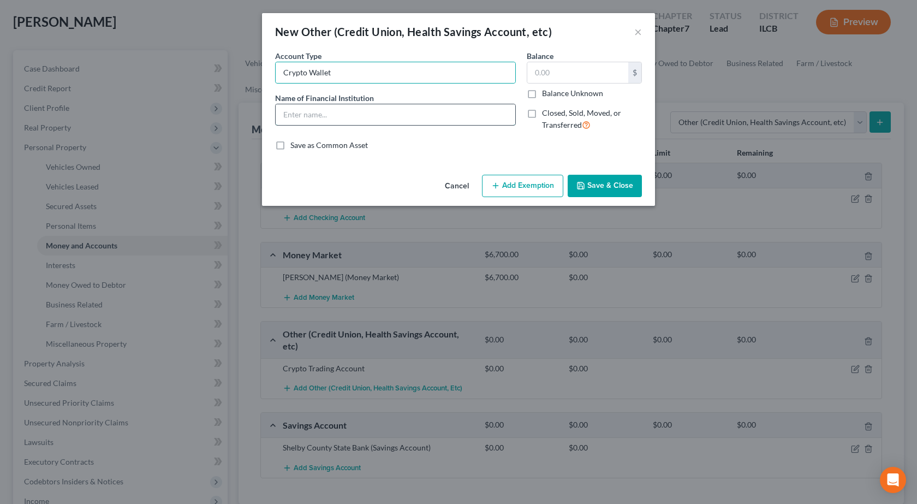
drag, startPoint x: 342, startPoint y: 117, endPoint x: 339, endPoint y: 112, distance: 5.6
click at [342, 118] on input "text" at bounding box center [396, 114] width 240 height 21
type input "Trust Wallet"
click at [612, 186] on button "Save & Close" at bounding box center [605, 186] width 74 height 23
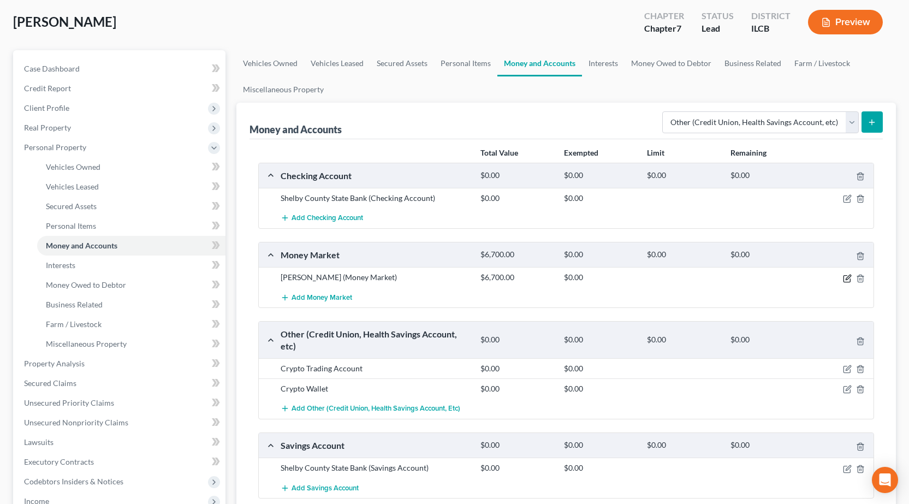
click at [848, 277] on icon "button" at bounding box center [847, 278] width 9 height 9
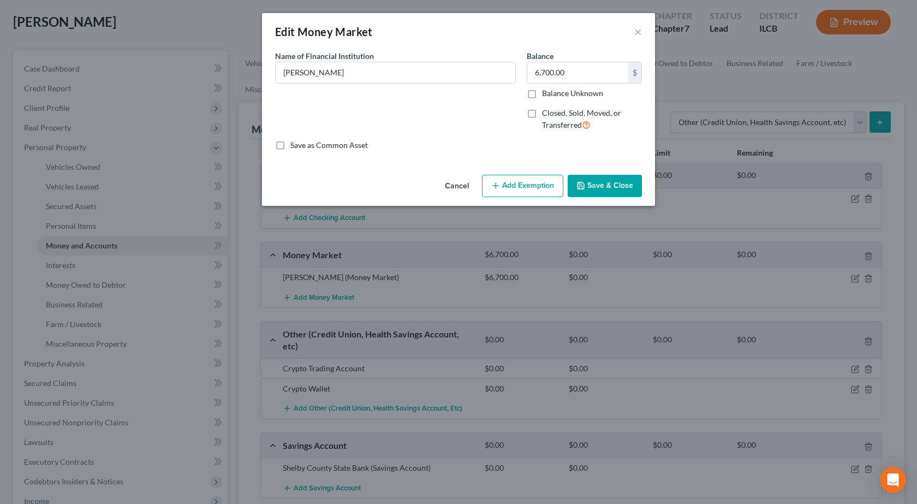
click at [506, 180] on button "Add Exemption" at bounding box center [522, 186] width 81 height 23
select select "2"
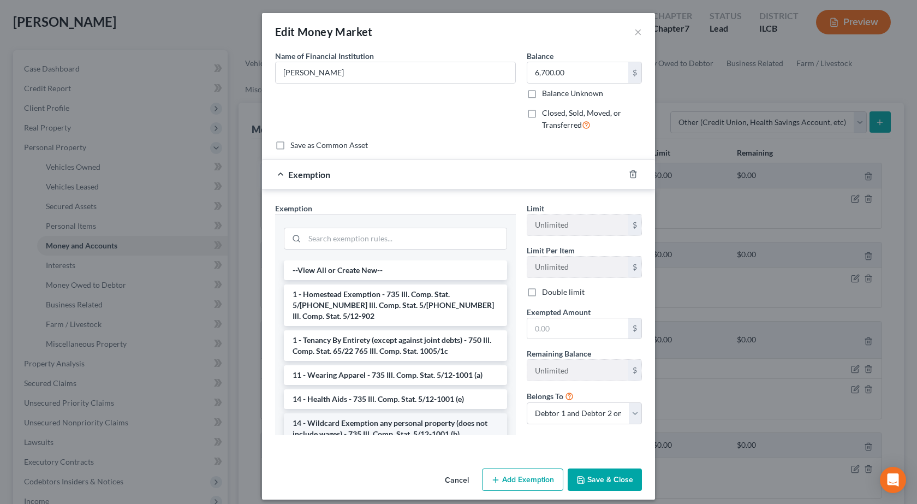
click at [369, 417] on li "14 - Wildcard Exemption any personal property (does not include wages) - 735 Il…" at bounding box center [395, 428] width 223 height 31
checkbox input "true"
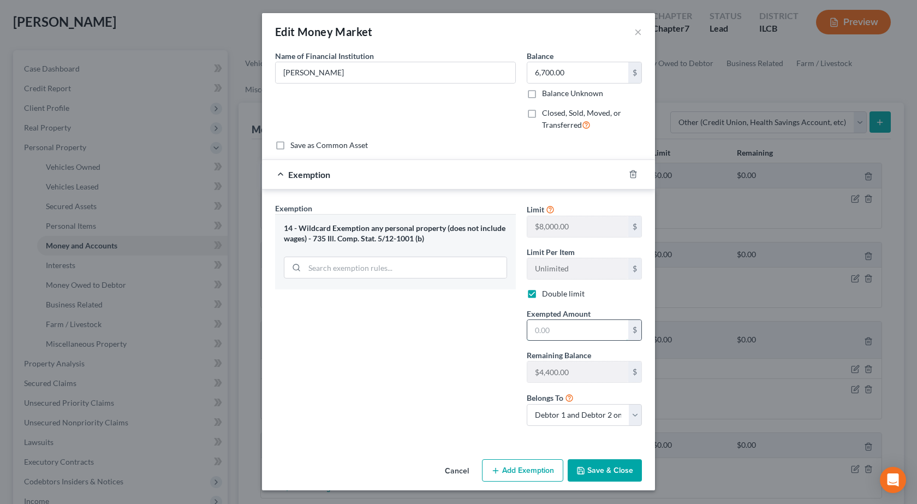
click at [572, 332] on input "text" at bounding box center [577, 330] width 101 height 21
click at [428, 358] on div "Exemption Set must be selected for CA. Exemption * 14 - Wildcard Exemption any …" at bounding box center [396, 318] width 252 height 232
click at [640, 34] on button "×" at bounding box center [638, 31] width 8 height 13
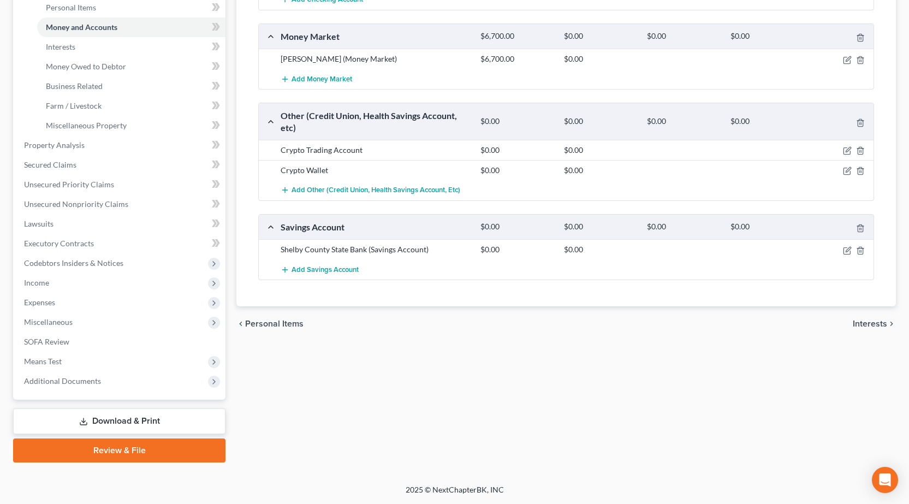
scroll to position [0, 0]
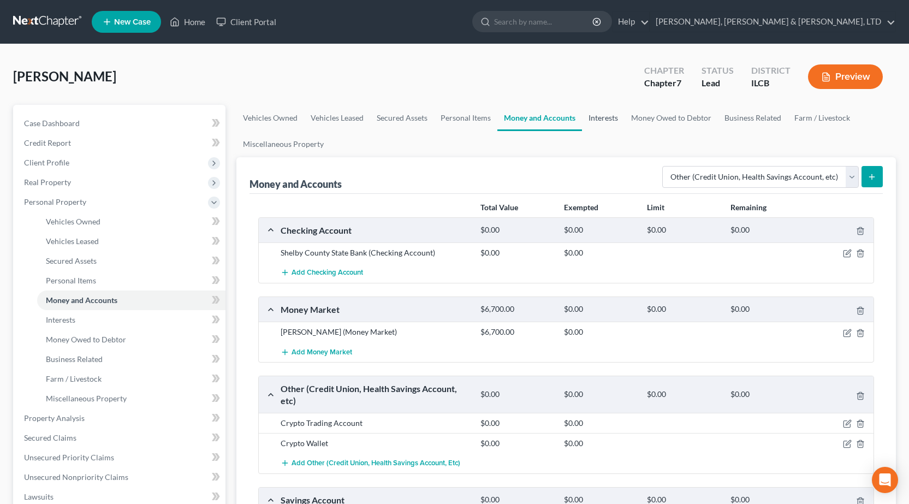
click at [599, 120] on link "Interests" at bounding box center [603, 118] width 43 height 26
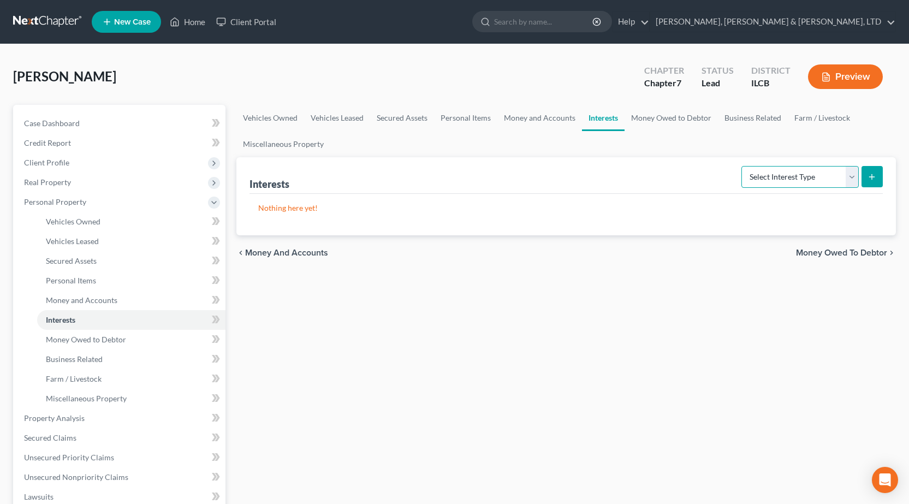
click at [795, 182] on select "Select Interest Type 401K Annuity Bond Education IRA Government Bond Government…" at bounding box center [799, 177] width 117 height 22
select select "401k"
click at [742, 166] on select "Select Interest Type 401K Annuity Bond Education IRA Government Bond Government…" at bounding box center [799, 177] width 117 height 22
click at [865, 179] on button "submit" at bounding box center [871, 176] width 21 height 21
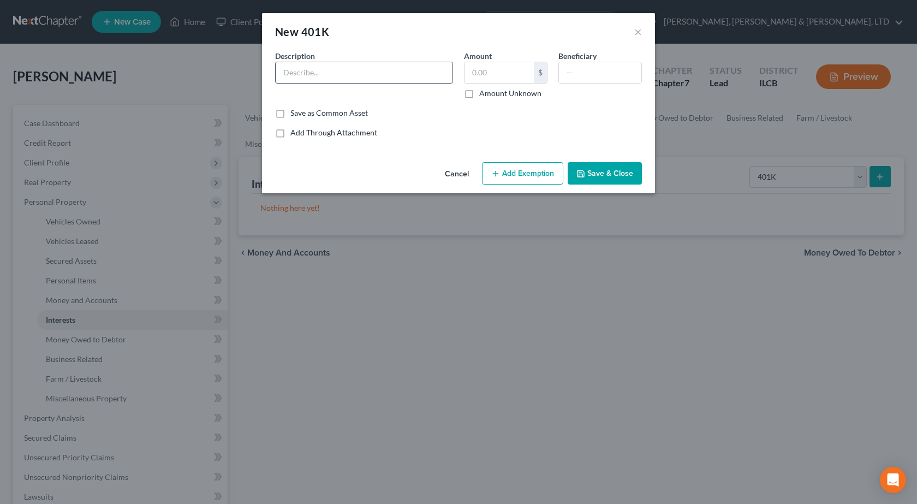
click at [343, 74] on input "text" at bounding box center [364, 72] width 177 height 21
type input "401k his"
click at [604, 169] on button "Save & Close" at bounding box center [605, 173] width 74 height 23
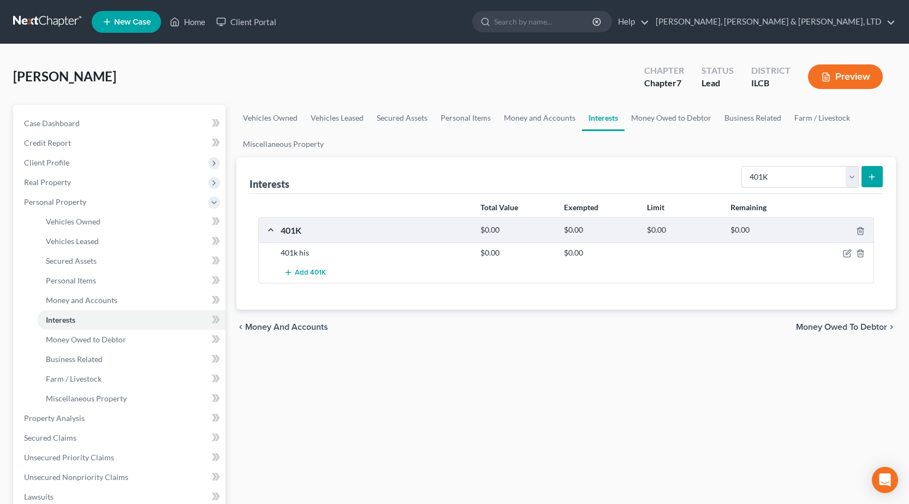
click at [872, 181] on icon "submit" at bounding box center [871, 176] width 9 height 9
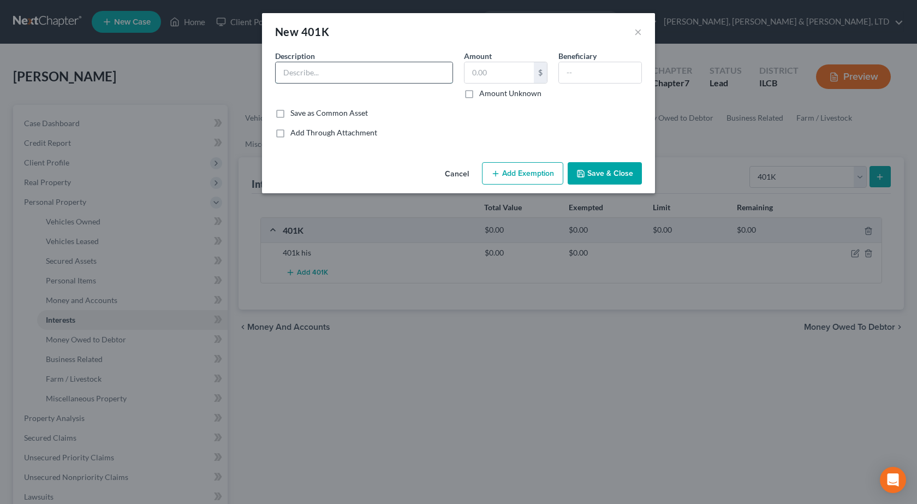
drag, startPoint x: 378, startPoint y: 79, endPoint x: 369, endPoint y: 76, distance: 9.3
click at [378, 79] on input "text" at bounding box center [364, 72] width 177 height 21
type input "401k hers"
click at [603, 175] on button "Save & Close" at bounding box center [605, 173] width 74 height 23
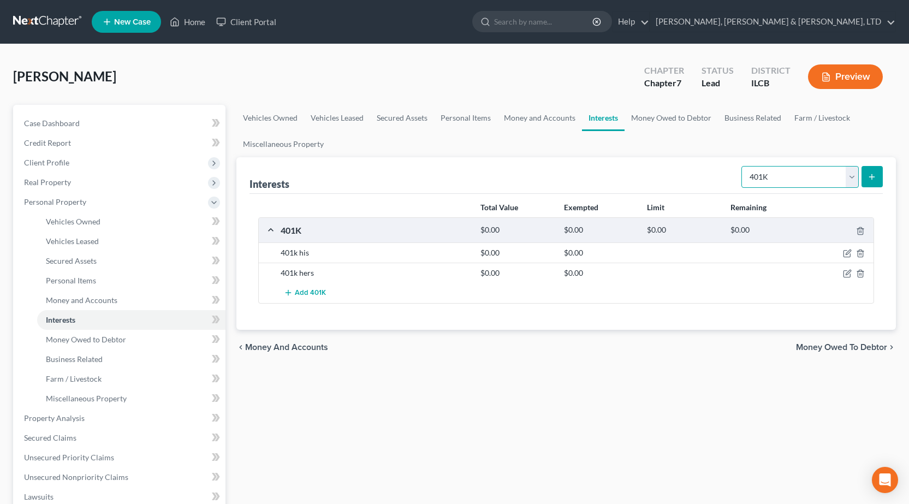
click at [793, 172] on select "Select Interest Type 401K Annuity Bond Education IRA Government Bond Government…" at bounding box center [799, 177] width 117 height 22
select select "term_life_insurance"
click at [742, 166] on select "Select Interest Type 401K Annuity Bond Education IRA Government Bond Government…" at bounding box center [799, 177] width 117 height 22
click at [870, 174] on icon "submit" at bounding box center [871, 176] width 9 height 9
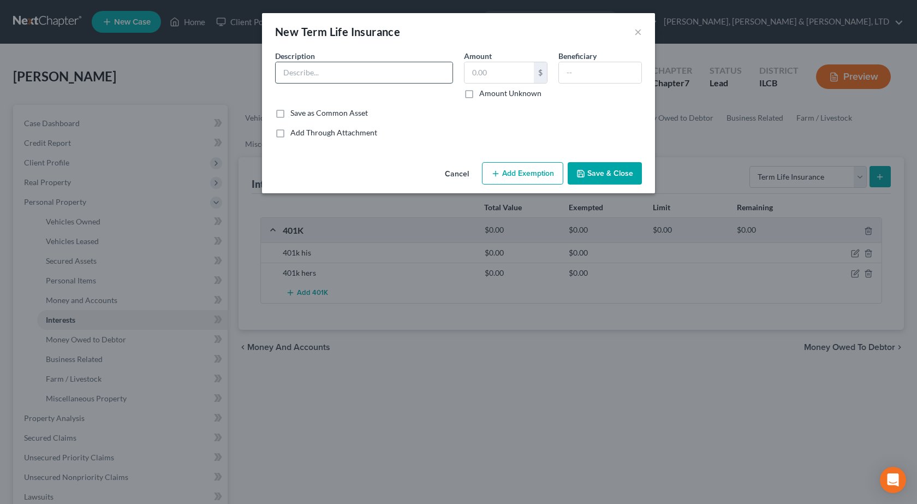
drag, startPoint x: 344, startPoint y: 76, endPoint x: 337, endPoint y: 81, distance: 8.3
click at [341, 77] on input "text" at bounding box center [364, 72] width 177 height 21
type input "Term Life - Through Work - No Equity"
click at [604, 174] on button "Save & Close" at bounding box center [605, 173] width 74 height 23
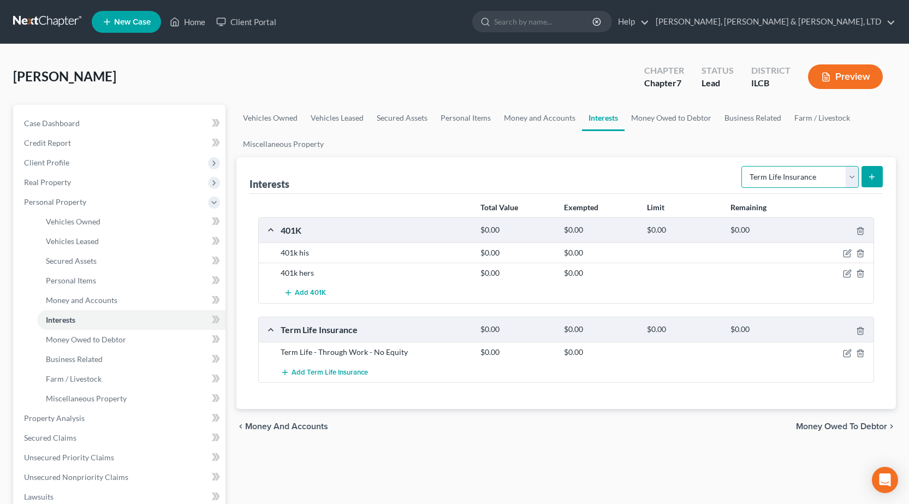
click at [772, 180] on select "Select Interest Type 401K Annuity Bond Education IRA Government Bond Government…" at bounding box center [799, 177] width 117 height 22
drag, startPoint x: 772, startPoint y: 178, endPoint x: 763, endPoint y: 175, distance: 9.8
click at [772, 178] on select "Select Interest Type 401K Annuity Bond Education IRA Government Bond Government…" at bounding box center [799, 177] width 117 height 22
click at [662, 120] on link "Money Owed to Debtor" at bounding box center [670, 118] width 93 height 26
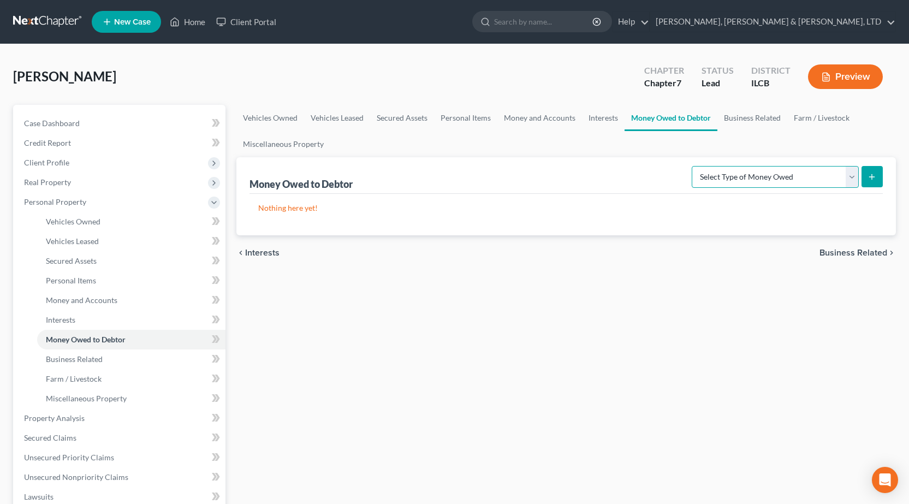
click at [795, 176] on select "Select Type of Money Owed Accounts Receivable Alimony Child Support Claims Agai…" at bounding box center [774, 177] width 167 height 22
select select "child_support"
click at [693, 166] on select "Select Type of Money Owed Accounts Receivable Alimony Child Support Claims Agai…" at bounding box center [774, 177] width 167 height 22
click at [873, 176] on icon "submit" at bounding box center [871, 176] width 9 height 9
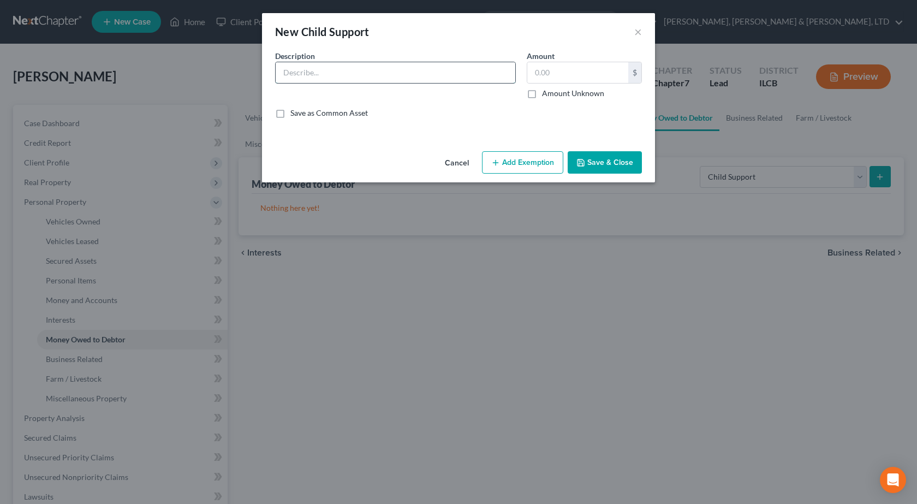
click at [350, 69] on input "text" at bounding box center [396, 72] width 240 height 21
type input "Joint-Debtor's Child Support"
click at [542, 91] on label "Amount Unknown" at bounding box center [573, 93] width 62 height 11
click at [546, 91] on input "Amount Unknown" at bounding box center [549, 91] width 7 height 7
checkbox input "true"
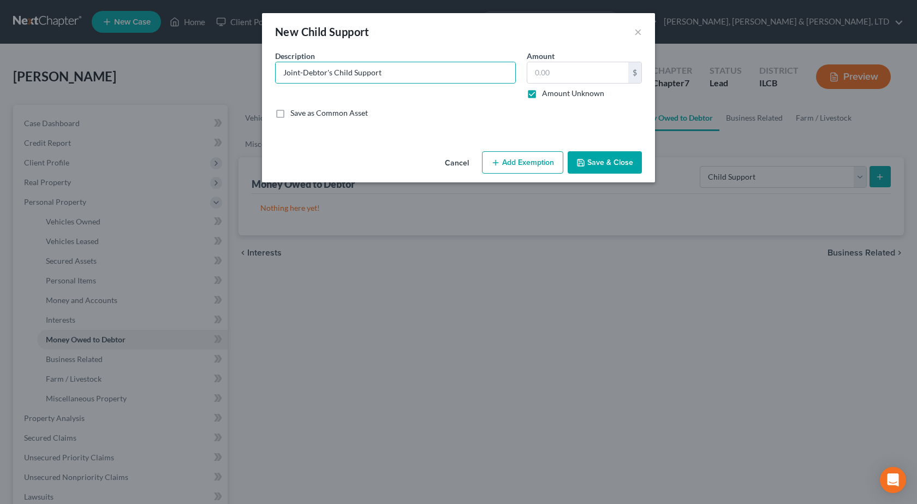
type input "0.00"
click at [598, 163] on button "Save & Close" at bounding box center [605, 162] width 74 height 23
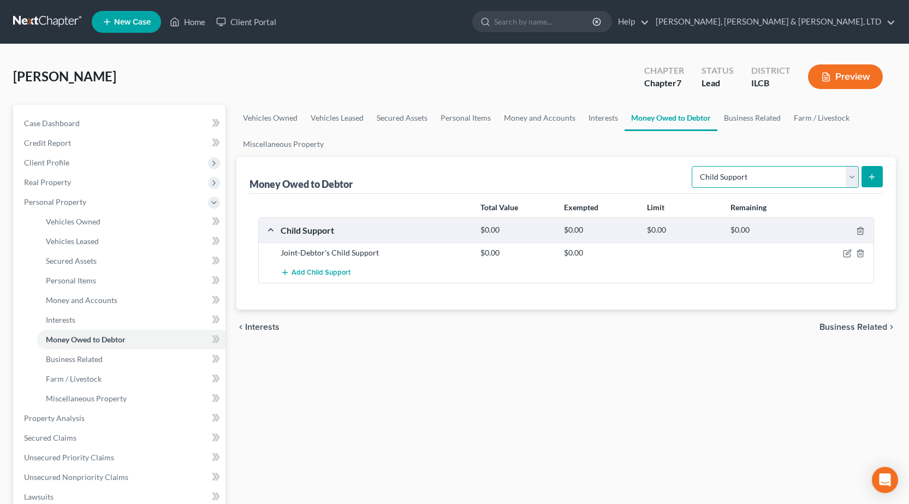
click at [759, 174] on select "Select Type of Money Owed Accounts Receivable Alimony Child Support Claims Agai…" at bounding box center [774, 177] width 167 height 22
click at [93, 298] on span "Money and Accounts" at bounding box center [81, 299] width 71 height 9
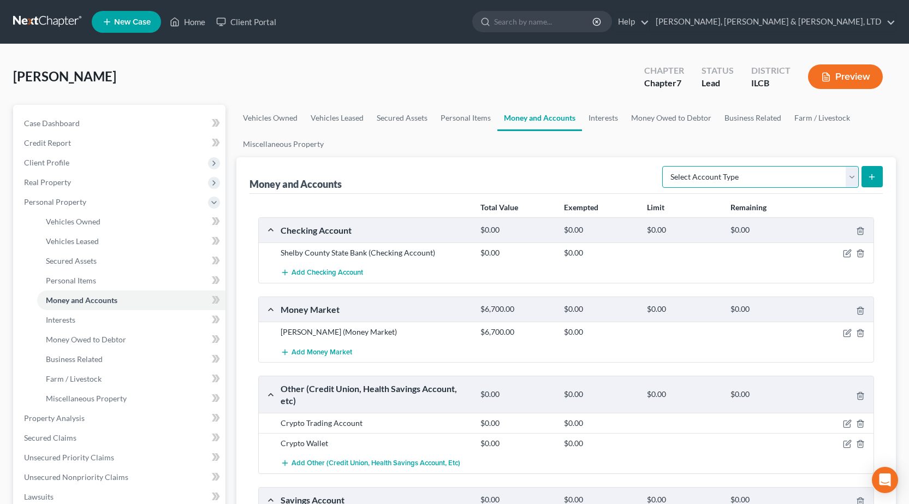
click at [744, 176] on select "Select Account Type Brokerage Cash on Hand Certificates of Deposit Checking Acc…" at bounding box center [760, 177] width 196 height 22
select select "other"
click at [664, 166] on select "Select Account Type Brokerage Cash on Hand Certificates of Deposit Checking Acc…" at bounding box center [760, 177] width 196 height 22
click at [871, 180] on icon "submit" at bounding box center [871, 176] width 9 height 9
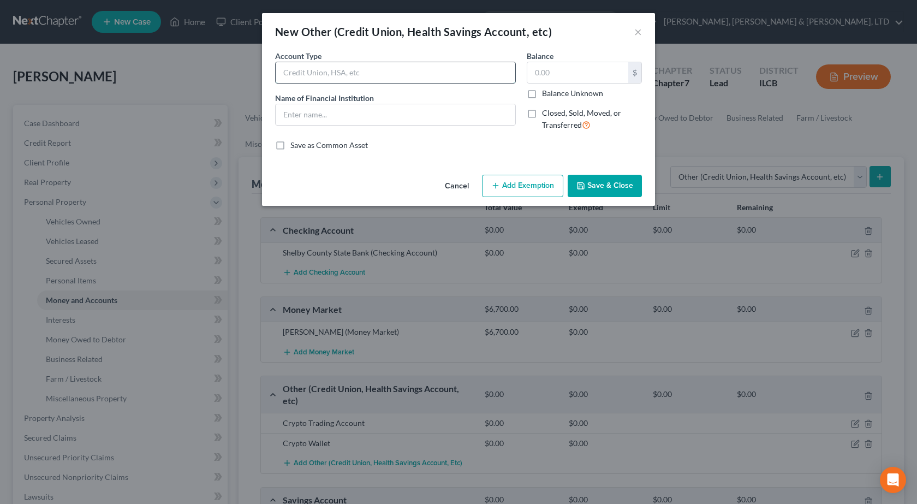
click at [359, 73] on input "text" at bounding box center [396, 72] width 240 height 21
type input "Mobile Banking"
click at [301, 115] on input "text" at bounding box center [396, 114] width 240 height 21
type input "Venmo"
click at [622, 181] on button "Save & Close" at bounding box center [605, 186] width 74 height 23
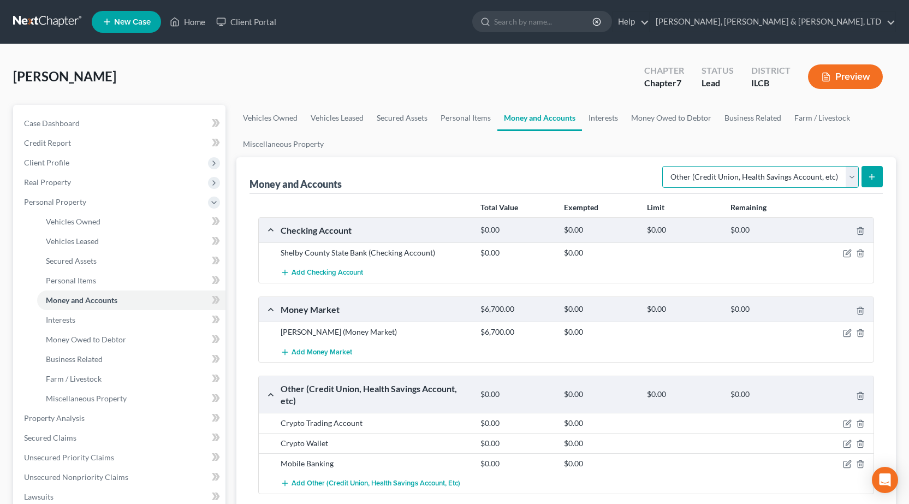
click at [821, 176] on select "Select Account Type Brokerage Cash on Hand Certificates of Deposit Checking Acc…" at bounding box center [760, 177] width 196 height 22
click at [664, 166] on select "Select Account Type Brokerage Cash on Hand Certificates of Deposit Checking Acc…" at bounding box center [760, 177] width 196 height 22
click at [865, 175] on button "submit" at bounding box center [871, 176] width 21 height 21
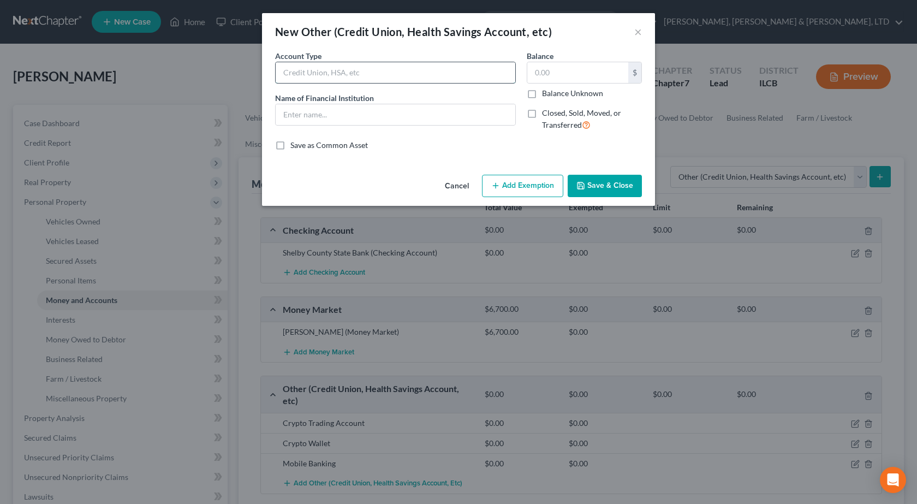
click at [349, 68] on input "text" at bounding box center [396, 72] width 240 height 21
type input "Mobile Banking"
click at [282, 115] on input "text" at bounding box center [396, 114] width 240 height 21
type input "Pay Pal"
click at [612, 182] on button "Save & Close" at bounding box center [605, 186] width 74 height 23
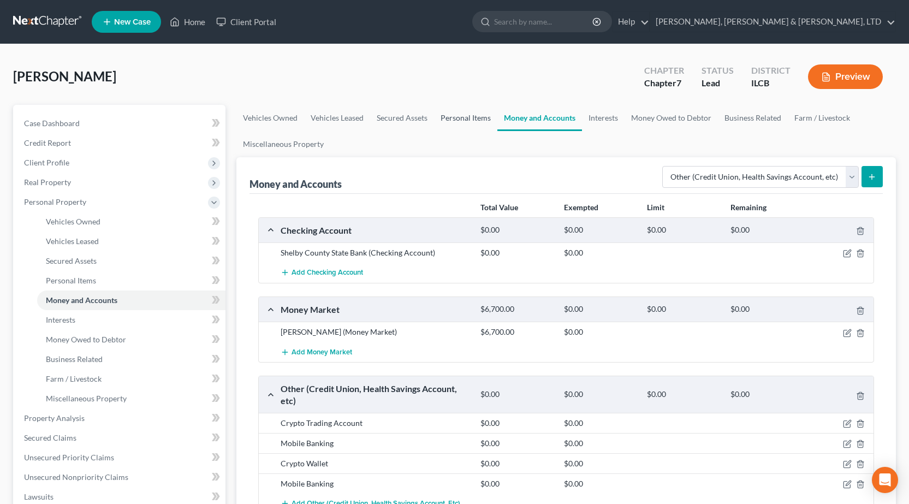
click at [456, 123] on link "Personal Items" at bounding box center [465, 118] width 63 height 26
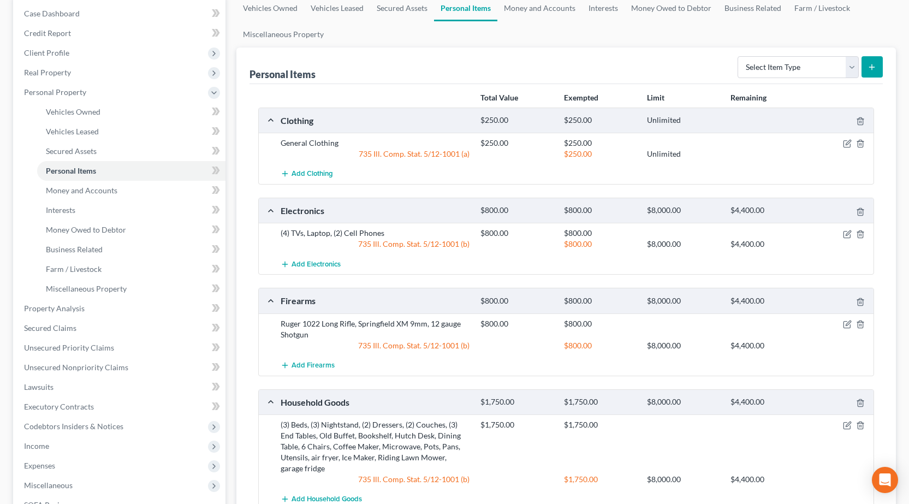
scroll to position [41, 0]
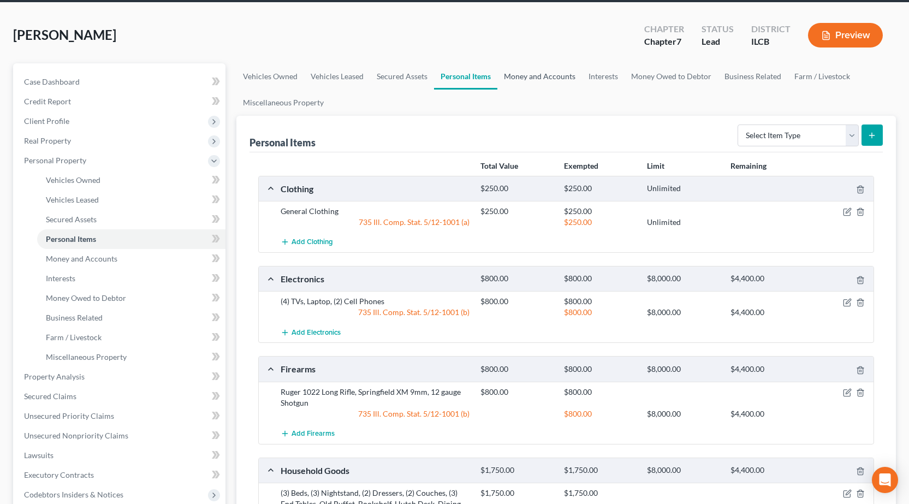
click at [529, 81] on link "Money and Accounts" at bounding box center [539, 76] width 85 height 26
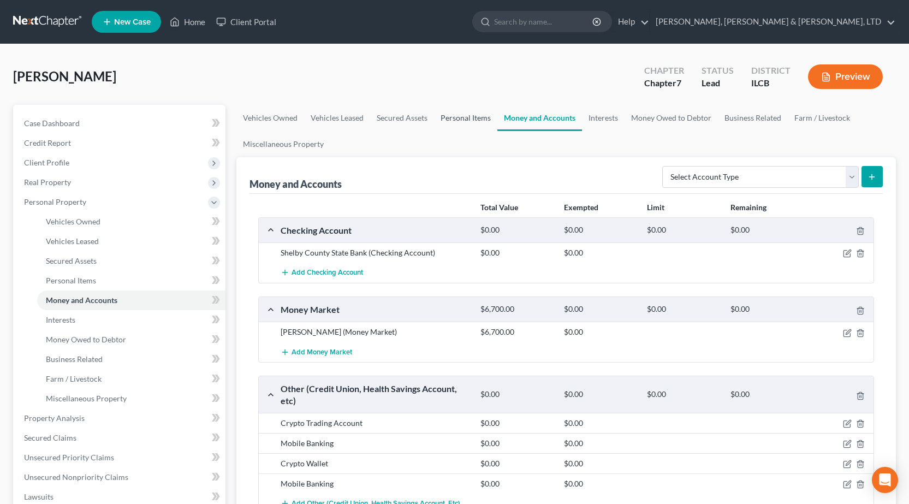
click at [465, 112] on link "Personal Items" at bounding box center [465, 118] width 63 height 26
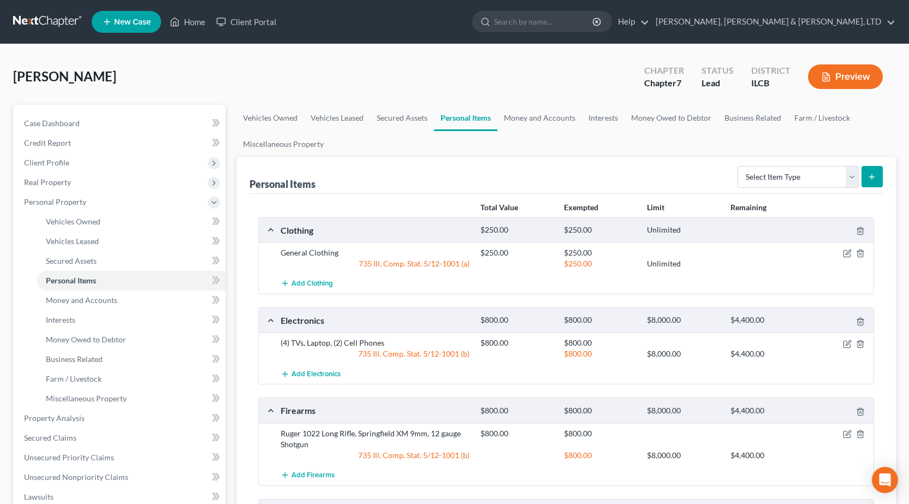
click at [65, 15] on link at bounding box center [48, 22] width 70 height 20
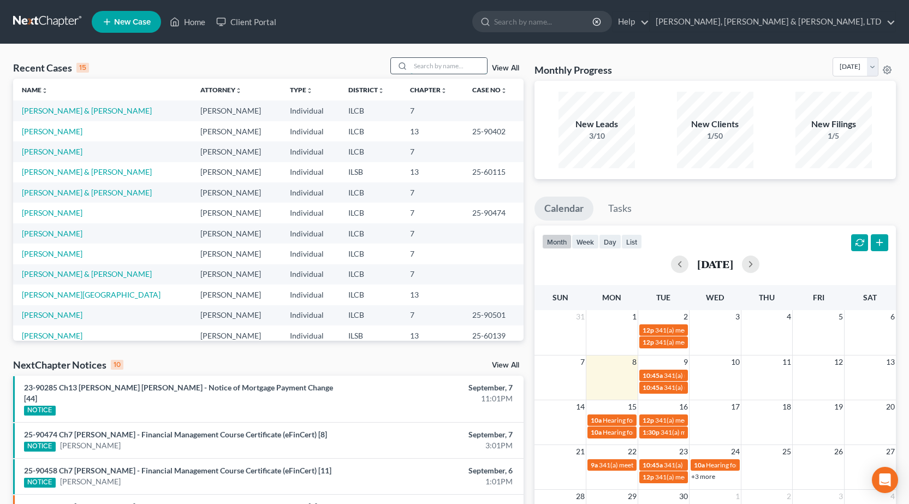
click at [441, 63] on input "search" at bounding box center [448, 66] width 76 height 16
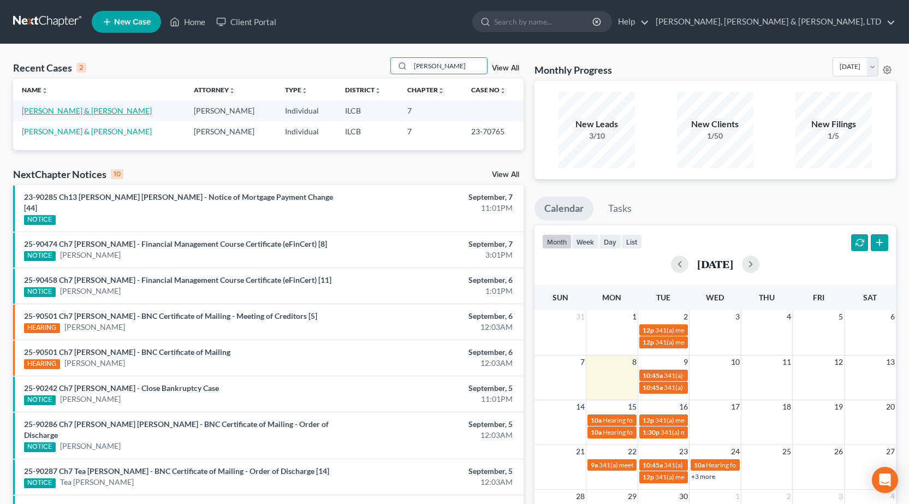
type input "[PERSON_NAME]"
click at [88, 112] on link "[PERSON_NAME] & [PERSON_NAME]" at bounding box center [87, 110] width 130 height 9
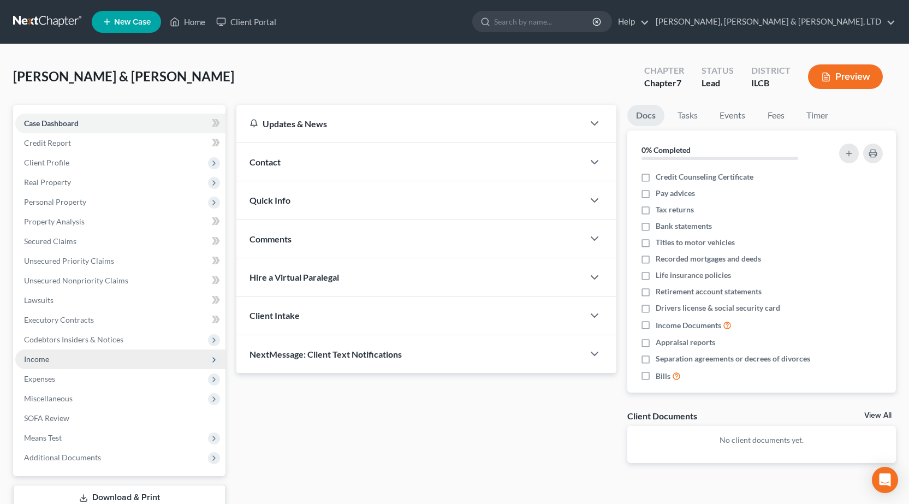
click at [44, 356] on span "Income" at bounding box center [36, 358] width 25 height 9
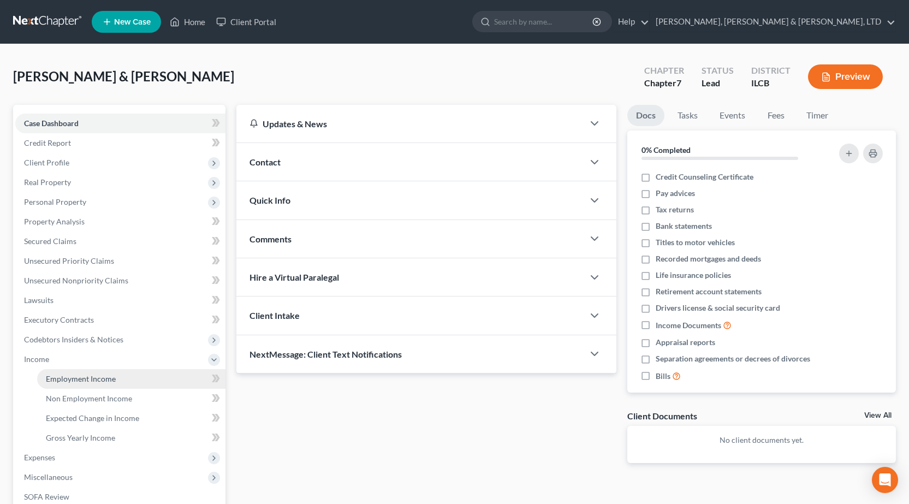
click at [55, 377] on span "Employment Income" at bounding box center [81, 378] width 70 height 9
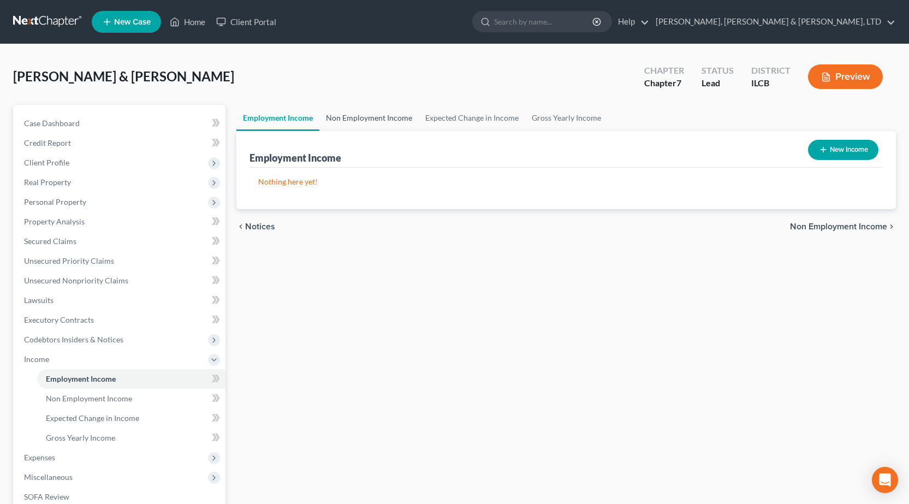
click at [367, 121] on link "Non Employment Income" at bounding box center [368, 118] width 99 height 26
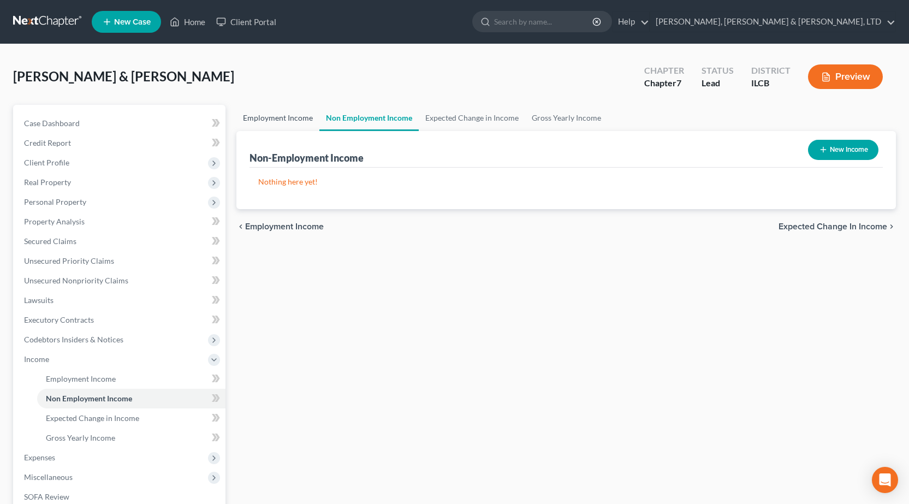
click at [297, 118] on link "Employment Income" at bounding box center [277, 118] width 83 height 26
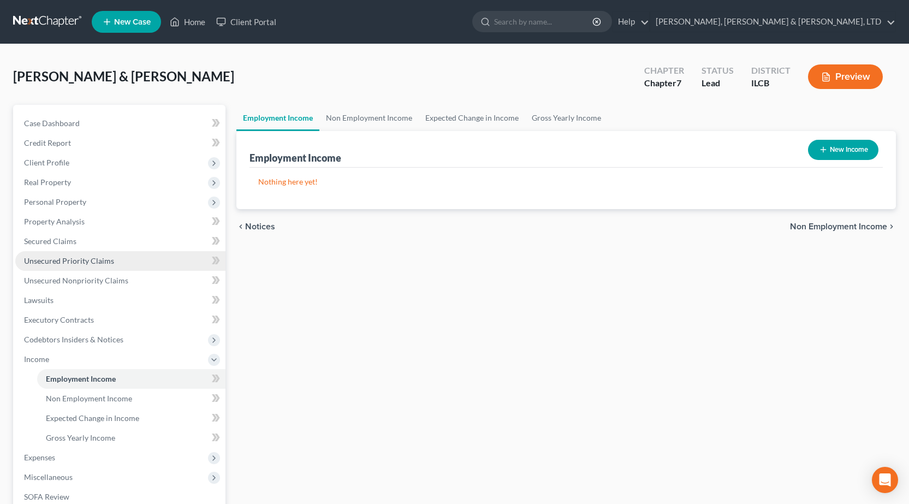
click at [112, 259] on link "Unsecured Priority Claims" at bounding box center [120, 261] width 210 height 20
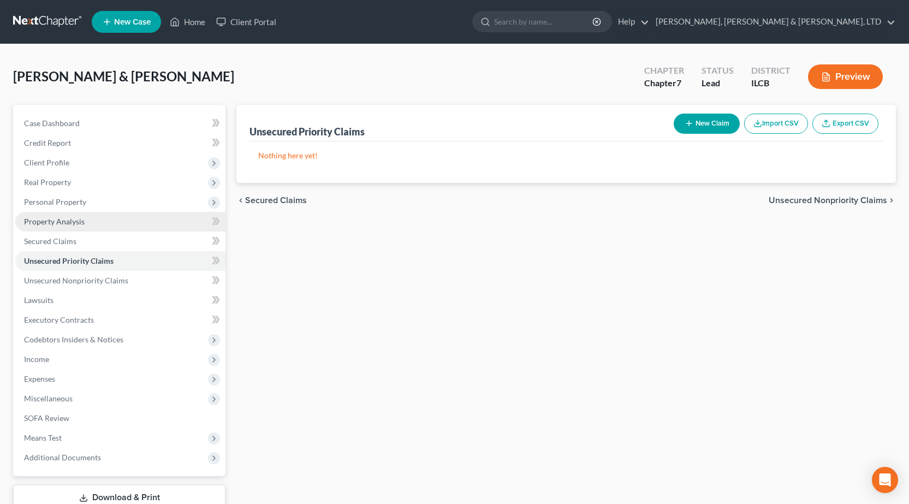
click at [123, 224] on link "Property Analysis" at bounding box center [120, 222] width 210 height 20
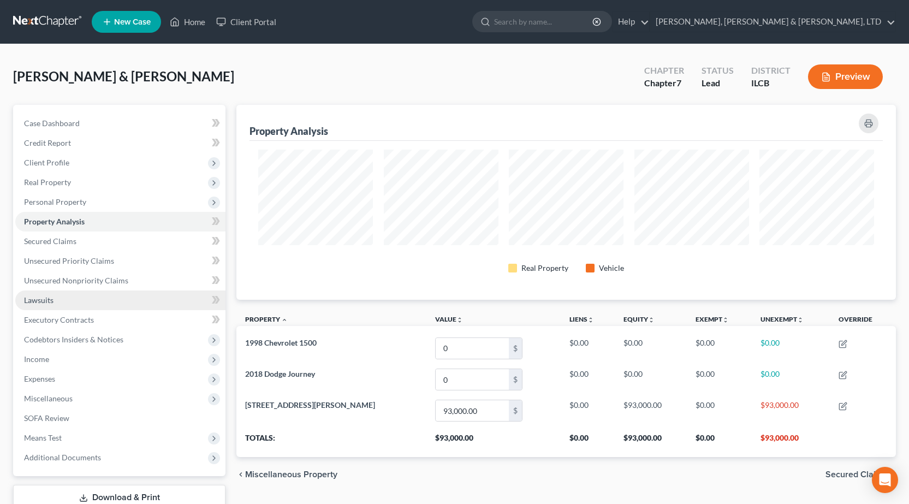
scroll to position [195, 659]
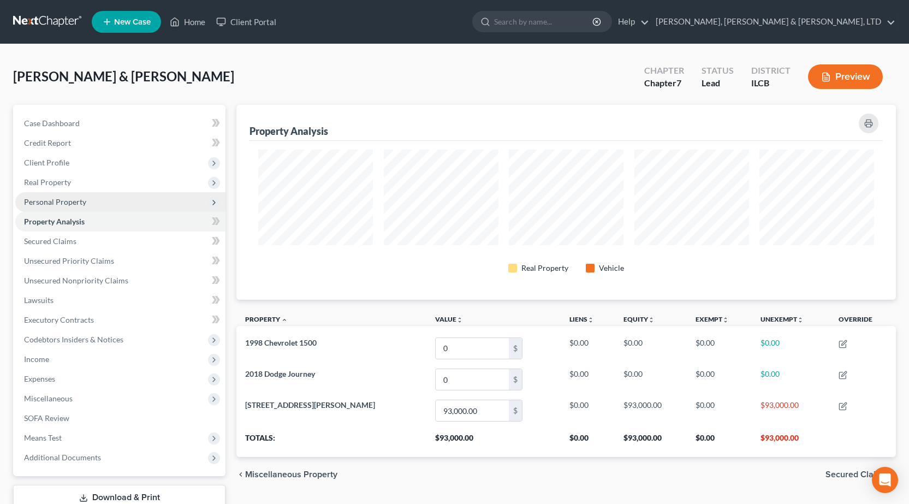
click at [158, 208] on span "Personal Property" at bounding box center [120, 202] width 210 height 20
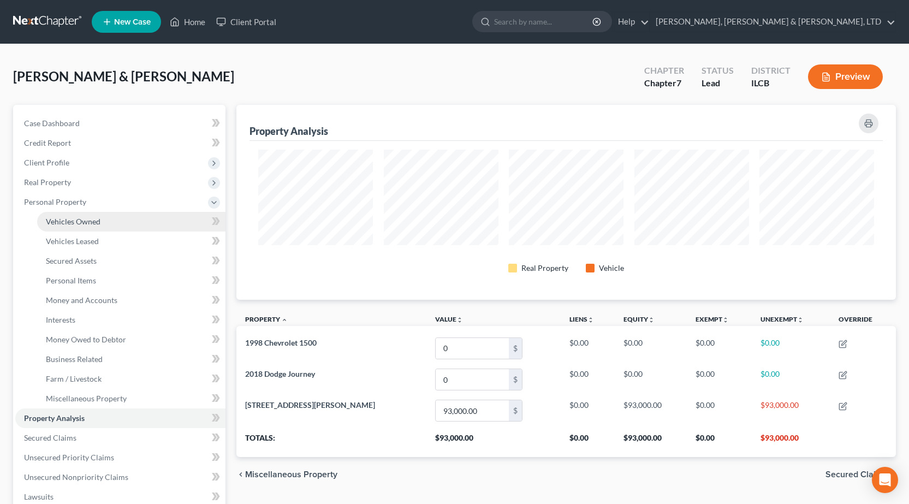
click at [161, 221] on link "Vehicles Owned" at bounding box center [131, 222] width 188 height 20
